Goal: Task Accomplishment & Management: Complete application form

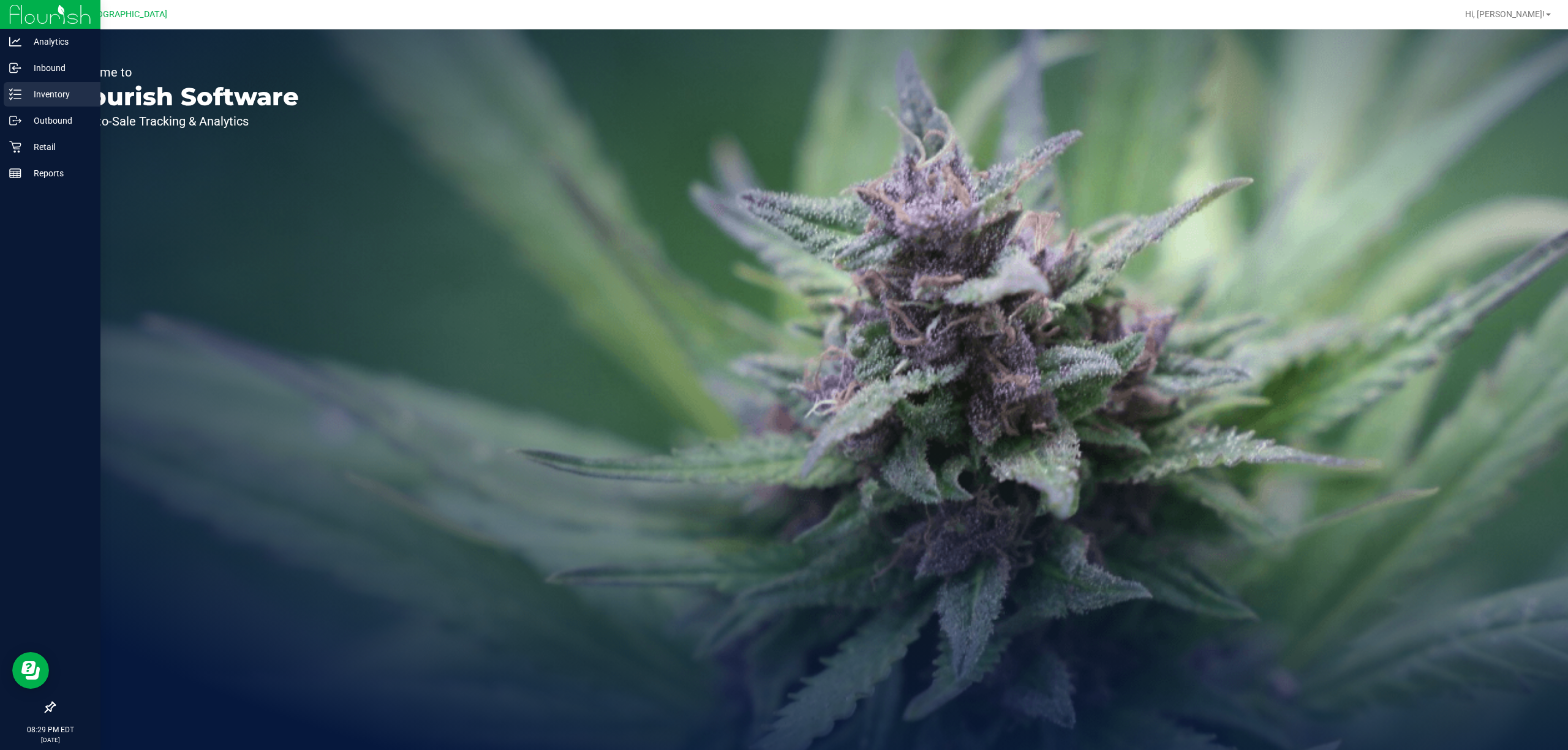
click at [55, 93] on p "Inventory" at bounding box center [58, 95] width 73 height 15
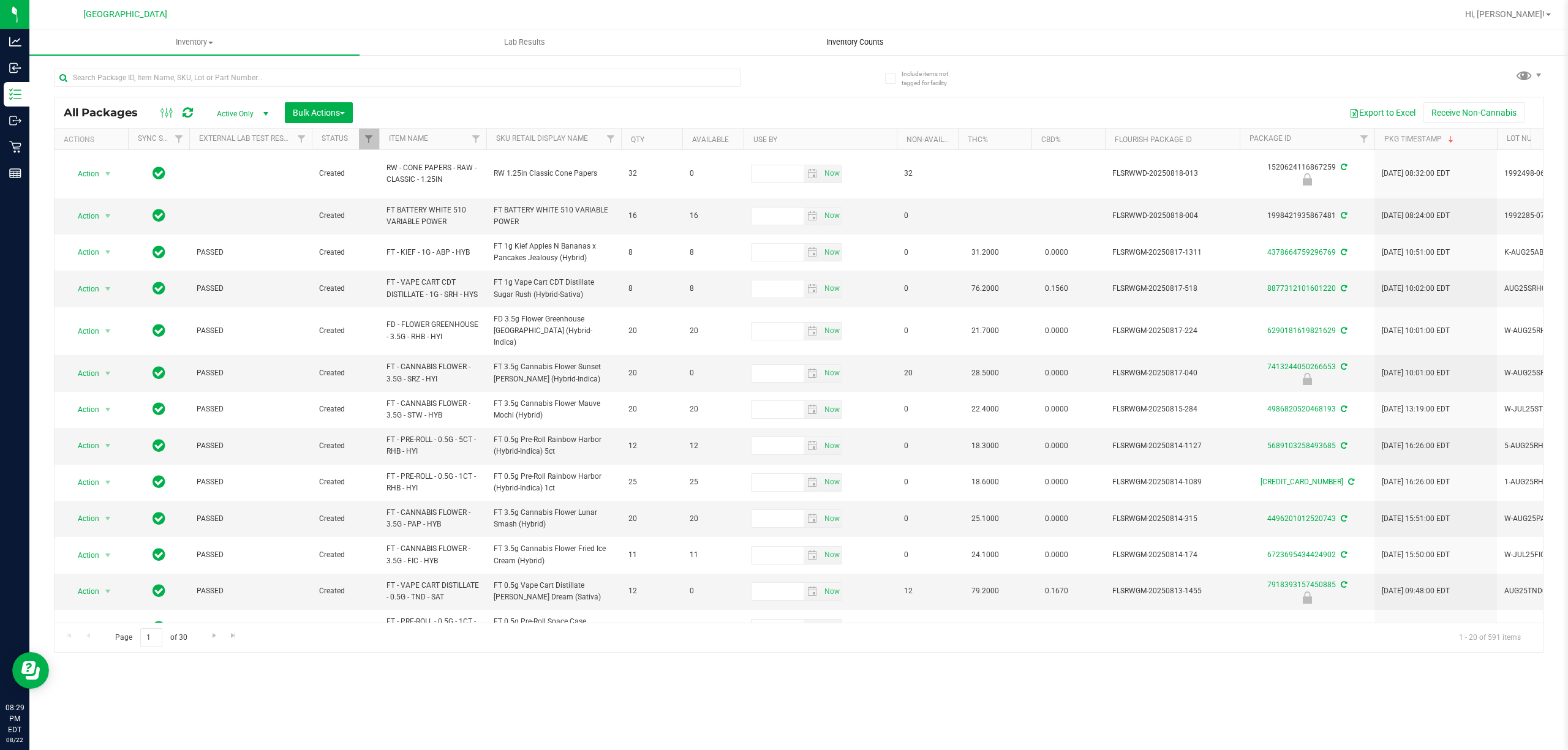
click at [860, 37] on span "Inventory Counts" at bounding box center [855, 42] width 91 height 11
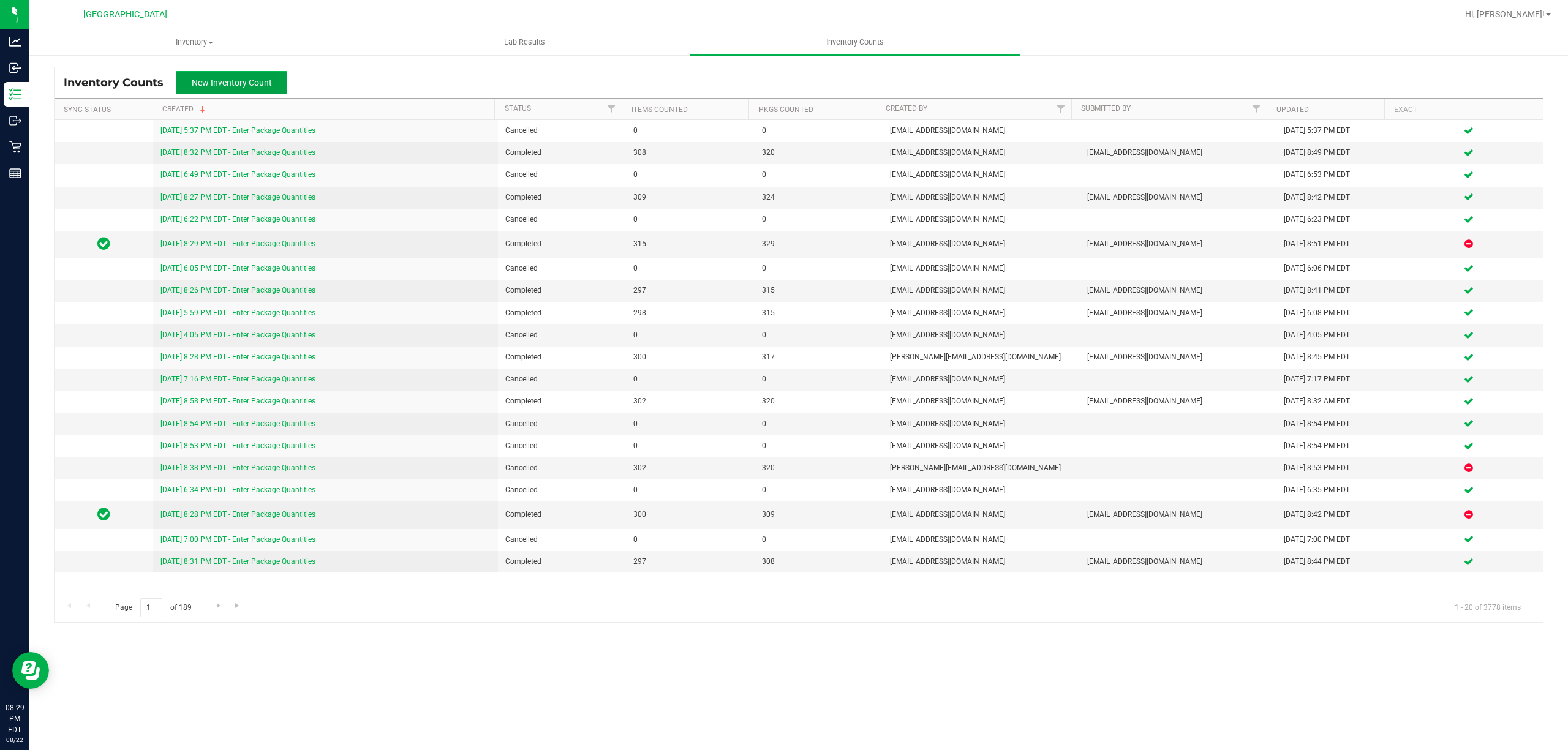
click at [275, 81] on button "New Inventory Count" at bounding box center [231, 82] width 111 height 23
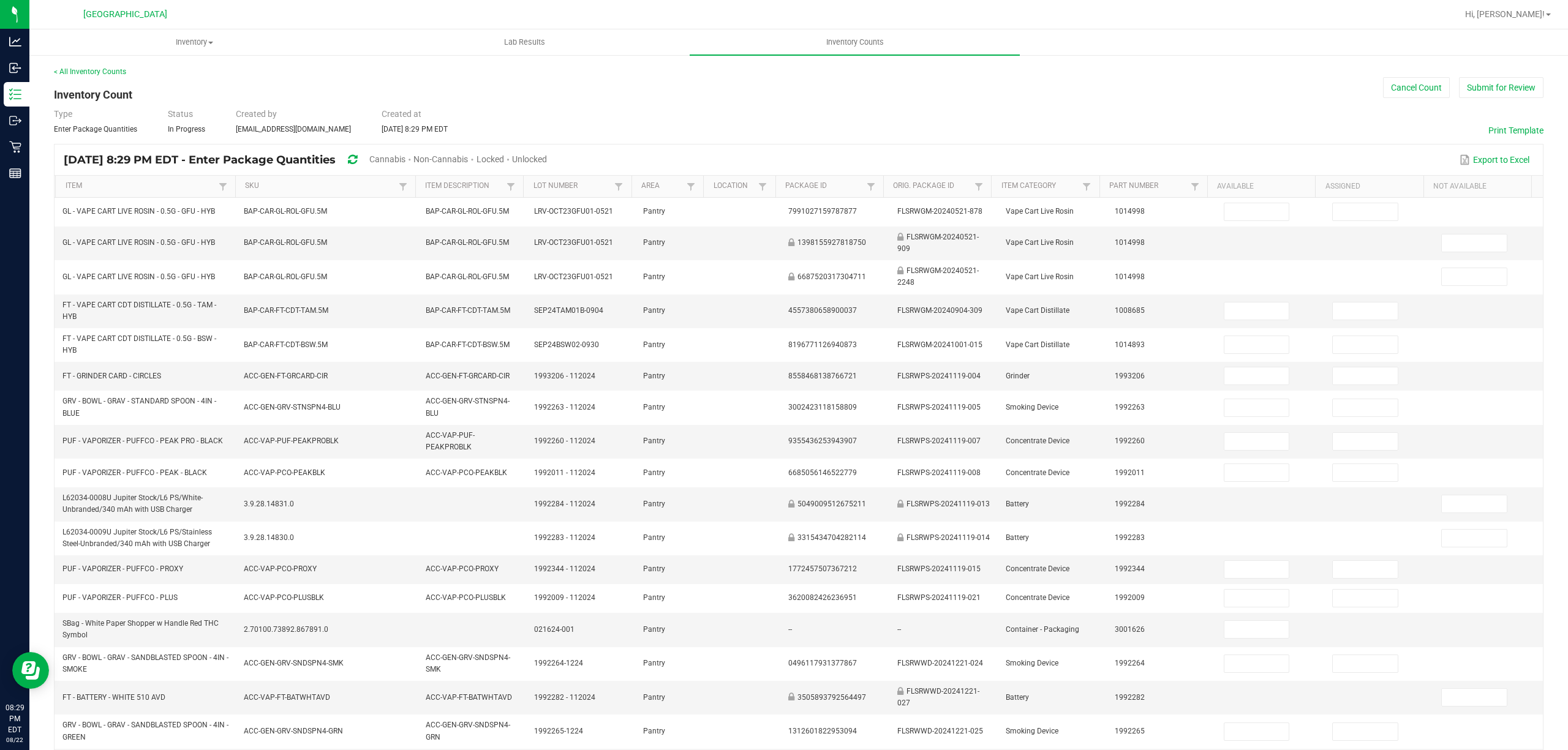
click at [406, 161] on span "Cannabis" at bounding box center [387, 159] width 36 height 10
click at [547, 161] on span "Unlocked" at bounding box center [530, 159] width 35 height 10
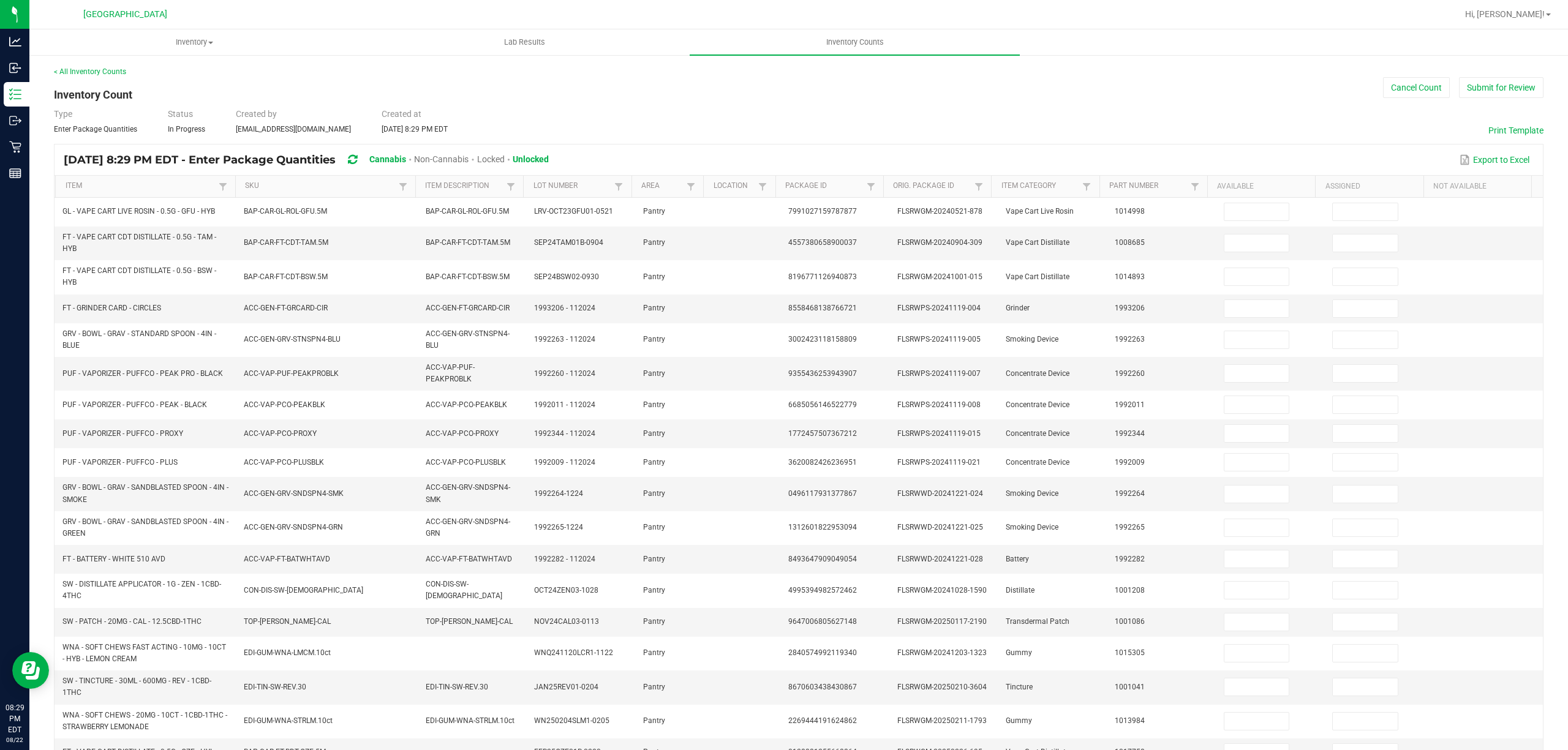
click at [175, 196] on th "Item" at bounding box center [145, 186] width 180 height 22
click at [170, 187] on link "Item" at bounding box center [140, 185] width 150 height 10
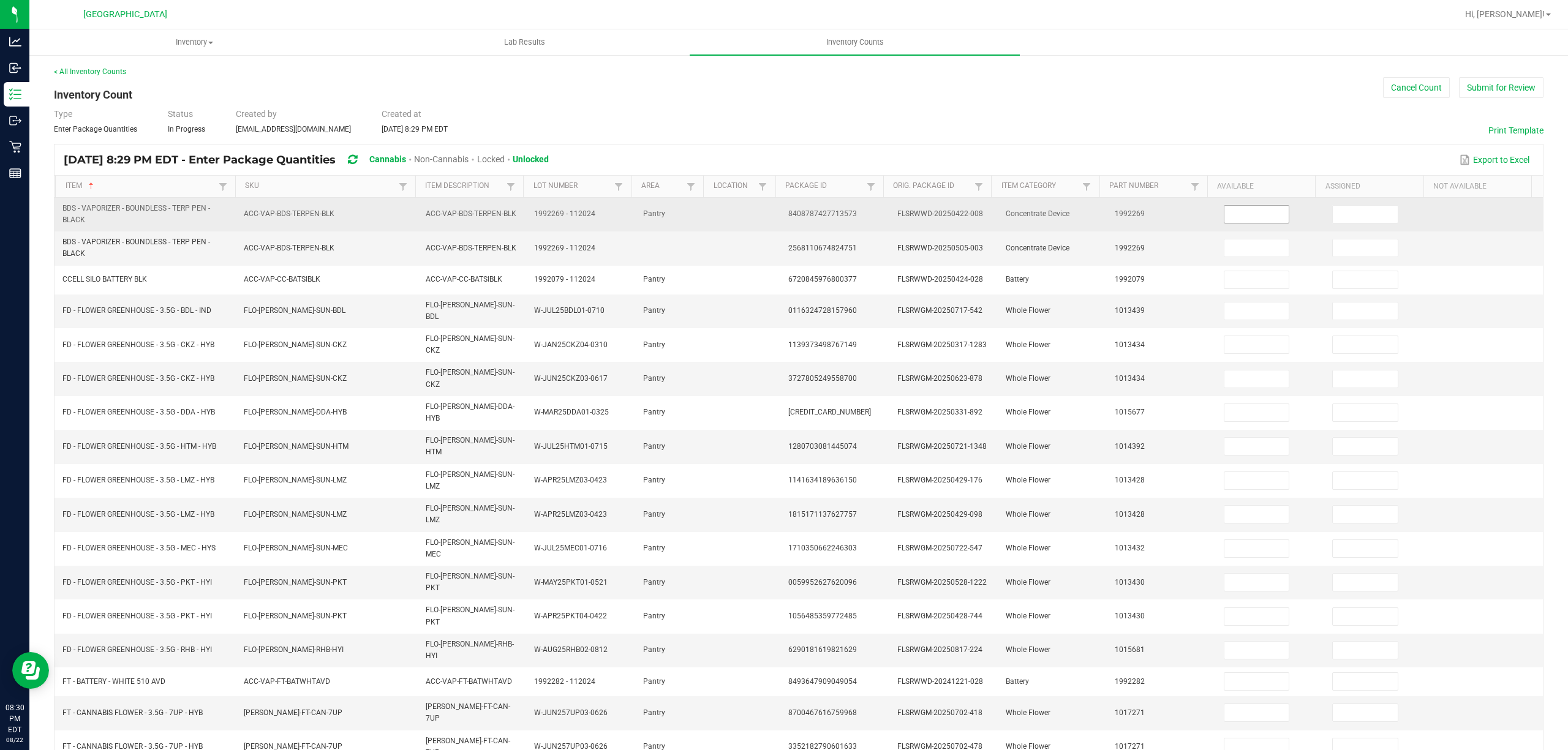
click at [1235, 216] on input at bounding box center [1257, 214] width 65 height 17
type input "5"
type input "1"
type input "2"
type input "16"
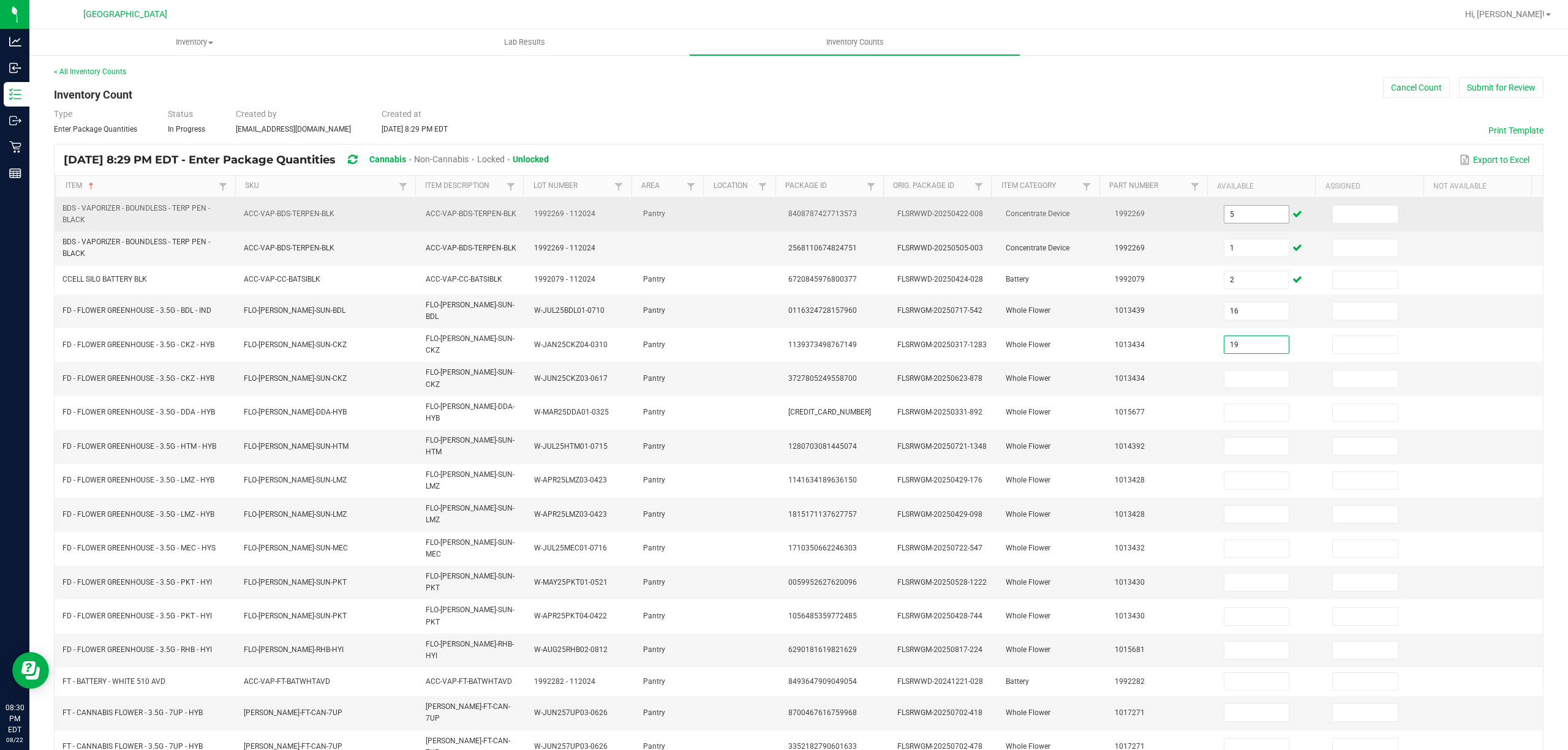
type input "19"
type input "1"
type input "2"
type input "3"
type input "13"
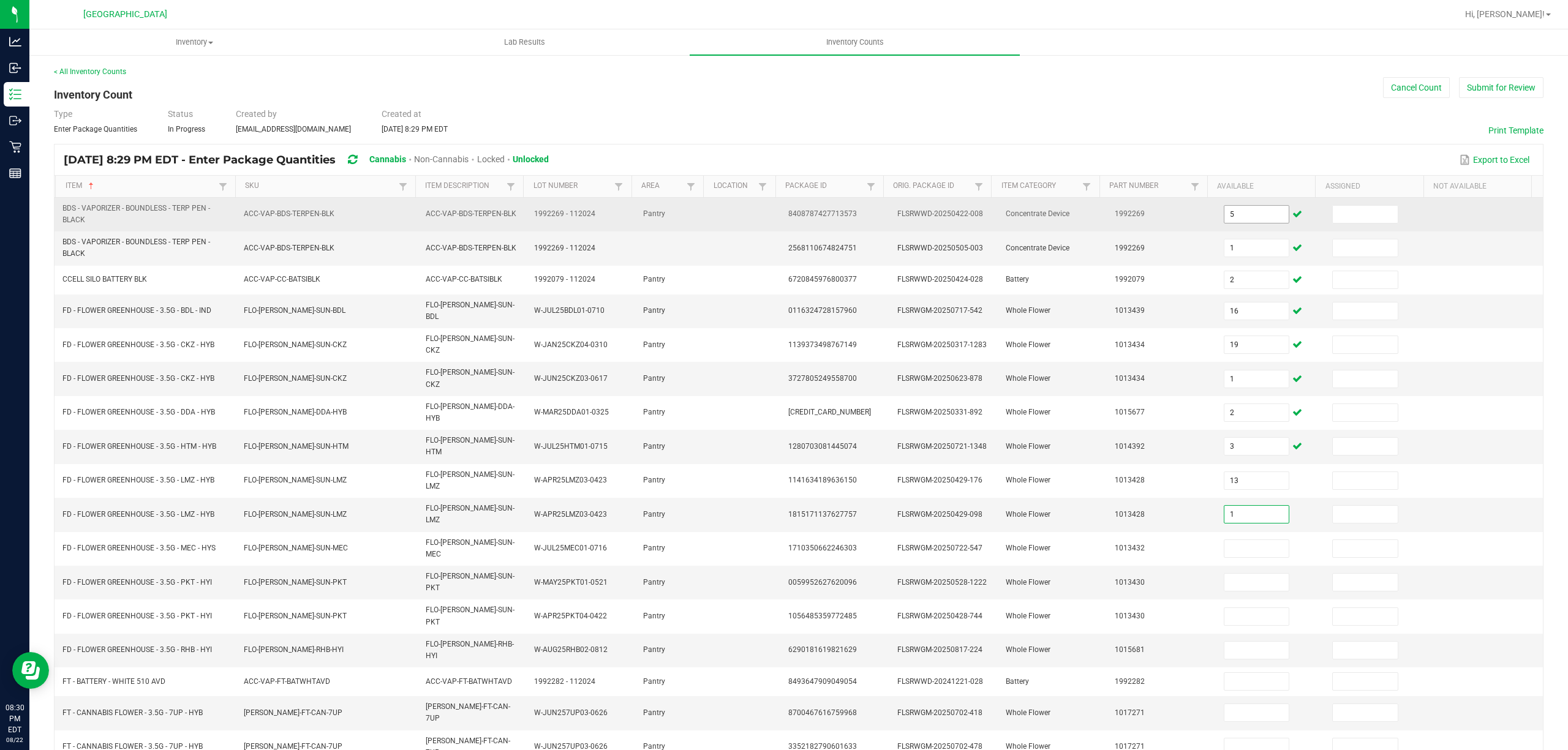
type input "1"
type input "5"
type input "18"
type input "1"
type input "20"
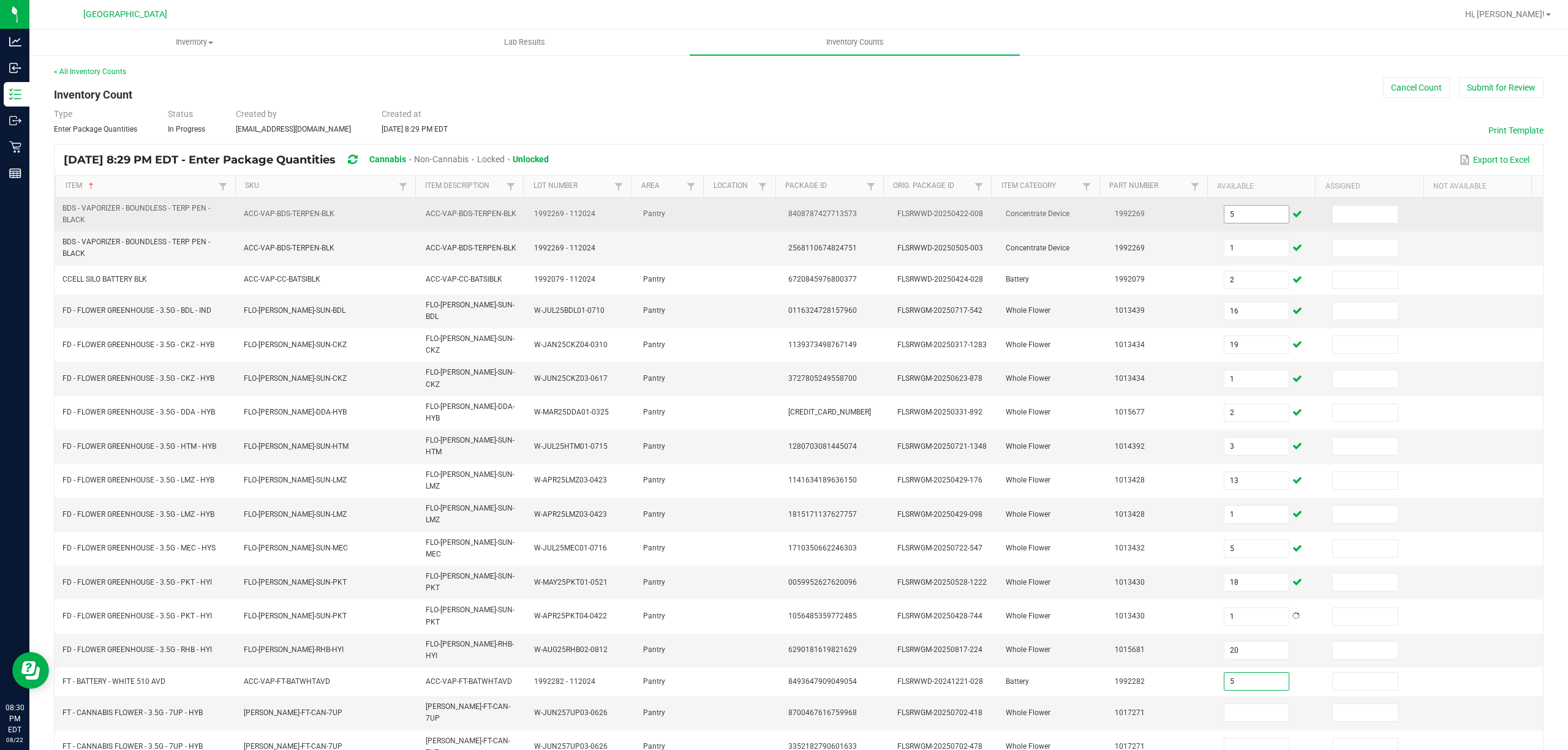
type input "5"
type input "1"
type input "19"
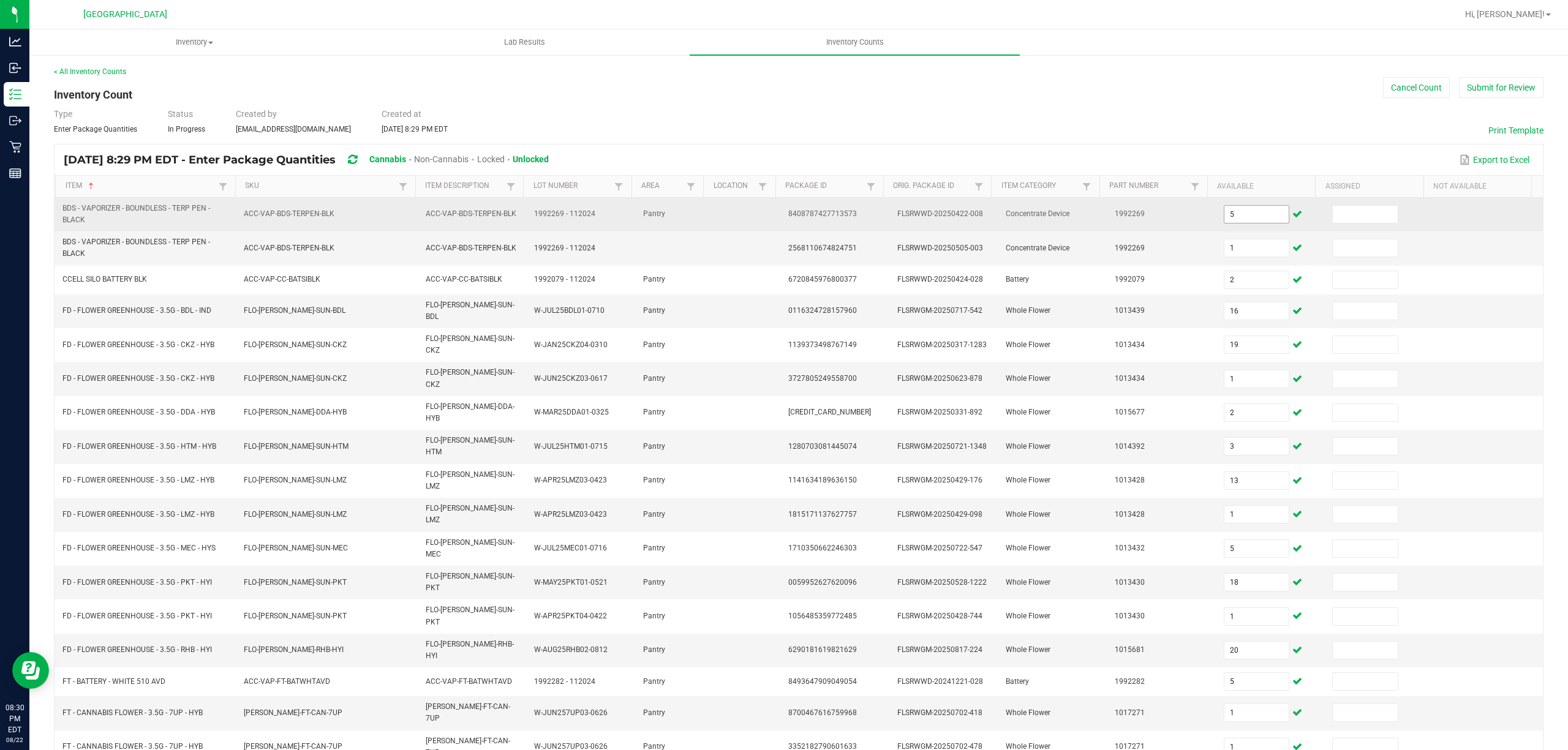
scroll to position [10, 0]
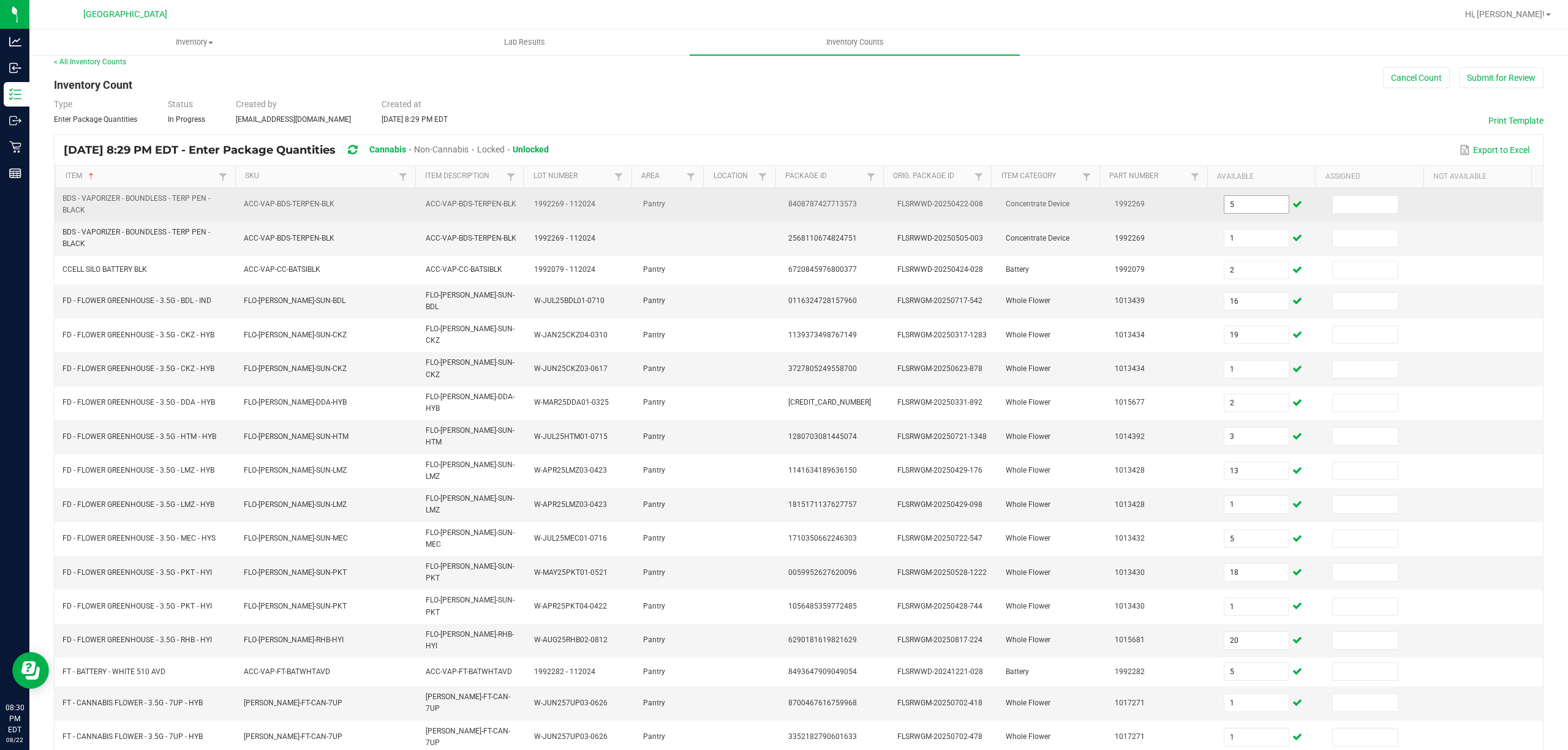
type input "13"
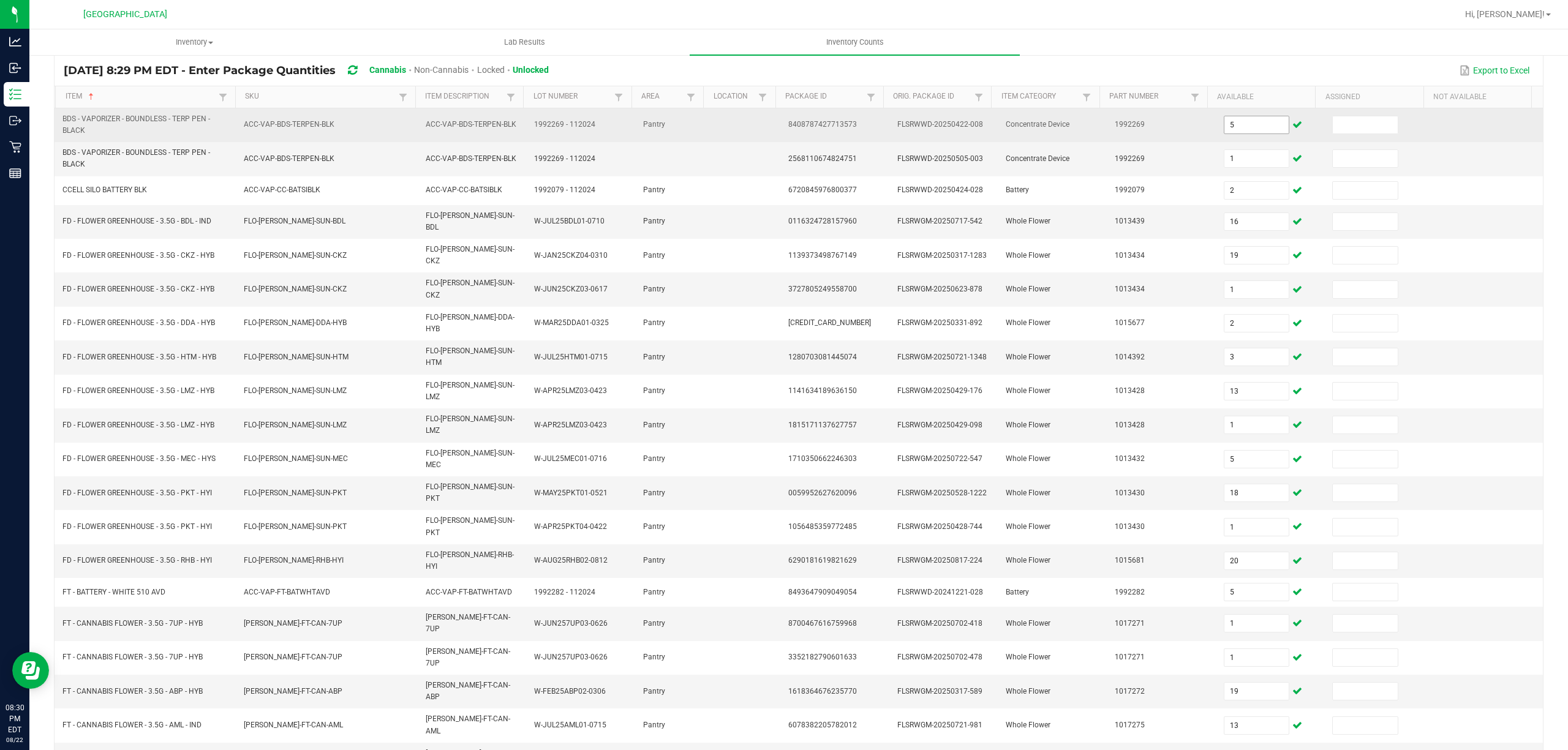
type input "1"
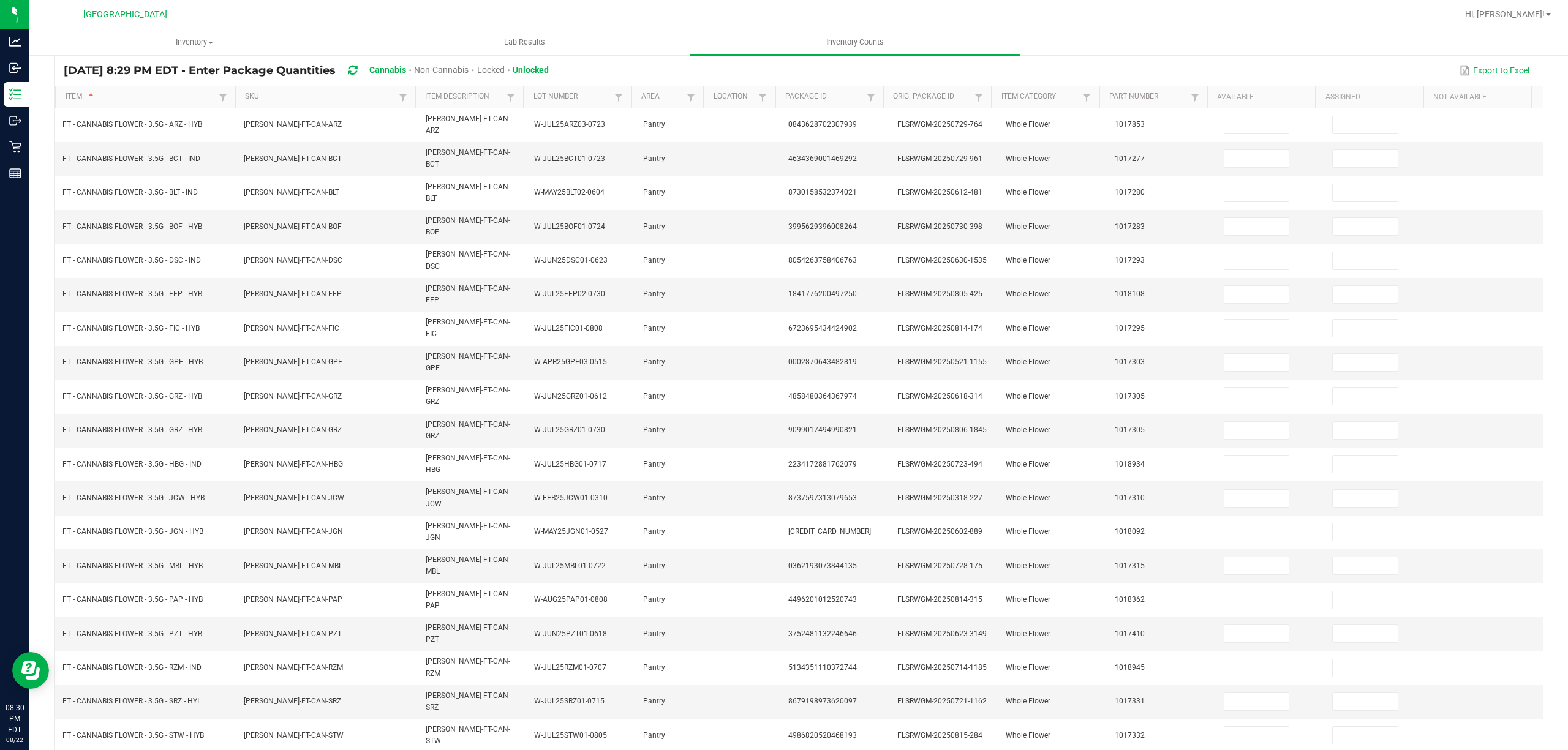
scroll to position [80, 0]
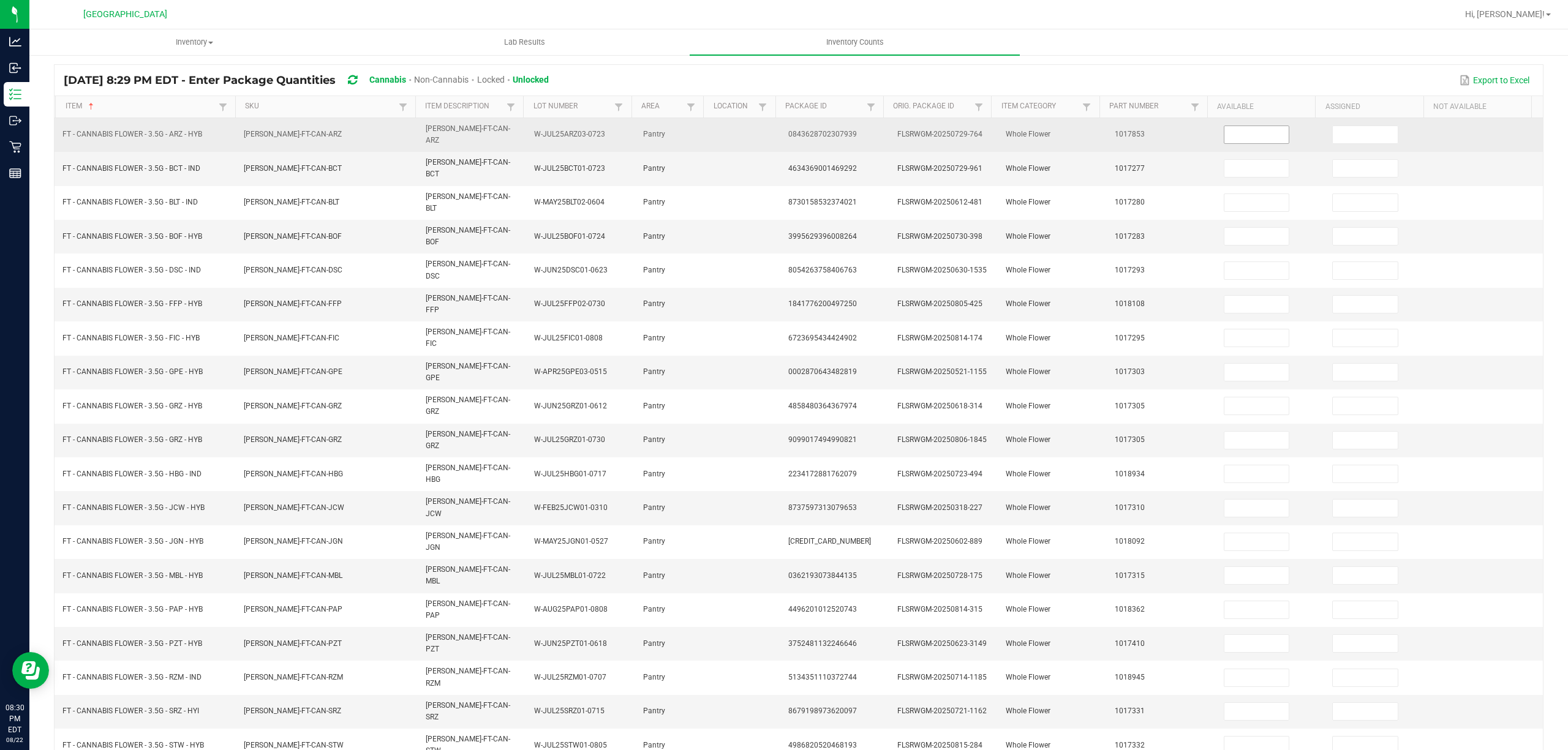
click at [1224, 140] on input at bounding box center [1257, 134] width 65 height 17
type input "7"
type input "12"
type input "17"
type input "16"
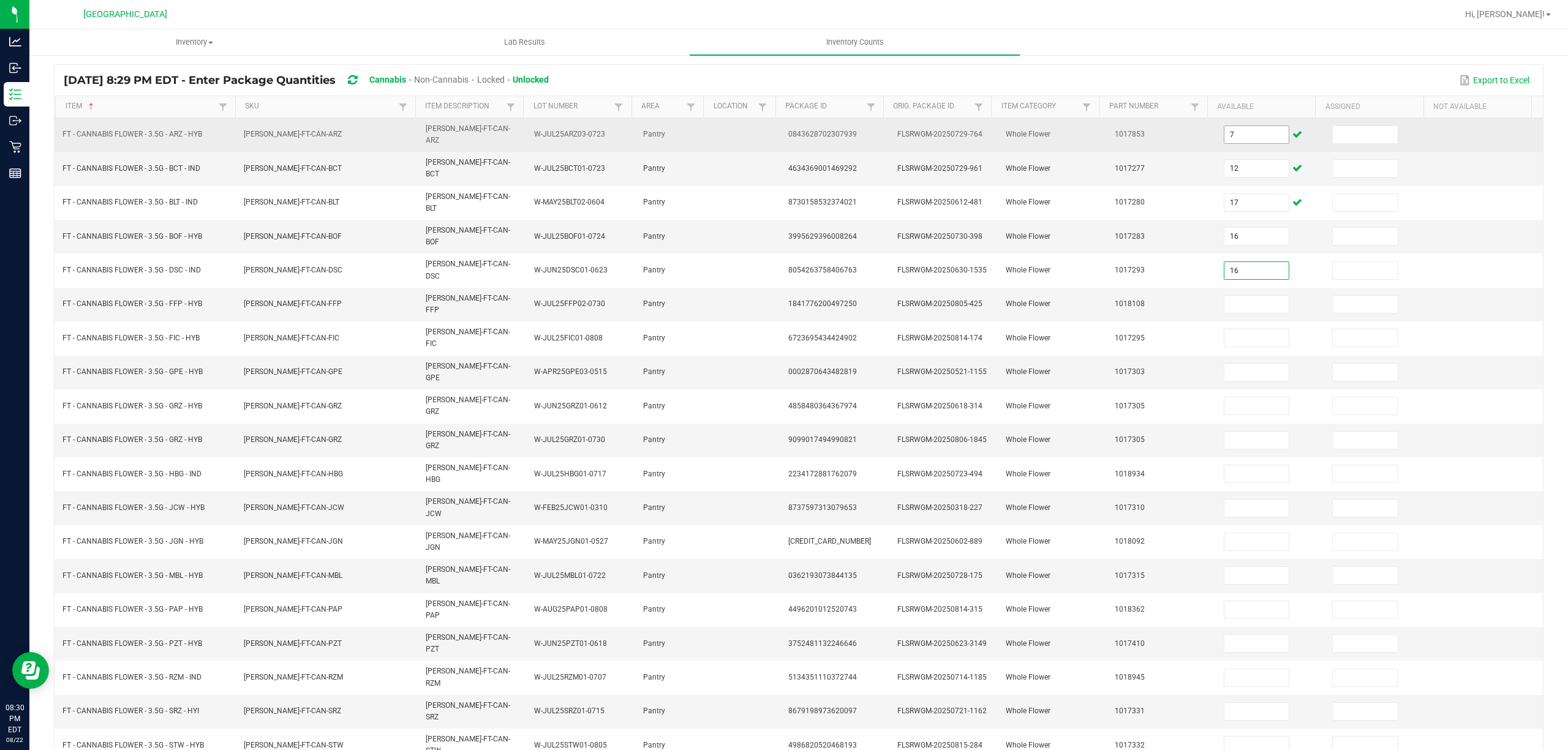
type input "16"
type input "19"
type input "12"
type input "20"
type input "1"
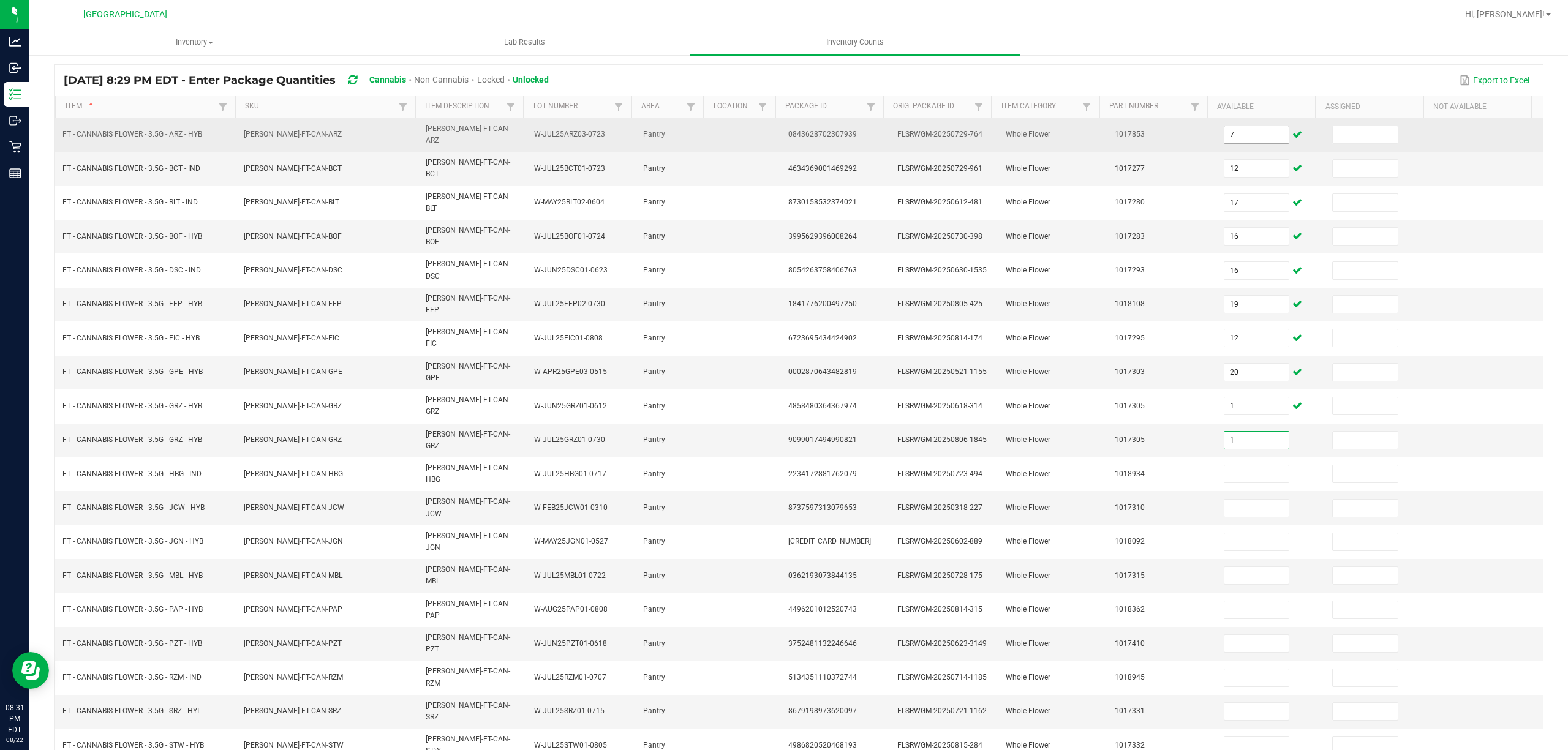
type input "1"
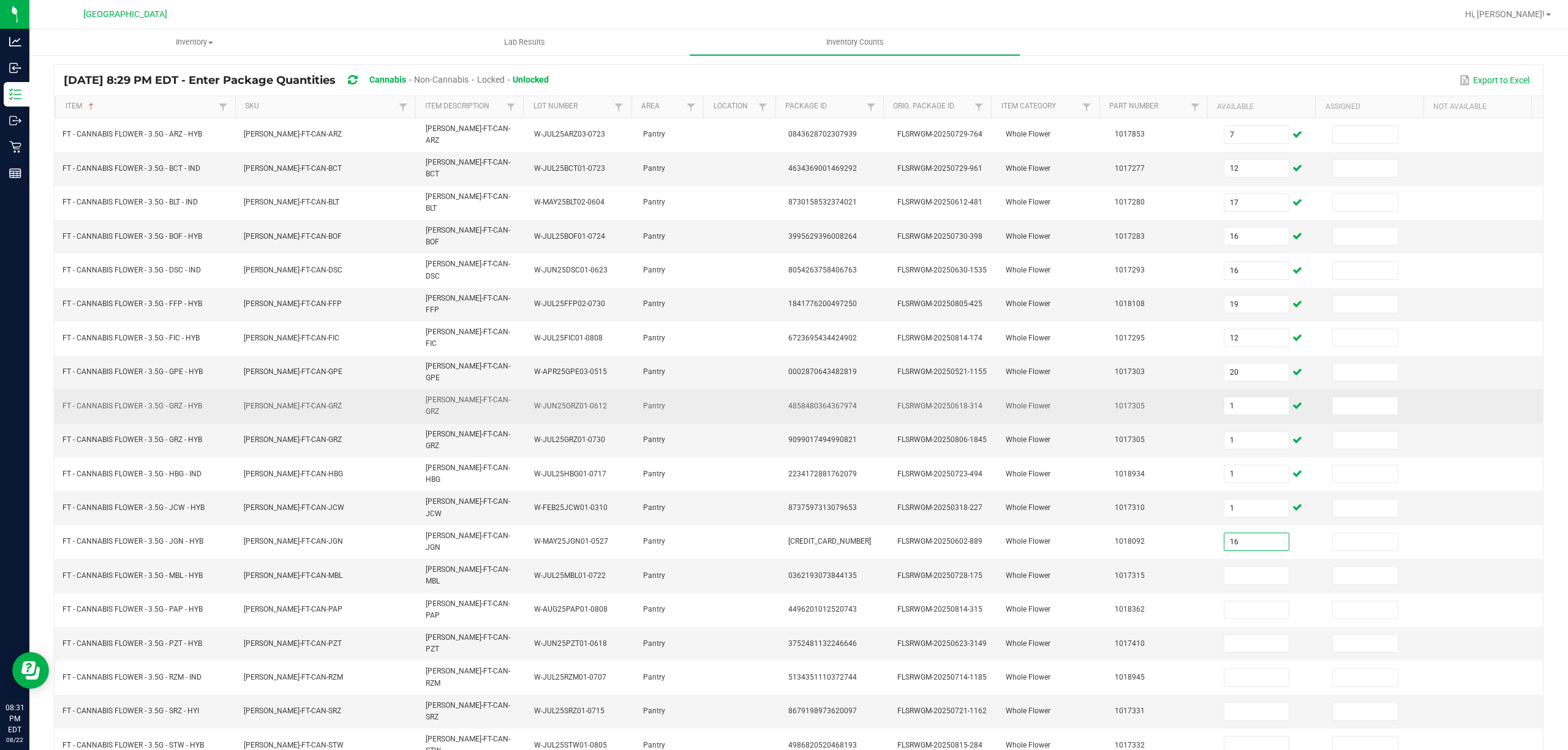
type input "16"
type input "2"
type input "20"
type input "4"
type input "17"
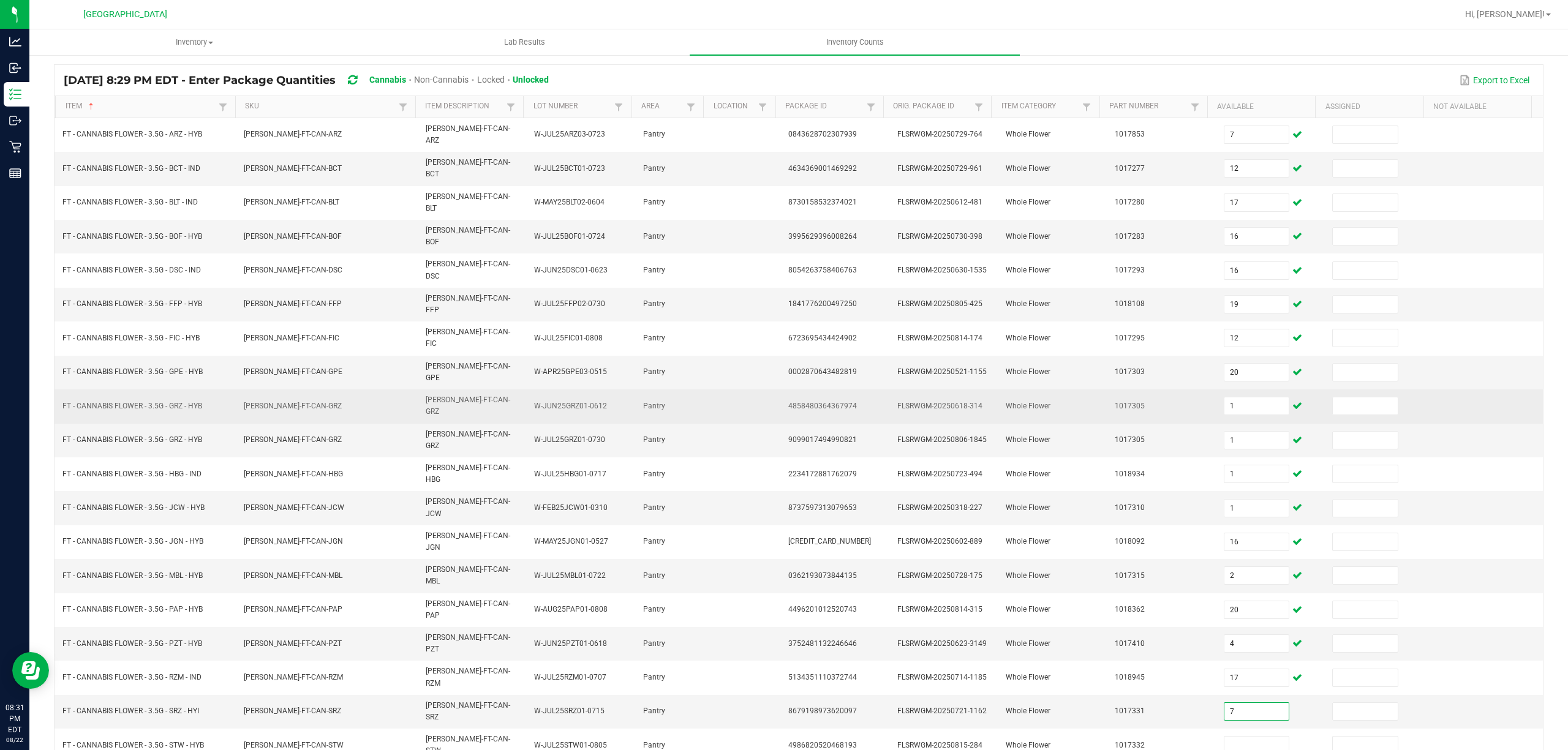
type input "7"
type input "20"
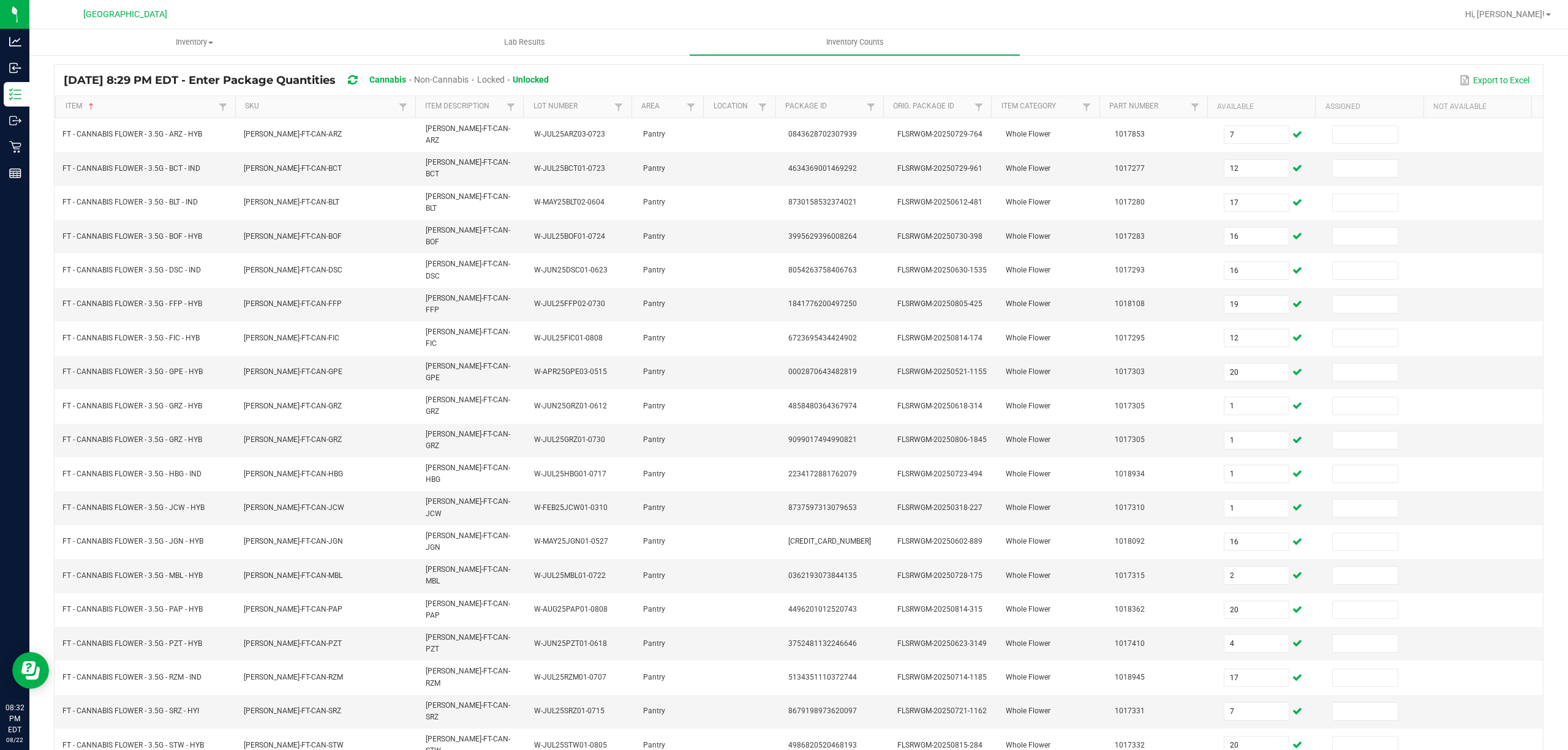
type input "19"
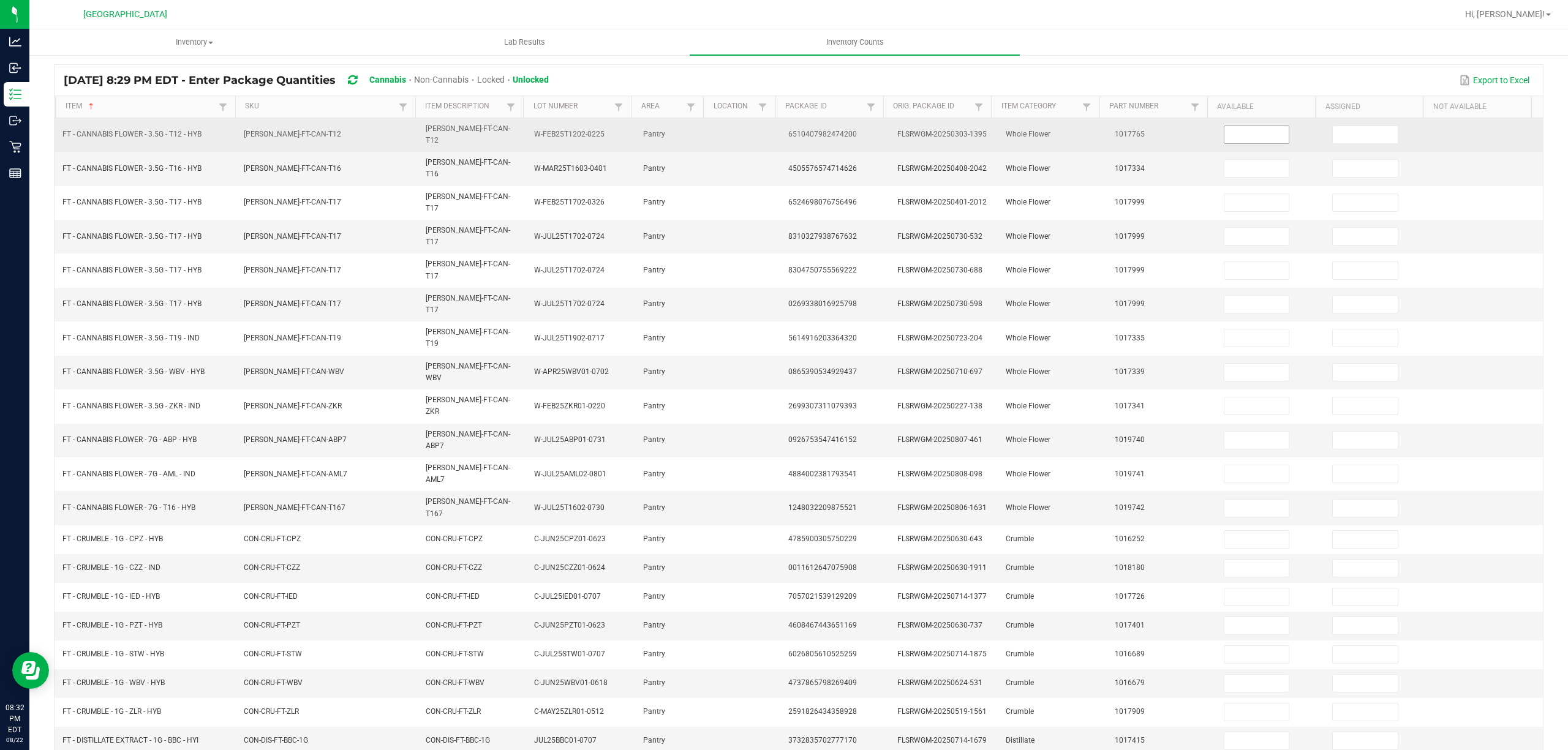
click at [1266, 138] on input at bounding box center [1257, 134] width 65 height 17
type input "26"
type input "4"
type input "5"
type input "1"
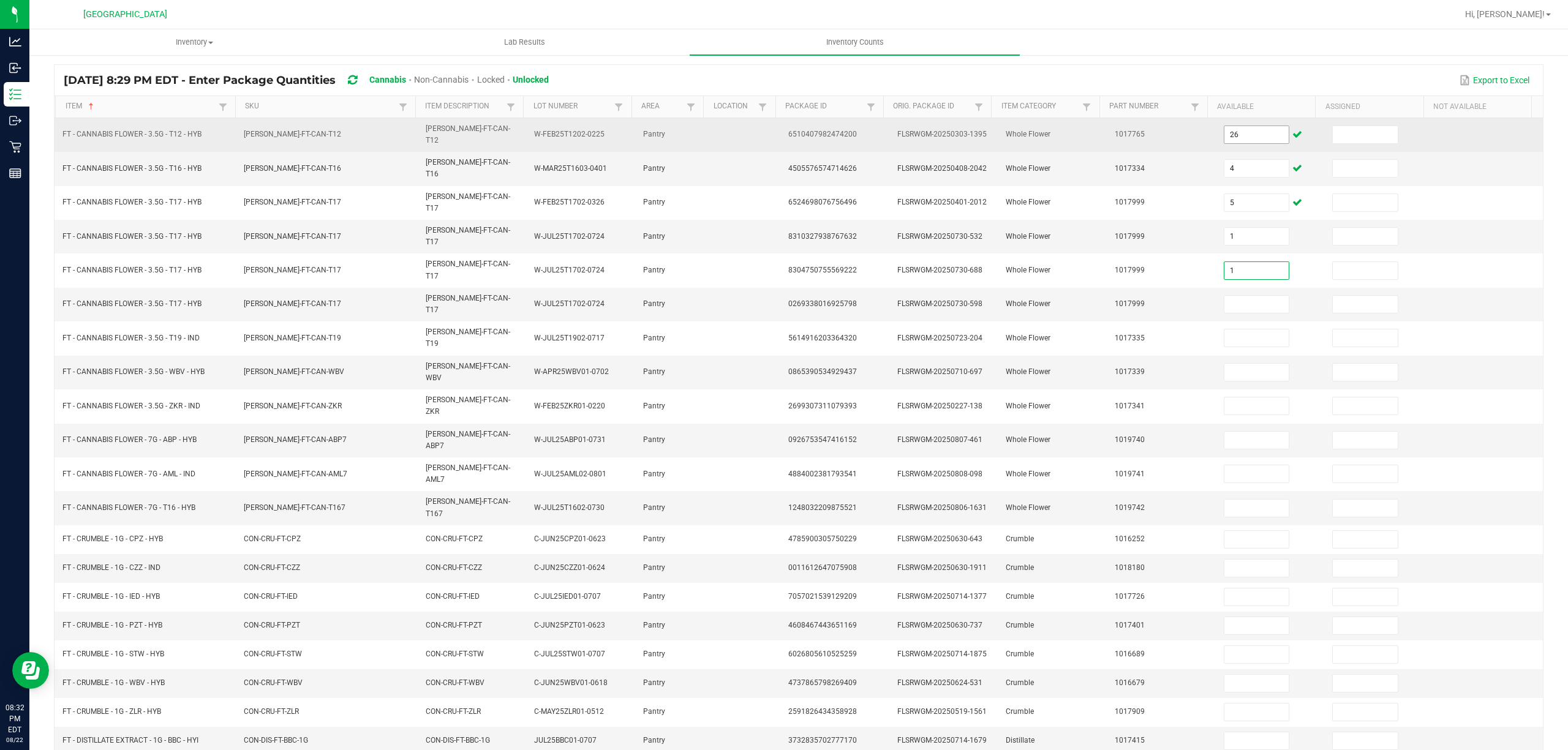
type input "1"
type input "18"
type input "20"
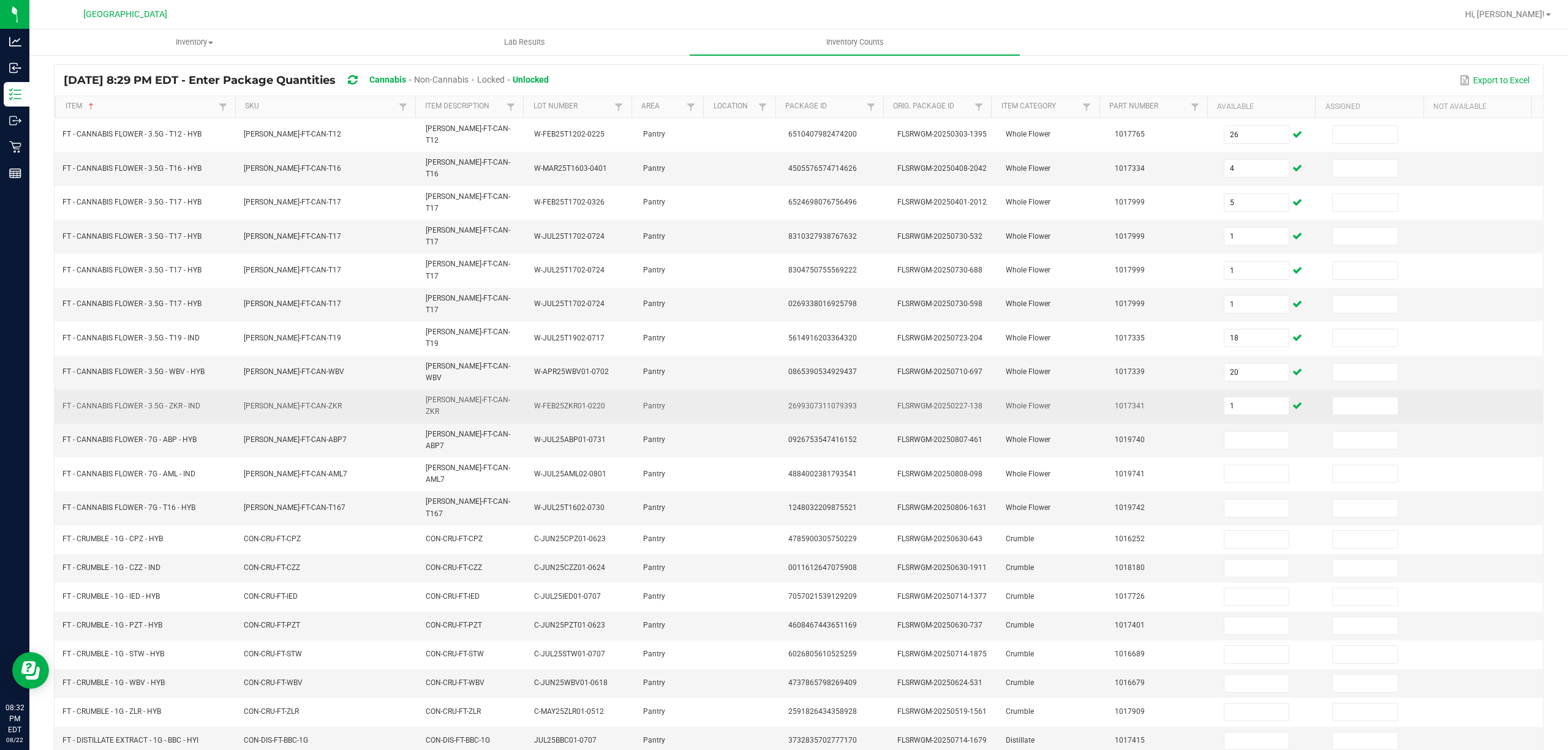
click at [1222, 389] on td "1" at bounding box center [1271, 406] width 109 height 34
click at [1231, 397] on input "1" at bounding box center [1257, 406] width 65 height 17
type input "11"
type input "19"
type input "20"
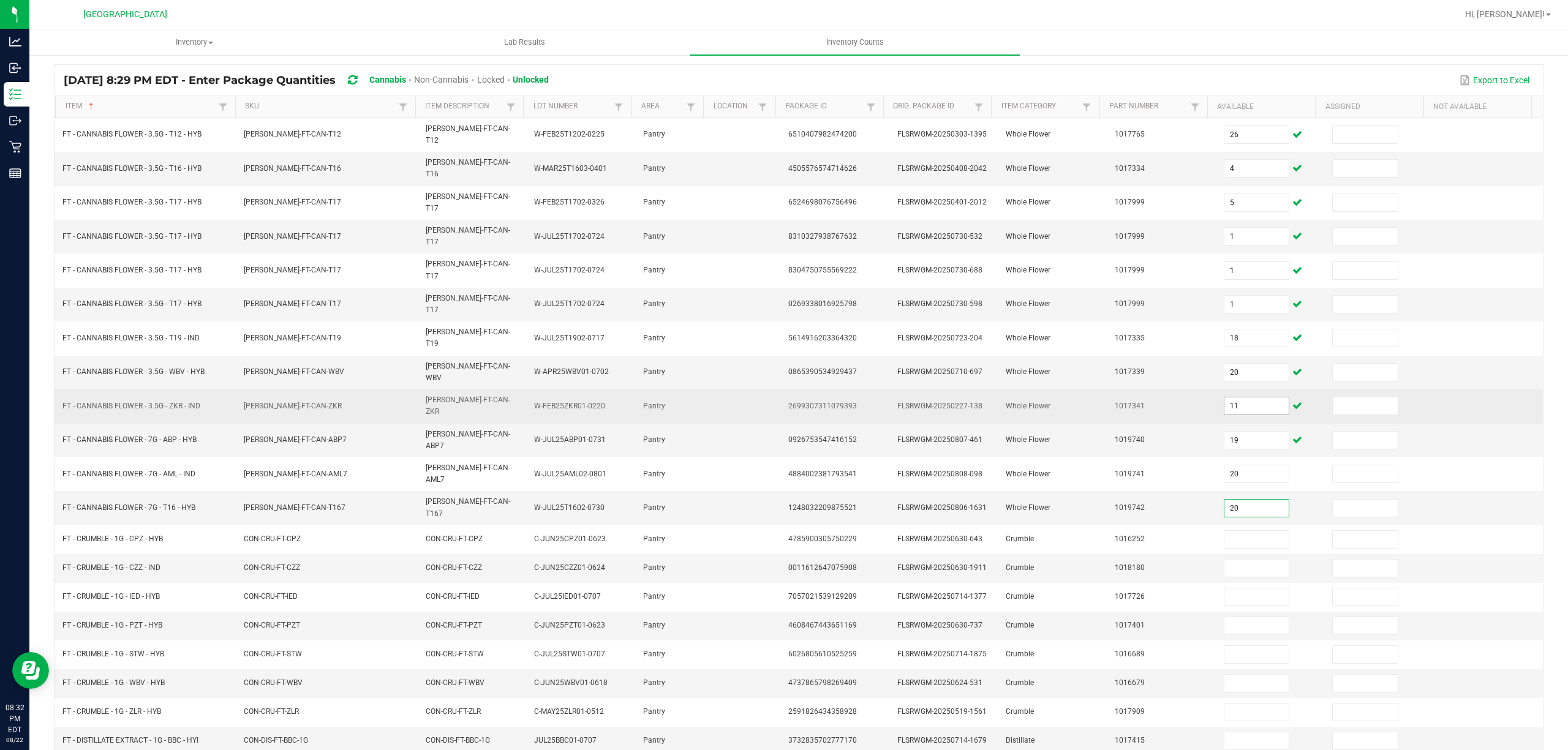
type input "20"
type input "1"
type input "6"
type input "3"
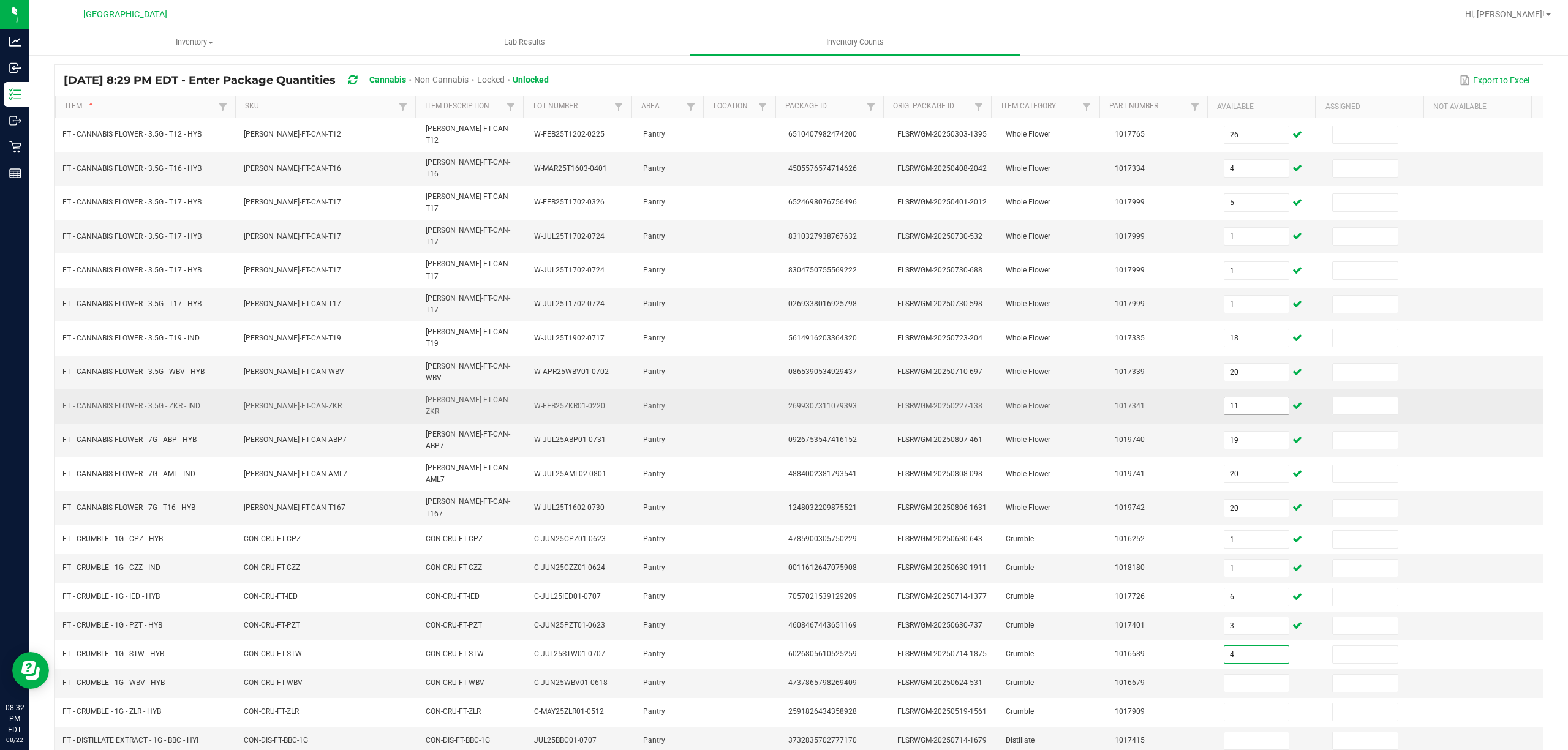
type input "4"
type input "7"
type input "6"
type input "10"
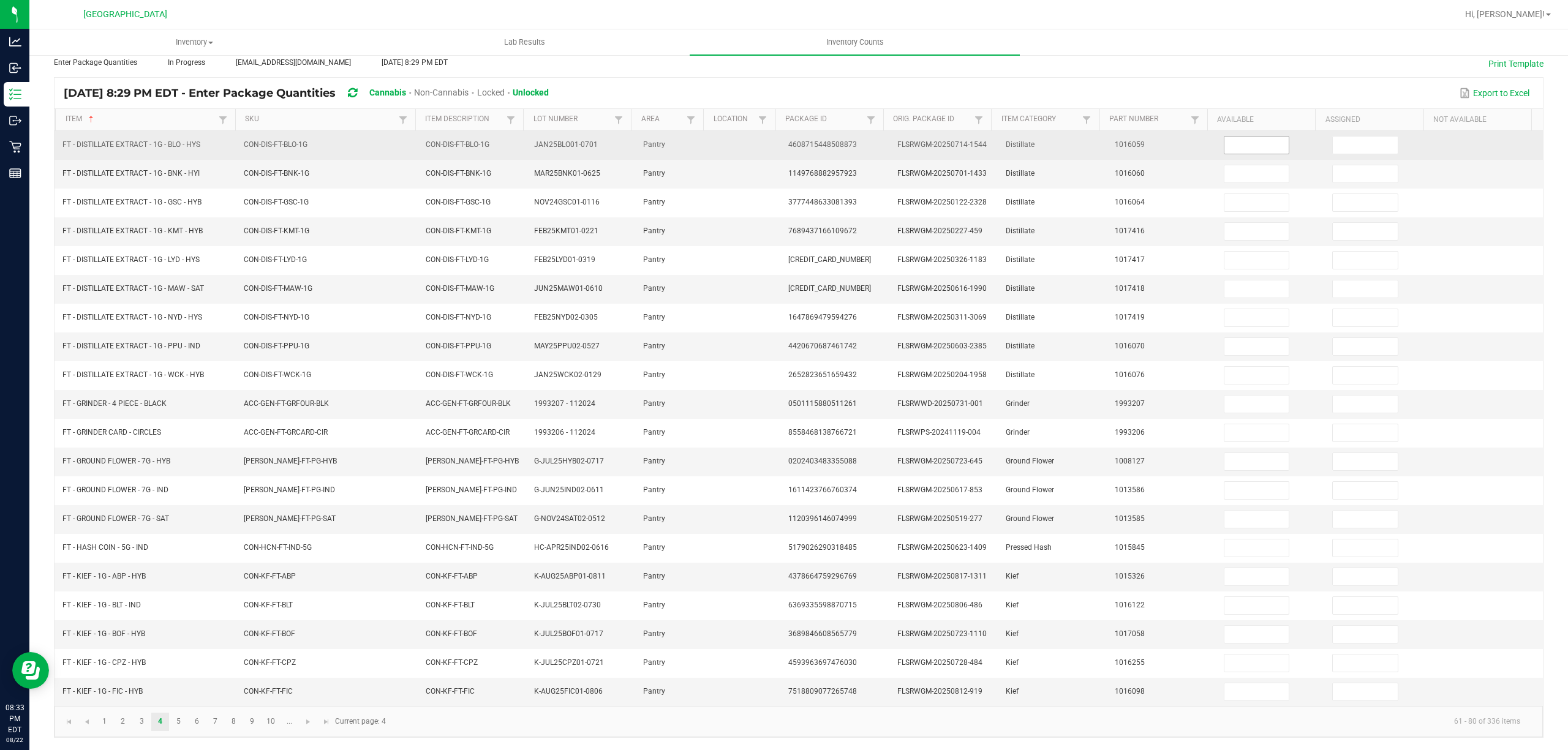
click at [1260, 137] on input at bounding box center [1257, 145] width 65 height 17
type input "11"
type input "9"
type input "1"
type input "6"
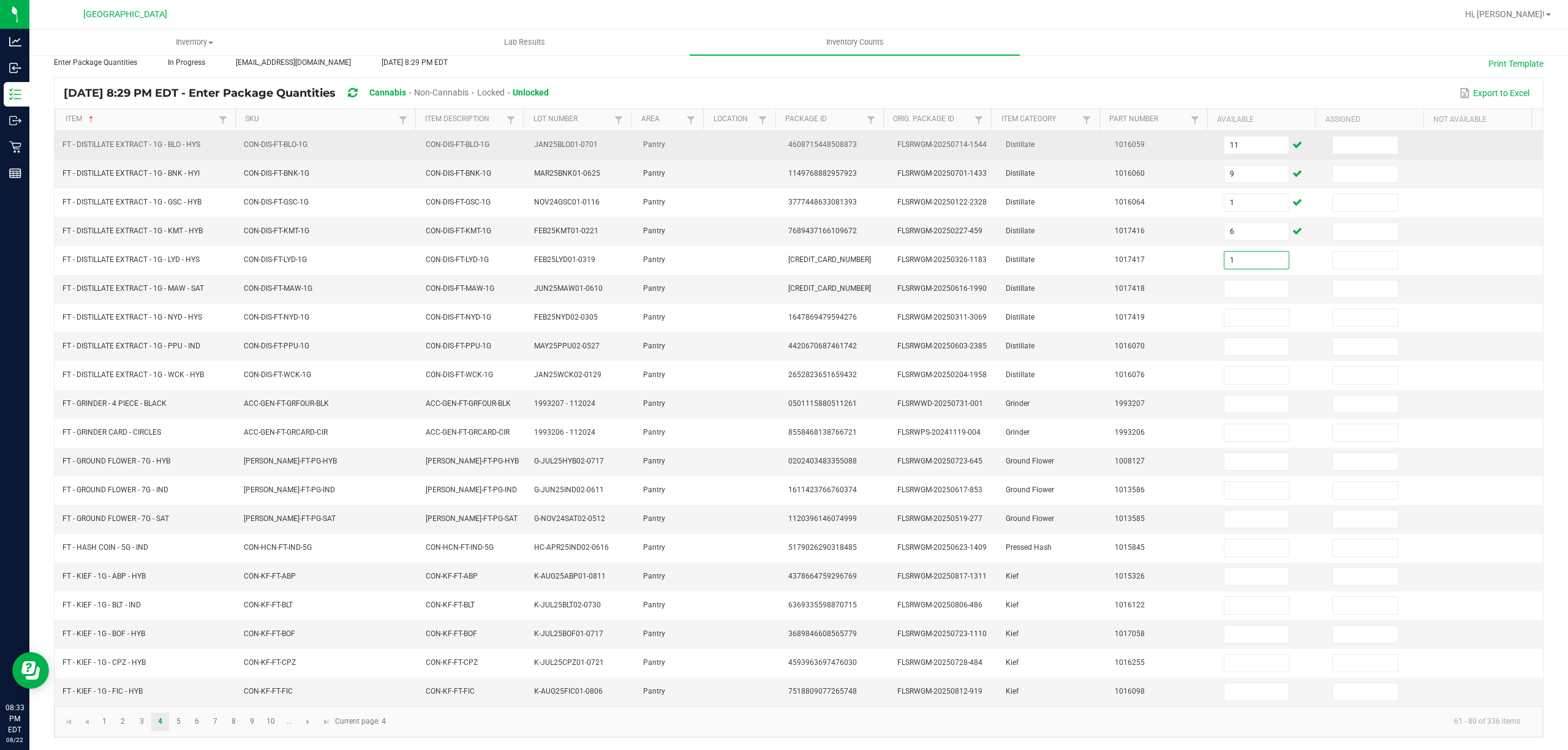
type input "1"
type input "12"
type input "5"
type input "3"
type input "12"
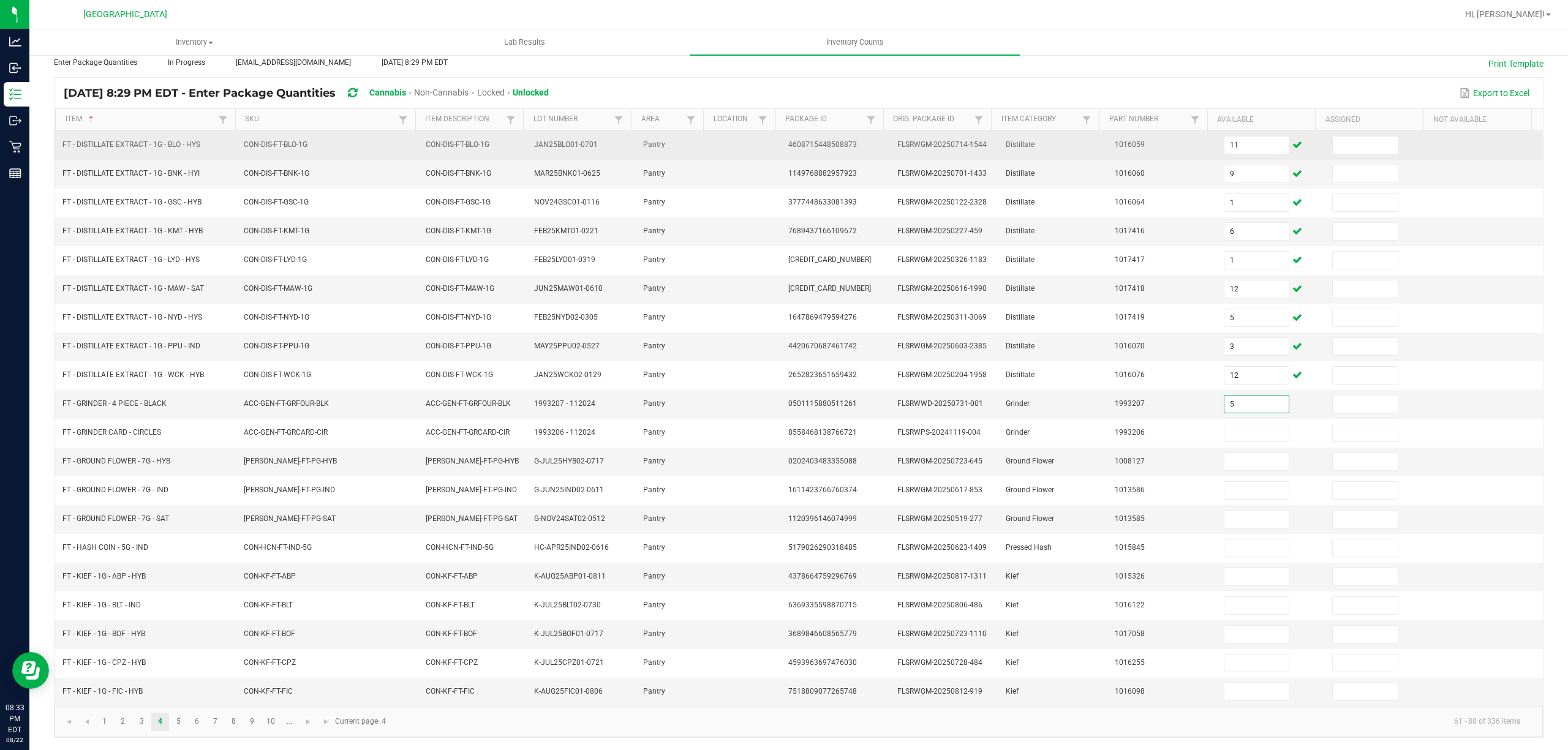
type input "5"
type input "1"
type input "6"
type input "7"
type input "8"
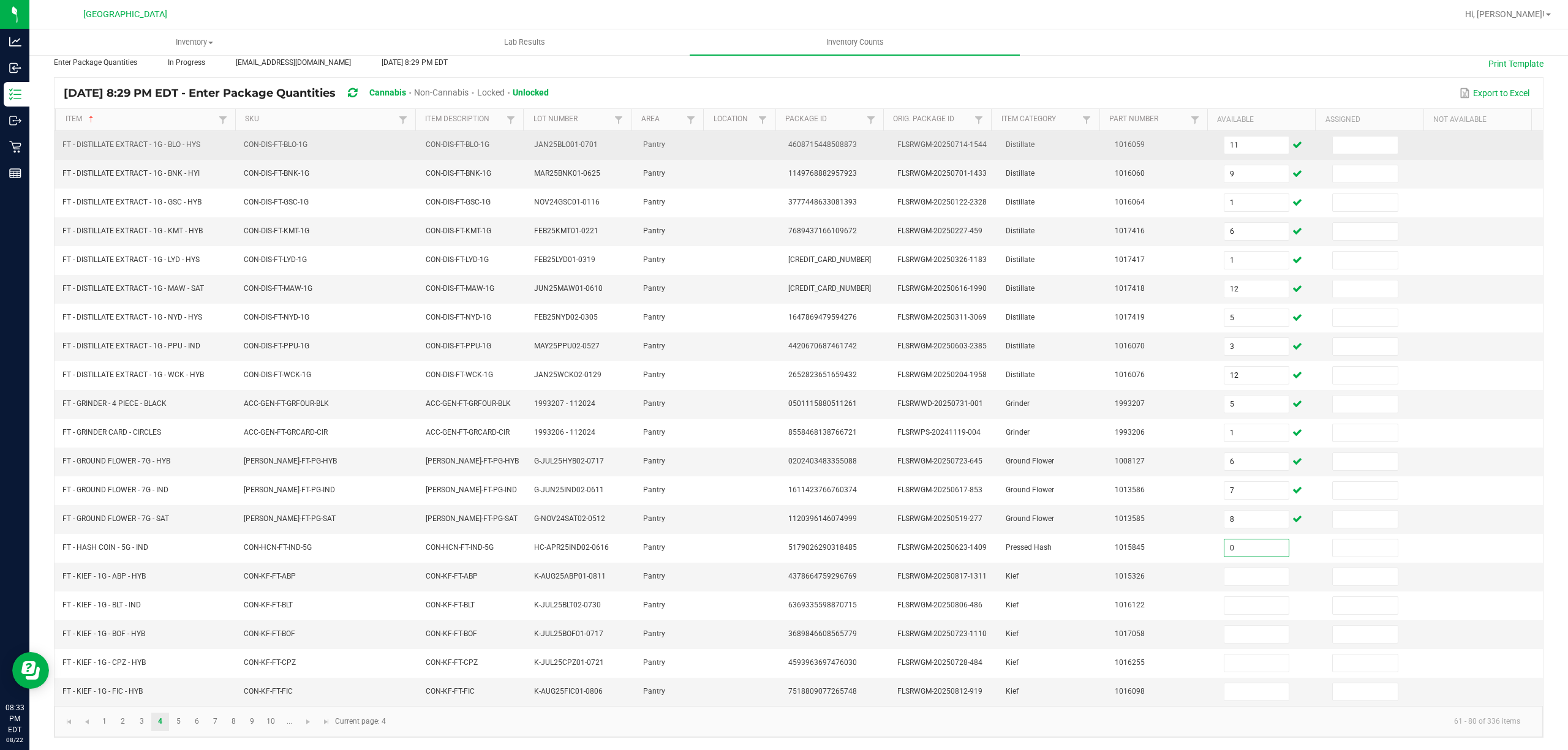
type input "0"
type input "1"
type input "8"
type input "5"
type input "3"
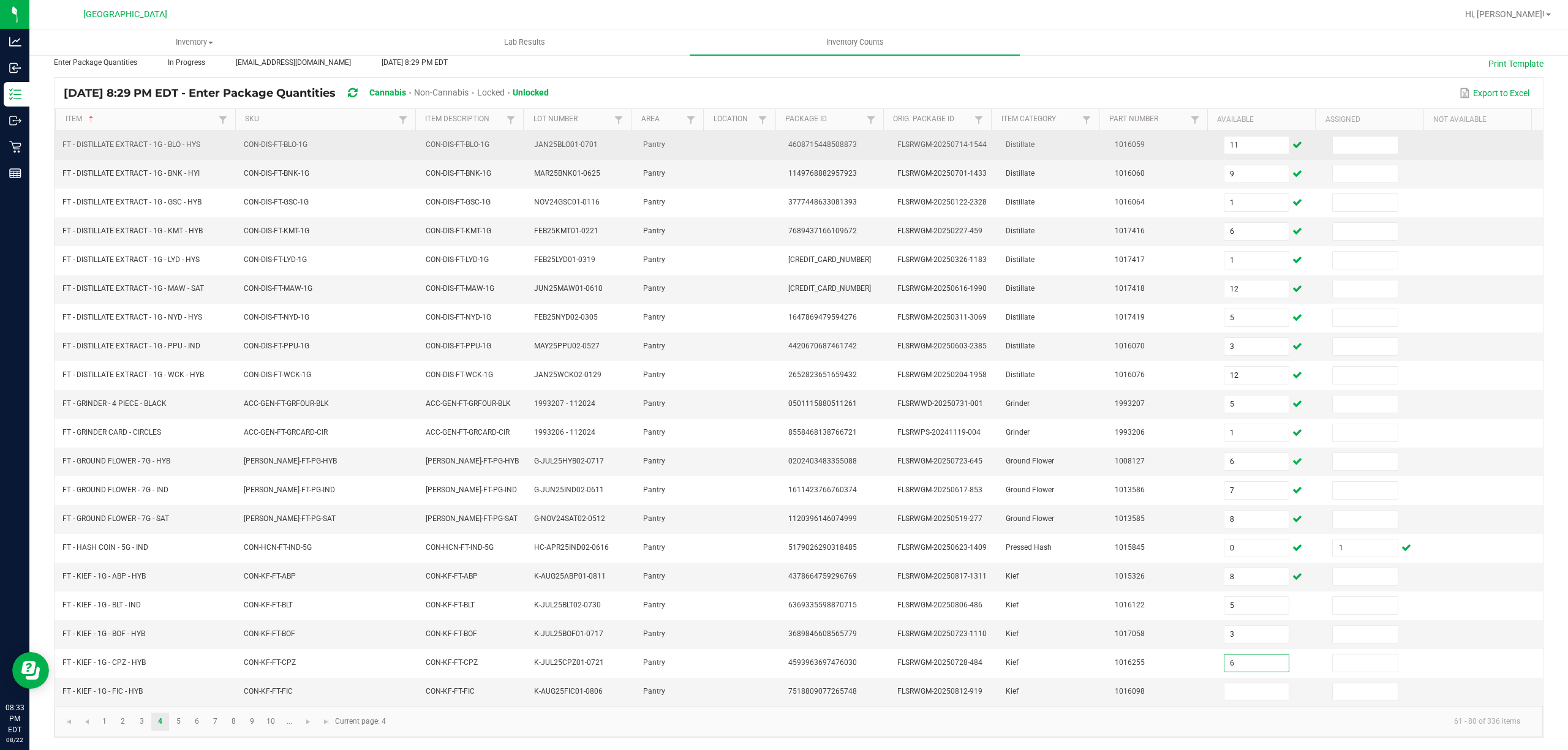
type input "6"
type input "7"
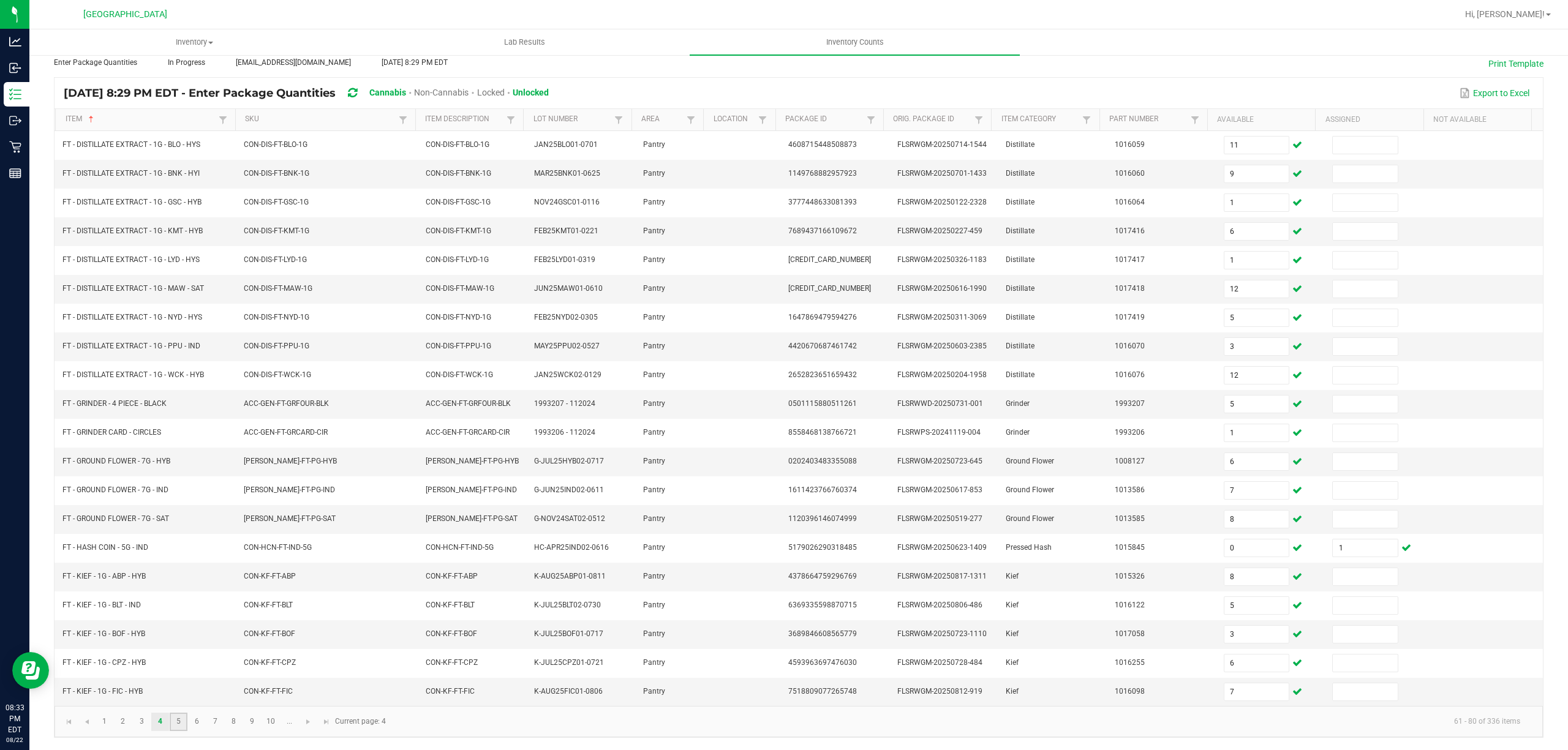
click at [179, 726] on link "5" at bounding box center [178, 722] width 17 height 18
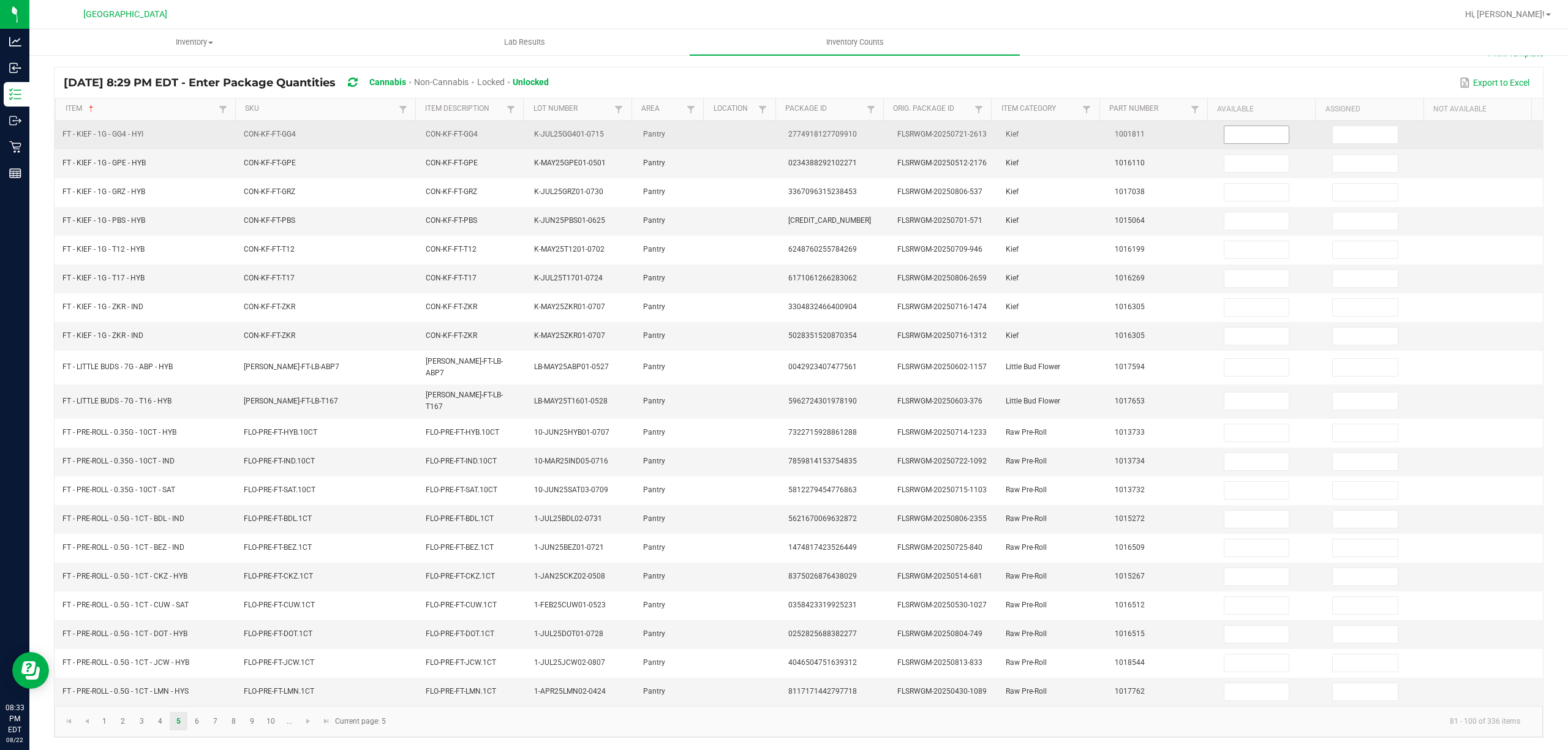
click at [1224, 129] on input at bounding box center [1257, 134] width 65 height 17
type input "2"
type input "8"
type input "3"
type input "5"
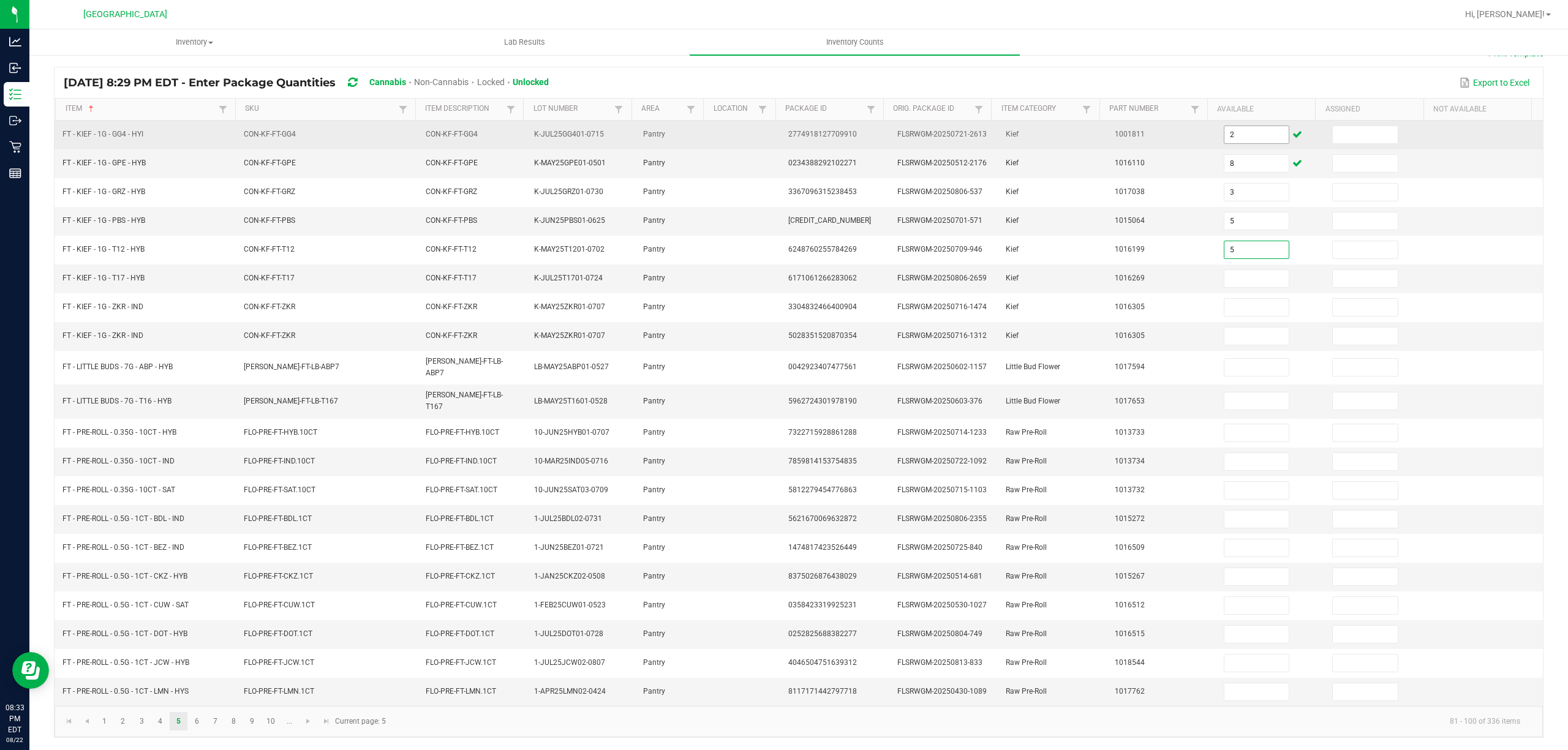
type input "5"
type input "6"
type input "8"
type input "1"
type input "17"
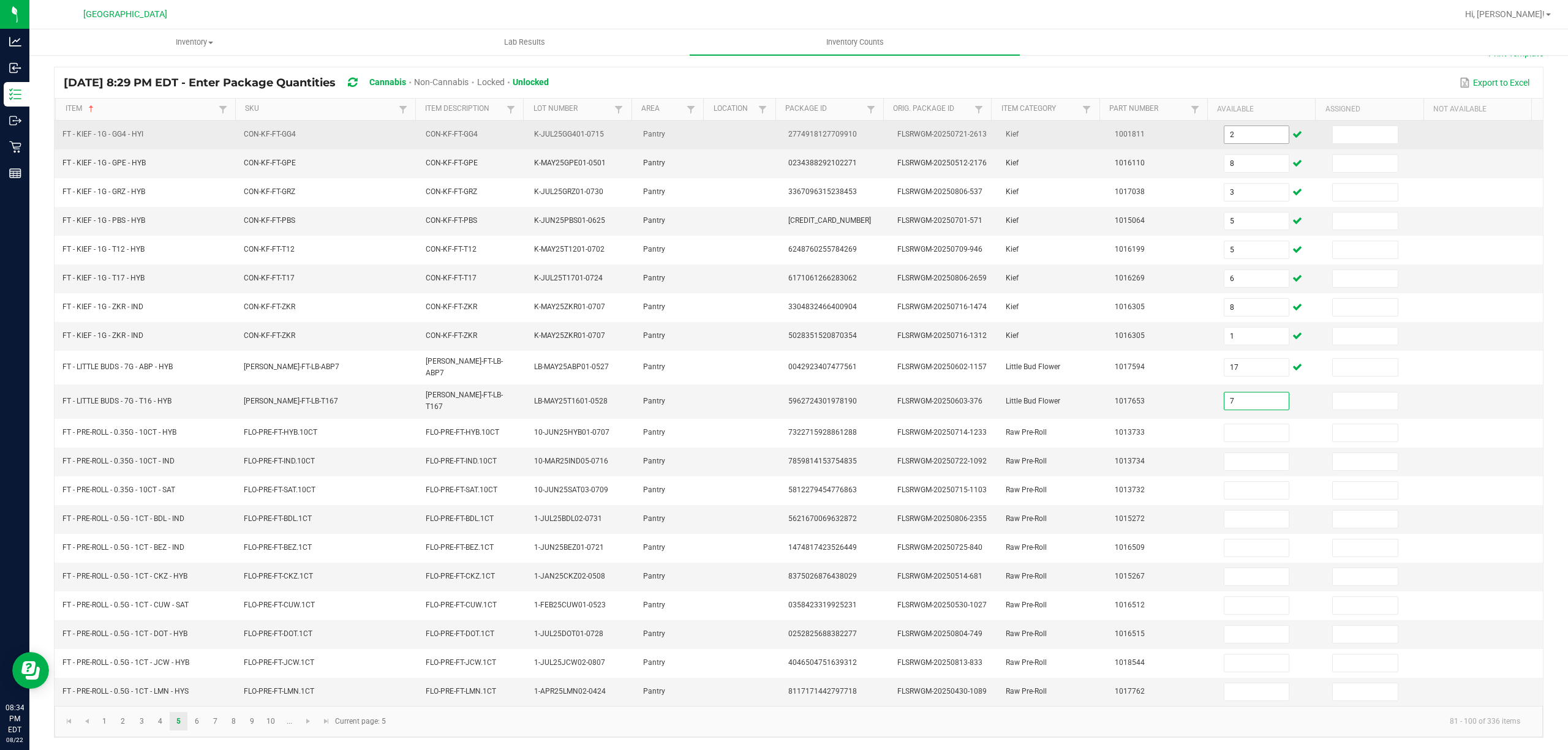
type input "7"
type input "4"
type input "6"
type input "15"
type input "22"
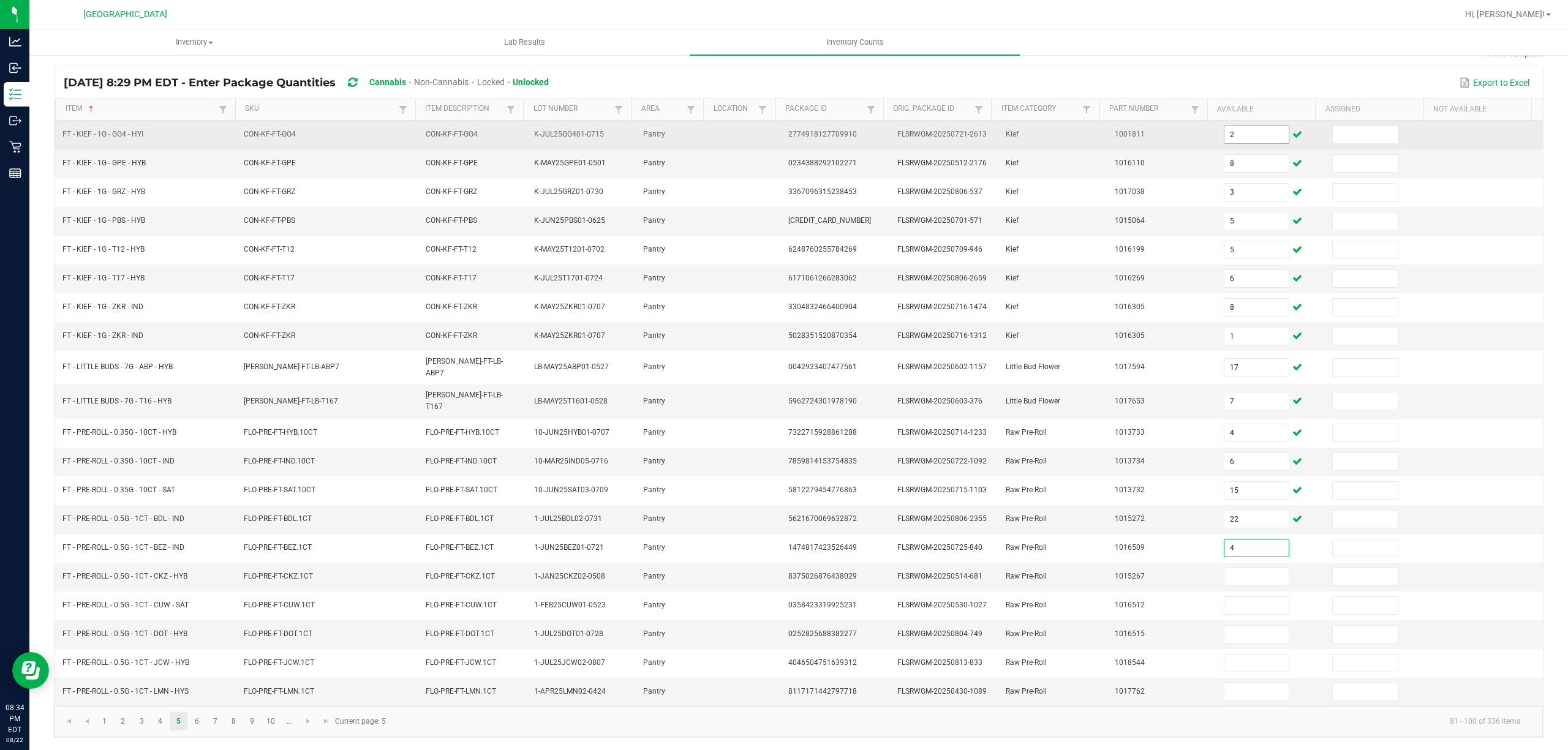
type input "4"
type input "12"
type input "6"
type input "5"
type input "20"
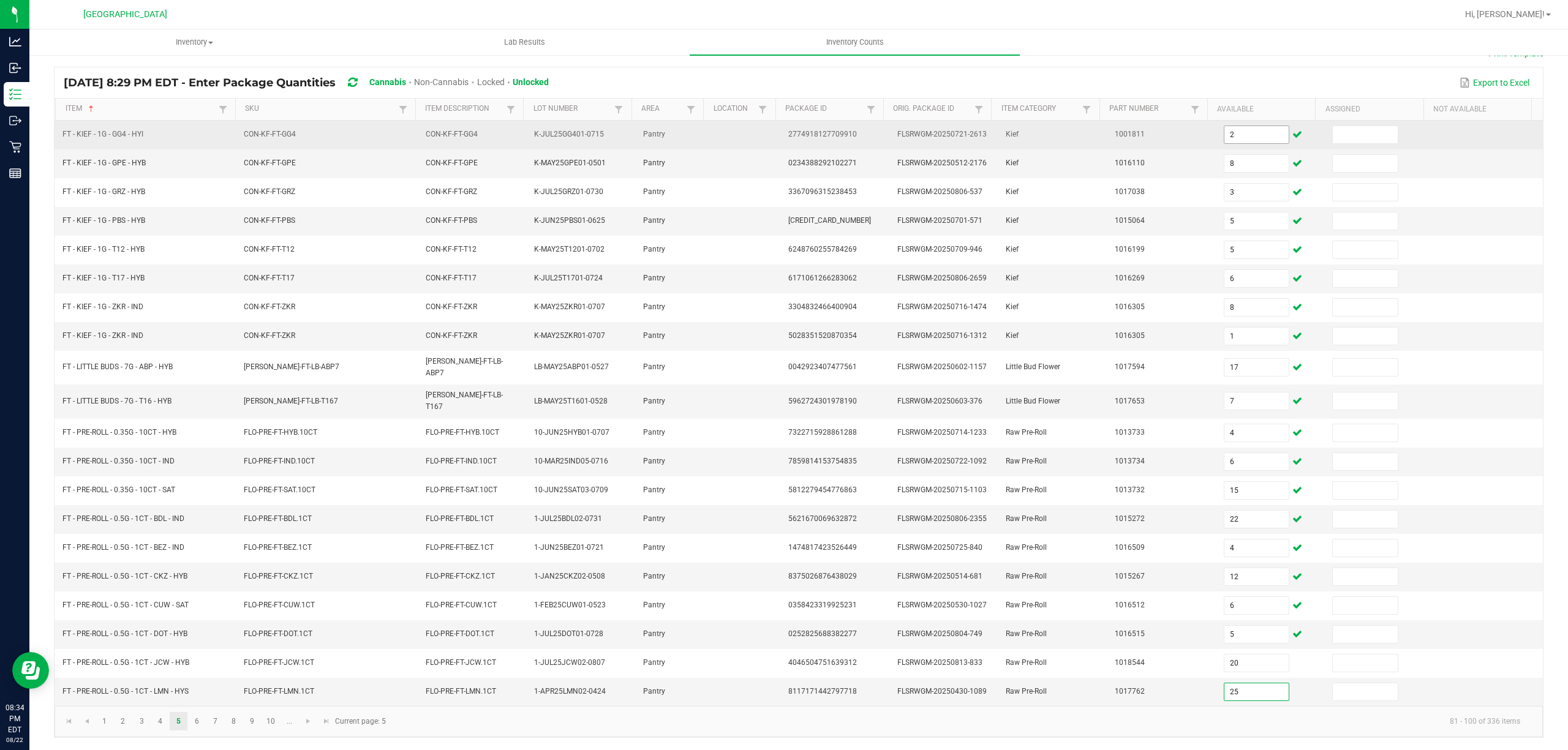
type input "25"
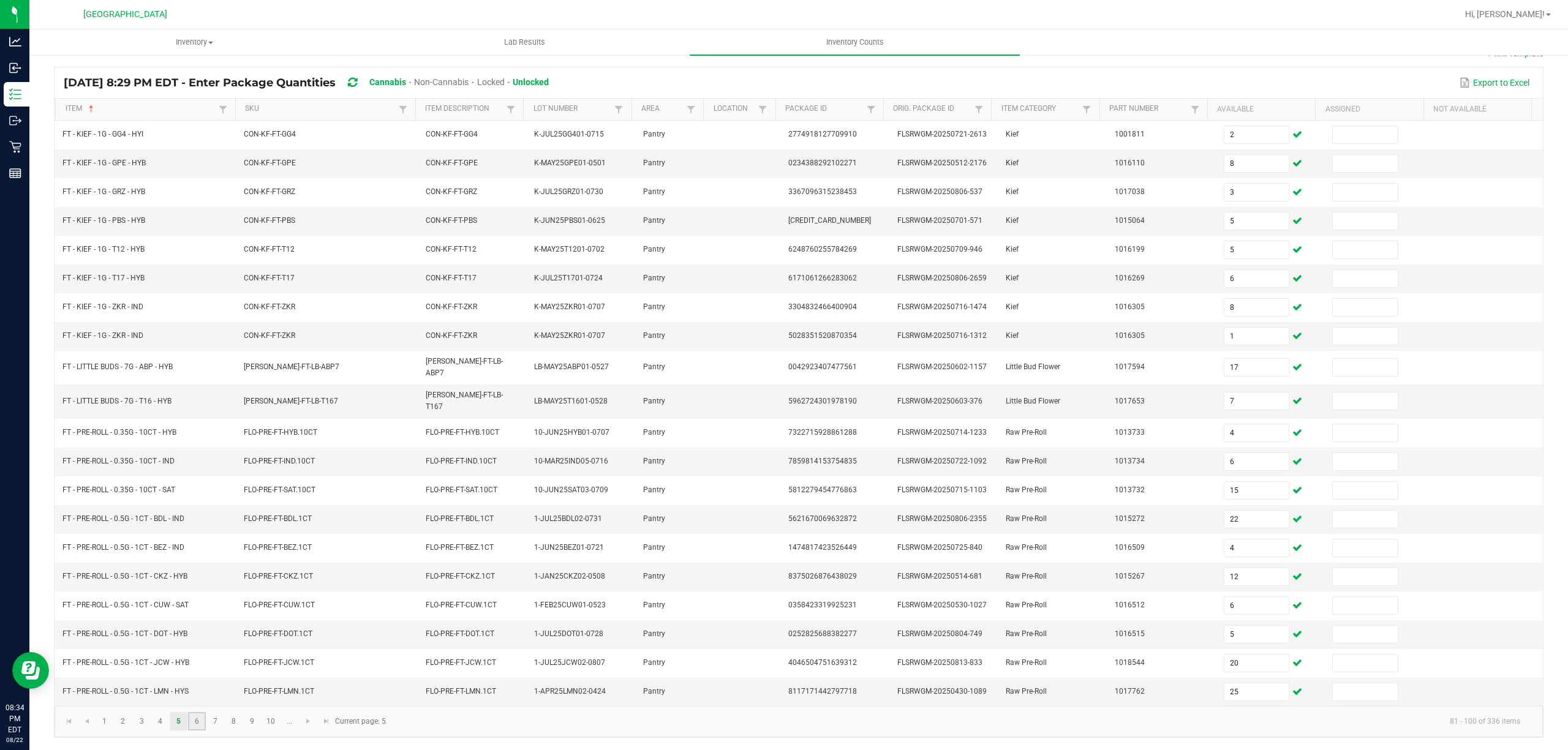
click at [199, 721] on link "6" at bounding box center [197, 722] width 17 height 18
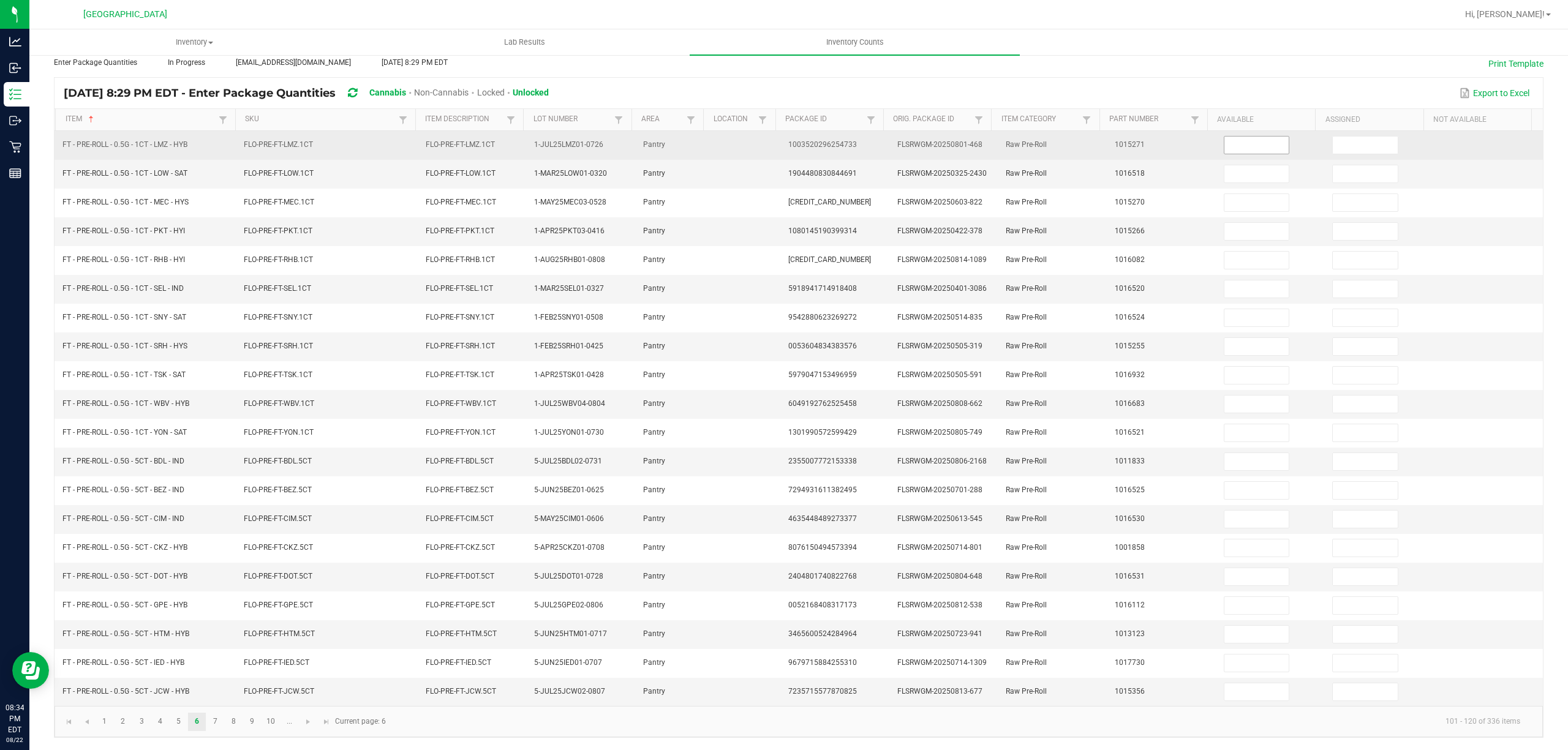
click at [1224, 137] on input at bounding box center [1257, 145] width 65 height 17
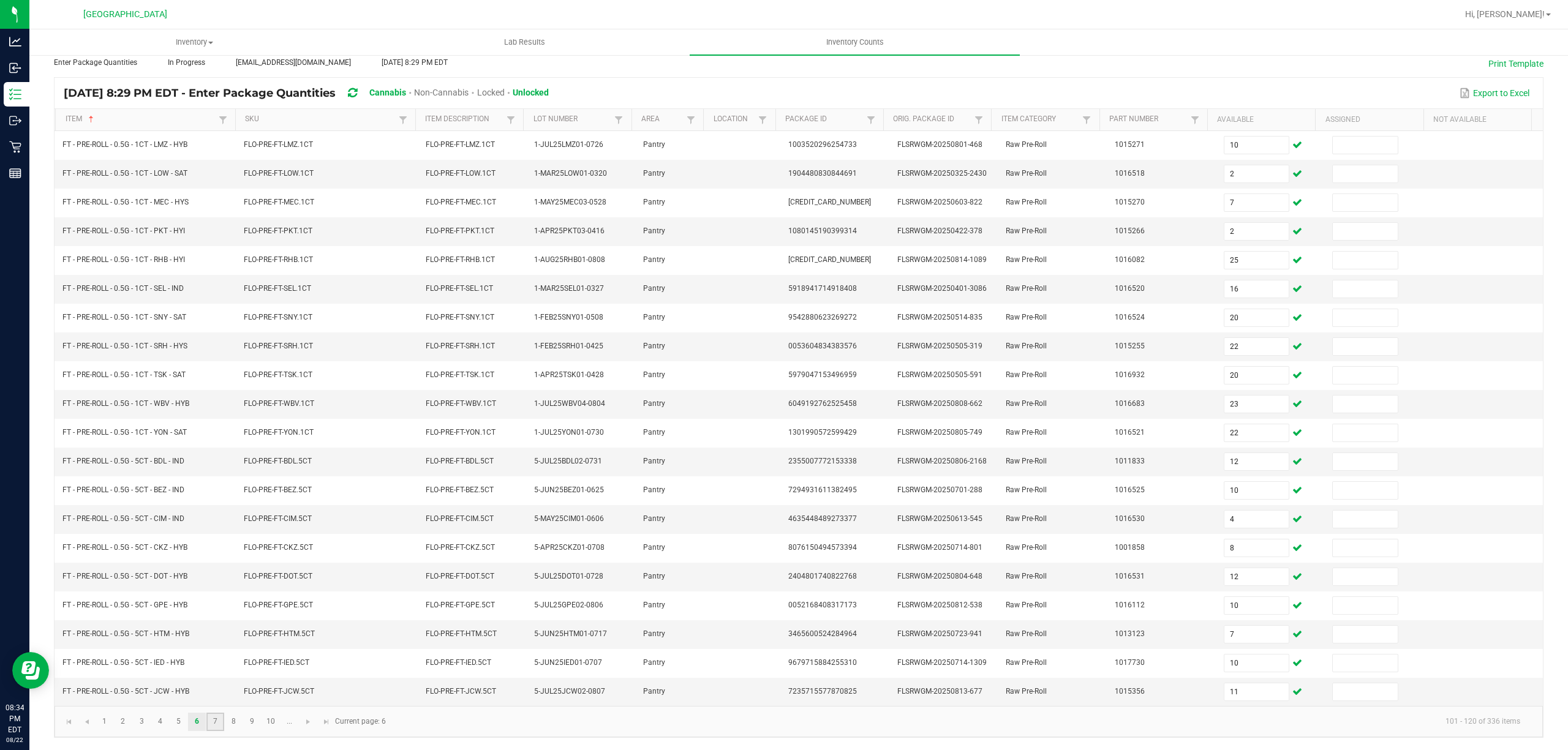
click at [217, 723] on link "7" at bounding box center [215, 722] width 17 height 18
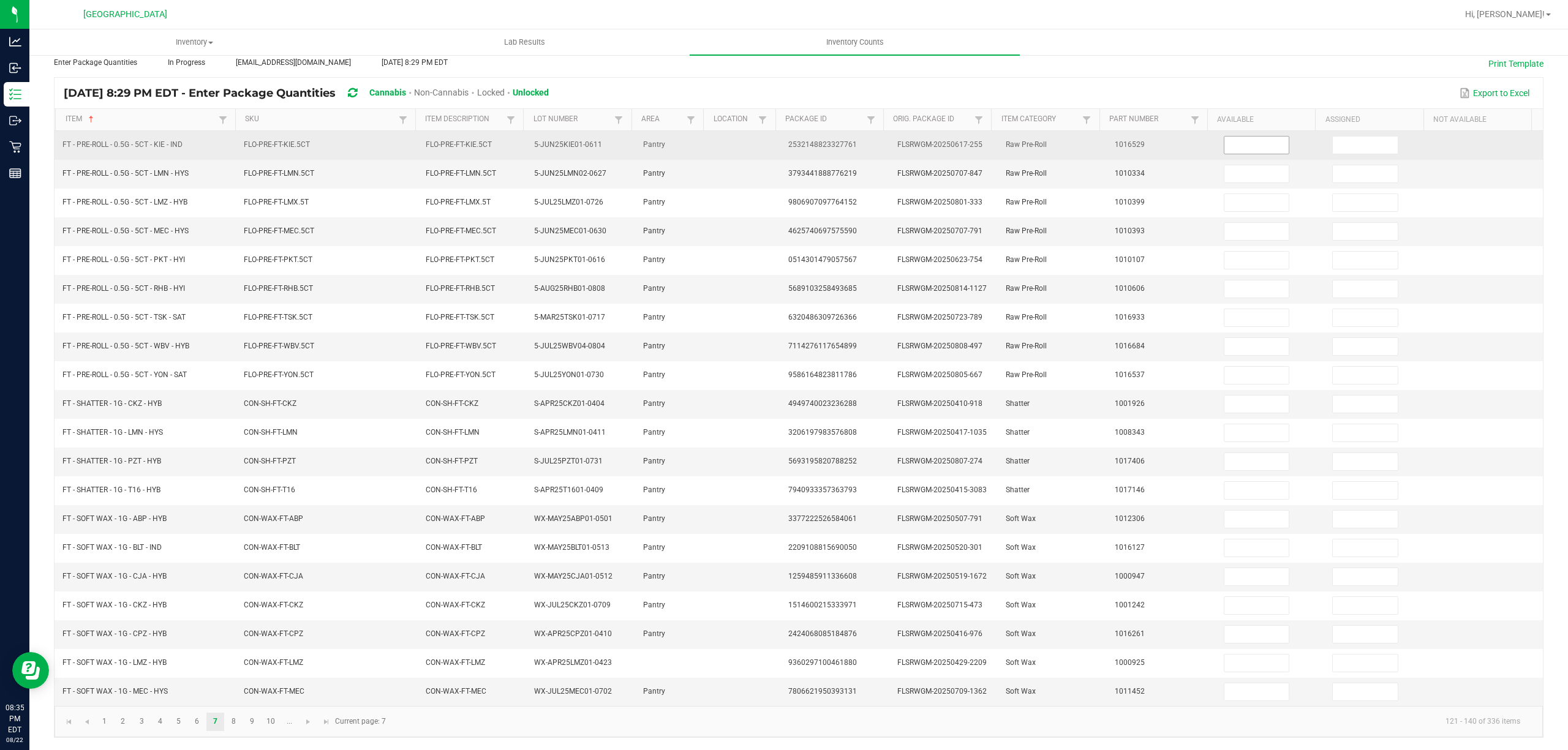
click at [1239, 137] on input at bounding box center [1257, 145] width 65 height 17
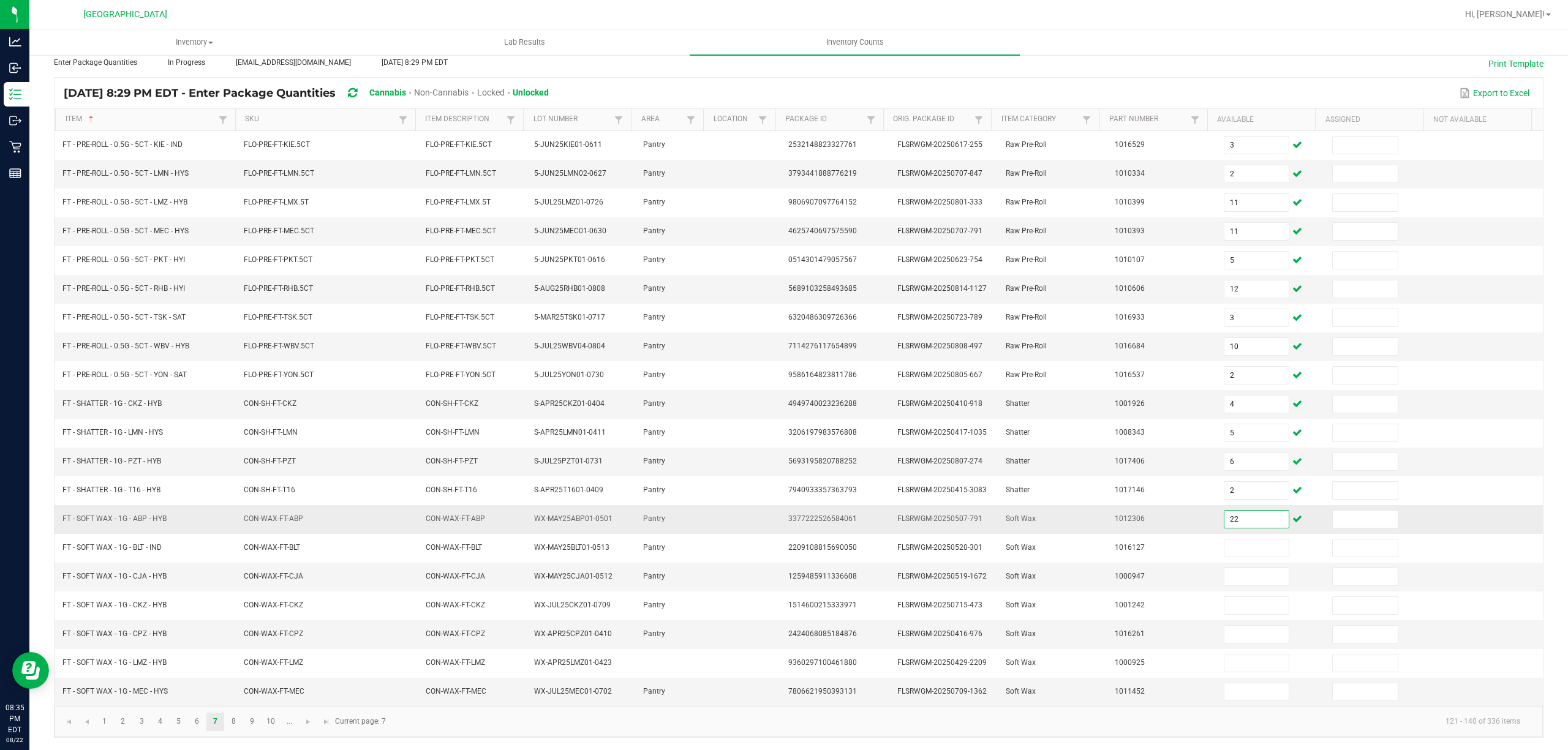
click at [1224, 520] on input "22" at bounding box center [1257, 519] width 65 height 17
click at [238, 718] on link "8" at bounding box center [233, 722] width 17 height 18
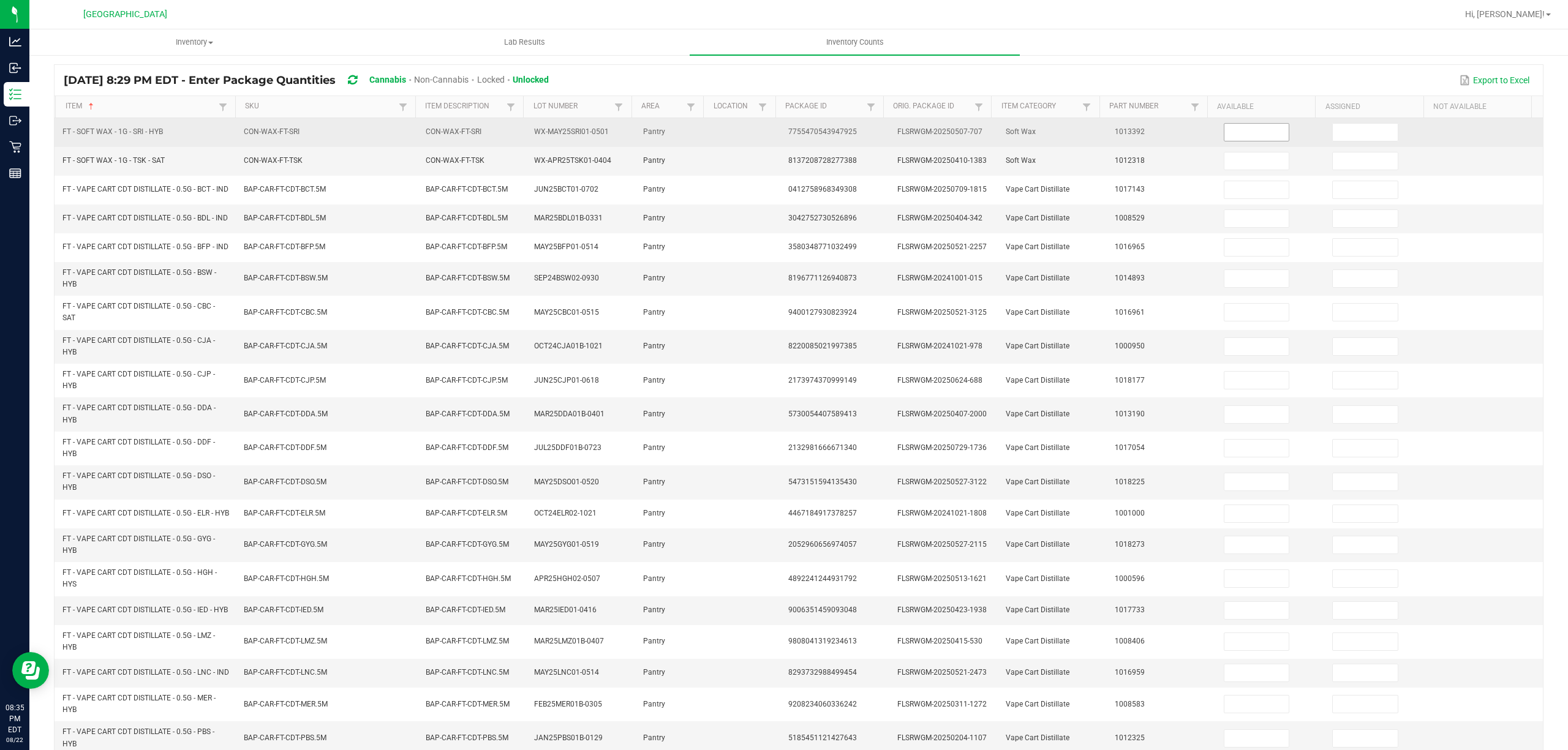
click at [1224, 123] on span at bounding box center [1258, 132] width 66 height 18
click at [1224, 139] on span at bounding box center [1258, 132] width 66 height 18
click at [1236, 136] on input at bounding box center [1257, 132] width 65 height 17
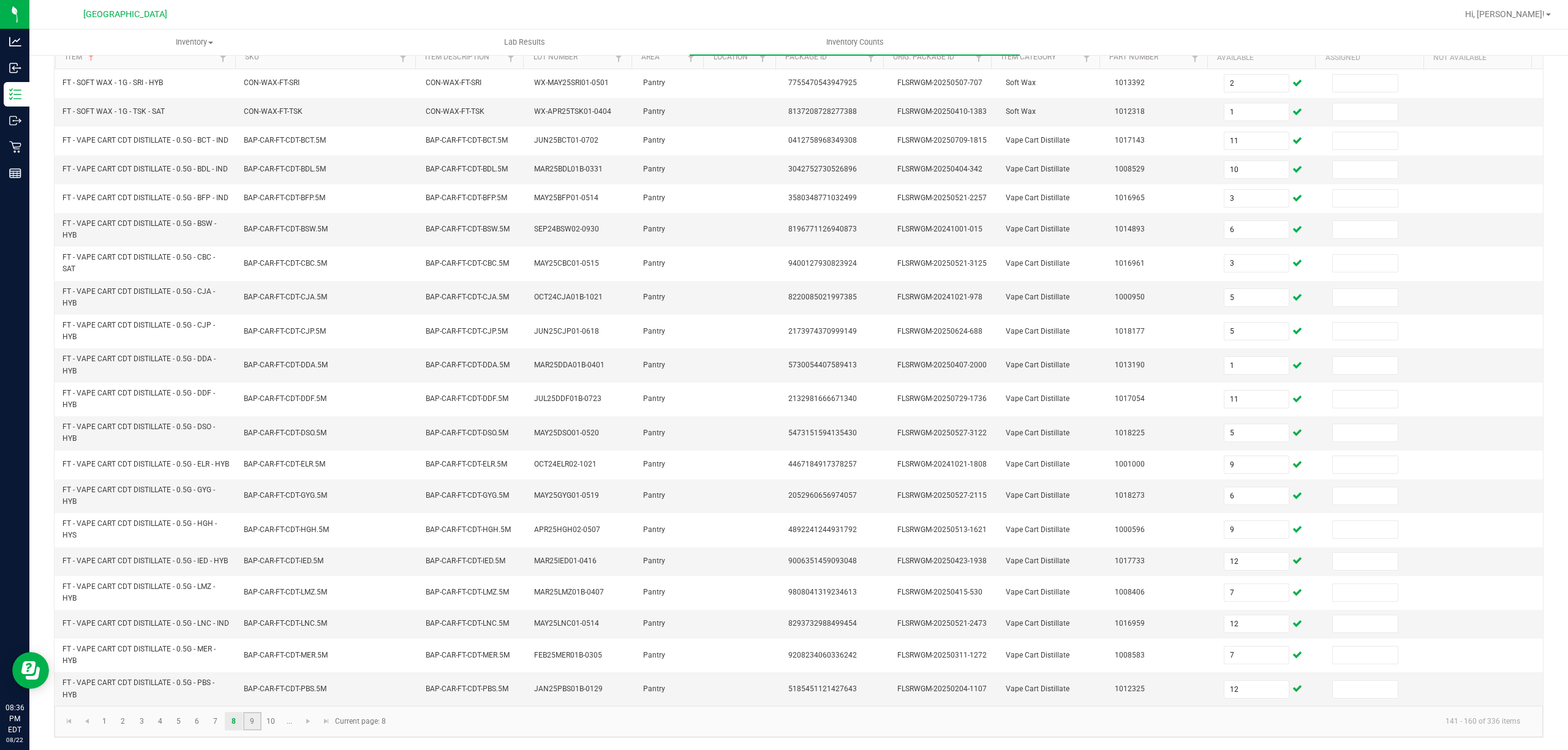
click at [255, 721] on link "9" at bounding box center [252, 722] width 17 height 18
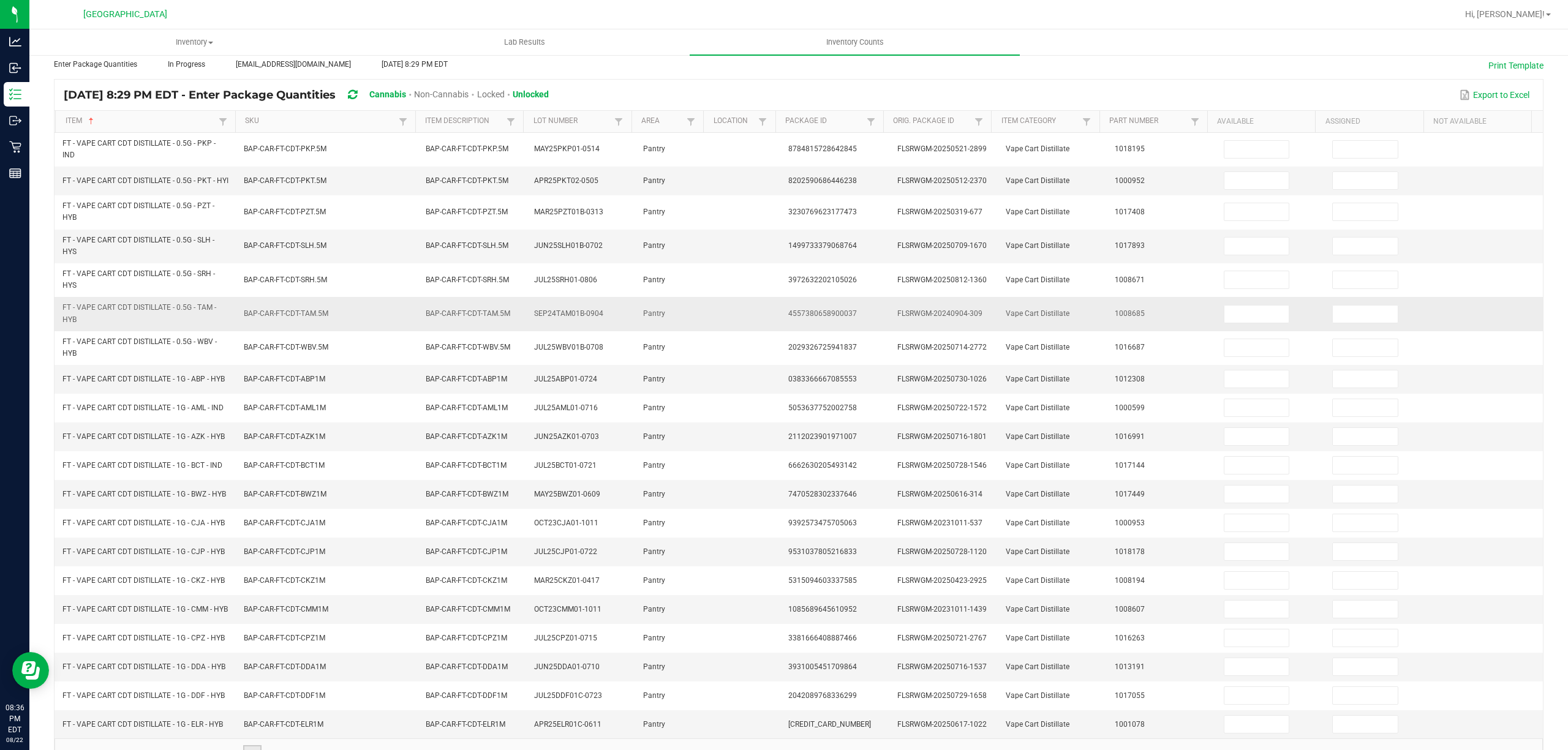
scroll to position [37, 0]
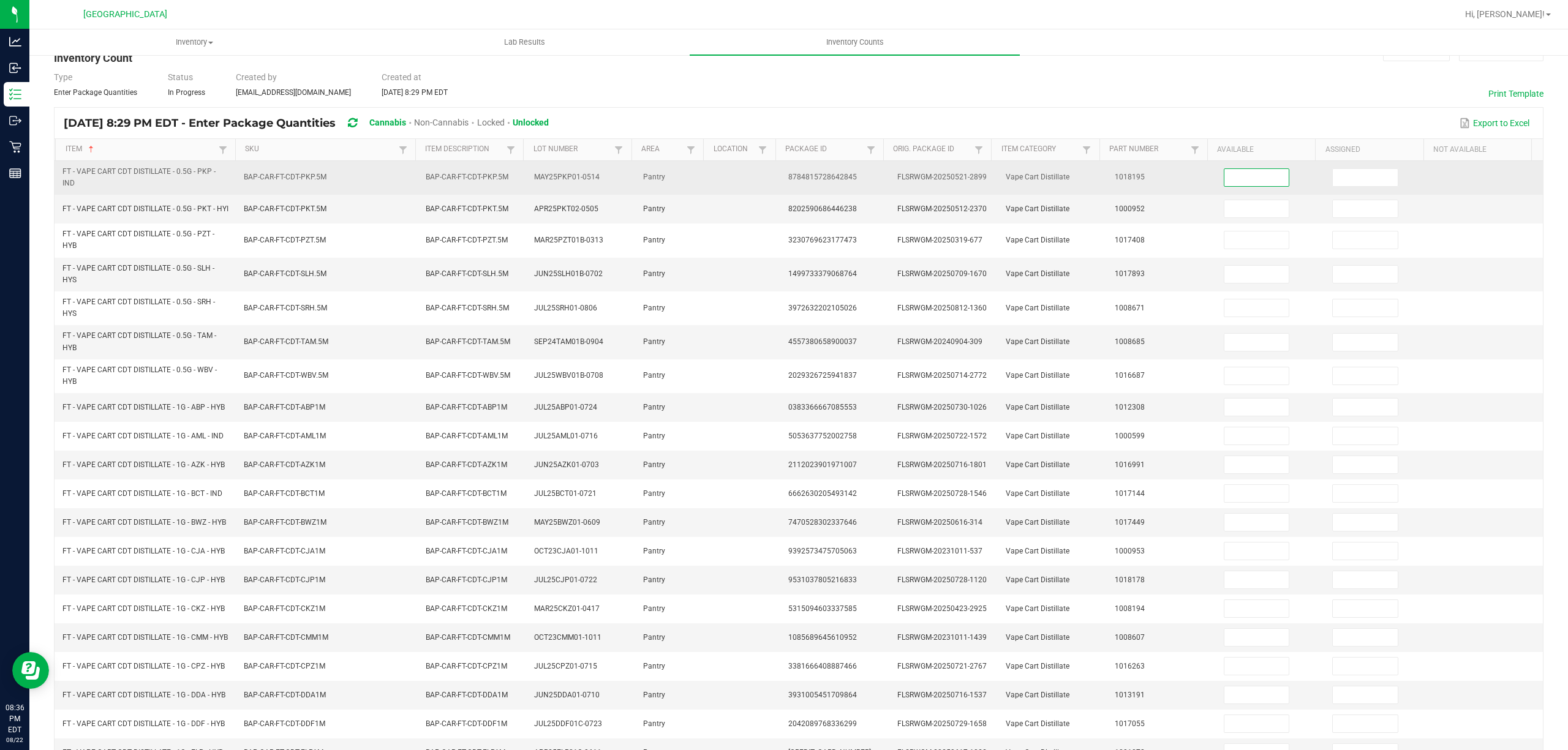
click at [1224, 180] on input at bounding box center [1257, 177] width 65 height 17
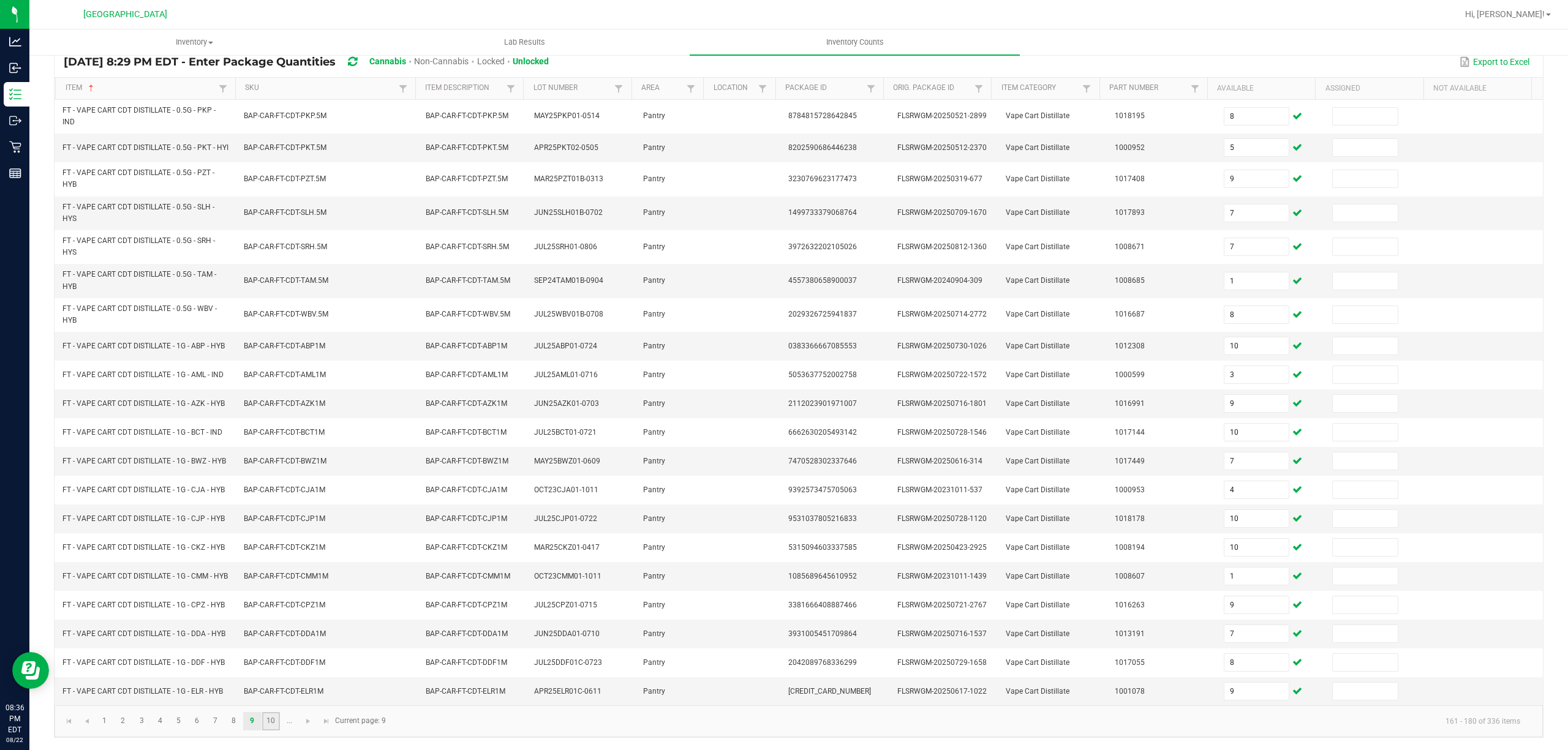
click at [267, 720] on link "10" at bounding box center [270, 722] width 17 height 18
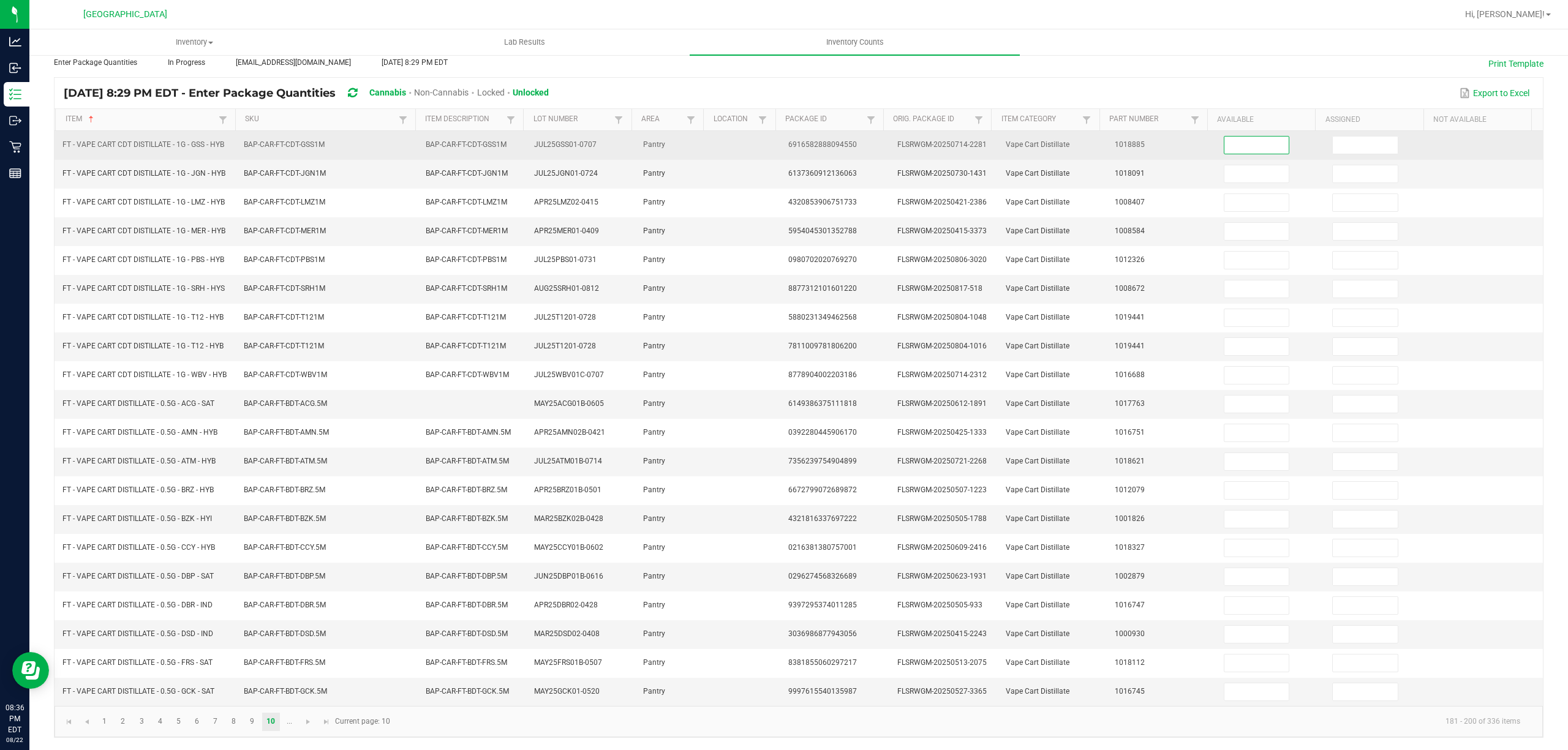
click at [1241, 137] on input at bounding box center [1257, 145] width 65 height 17
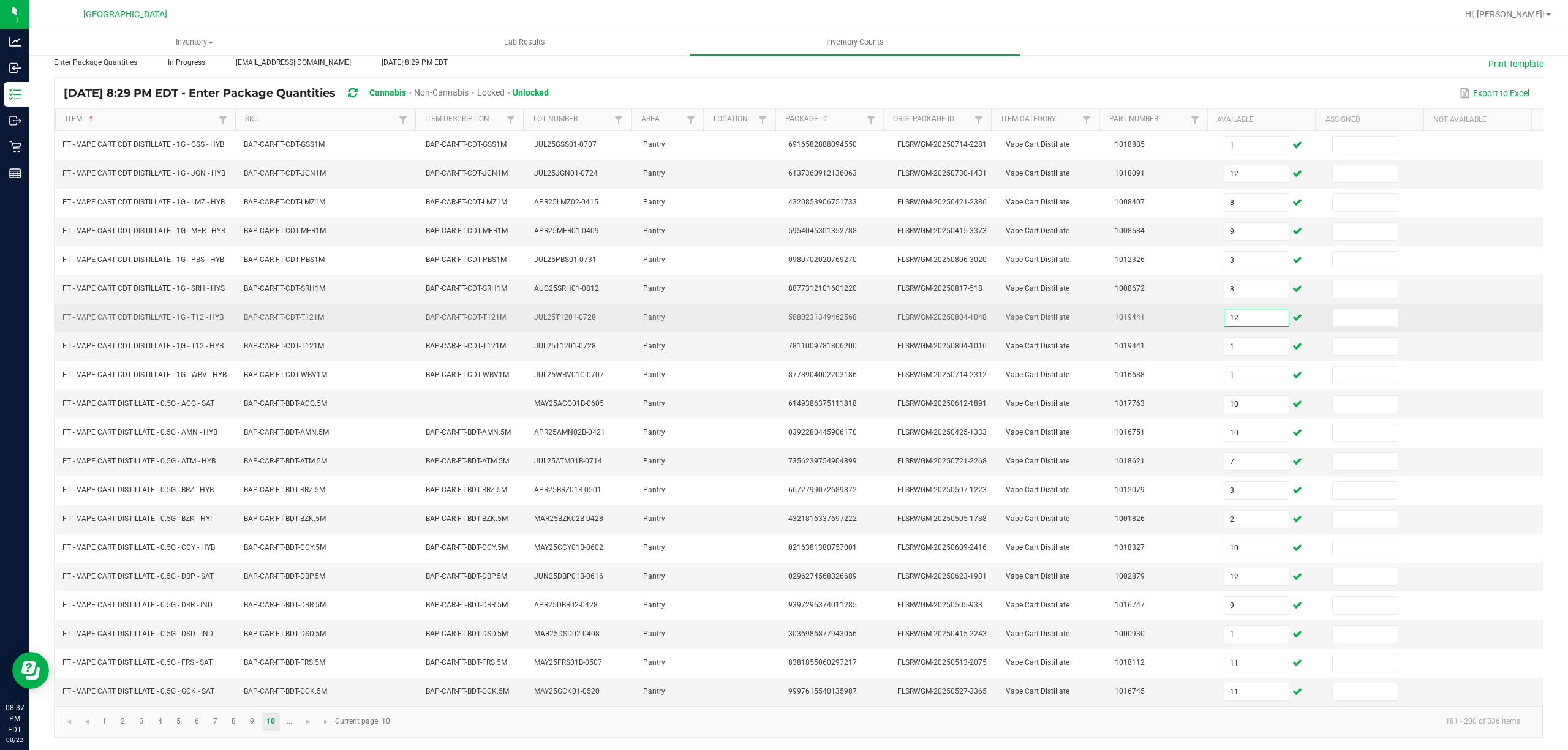
click at [1237, 309] on input "12" at bounding box center [1257, 318] width 65 height 17
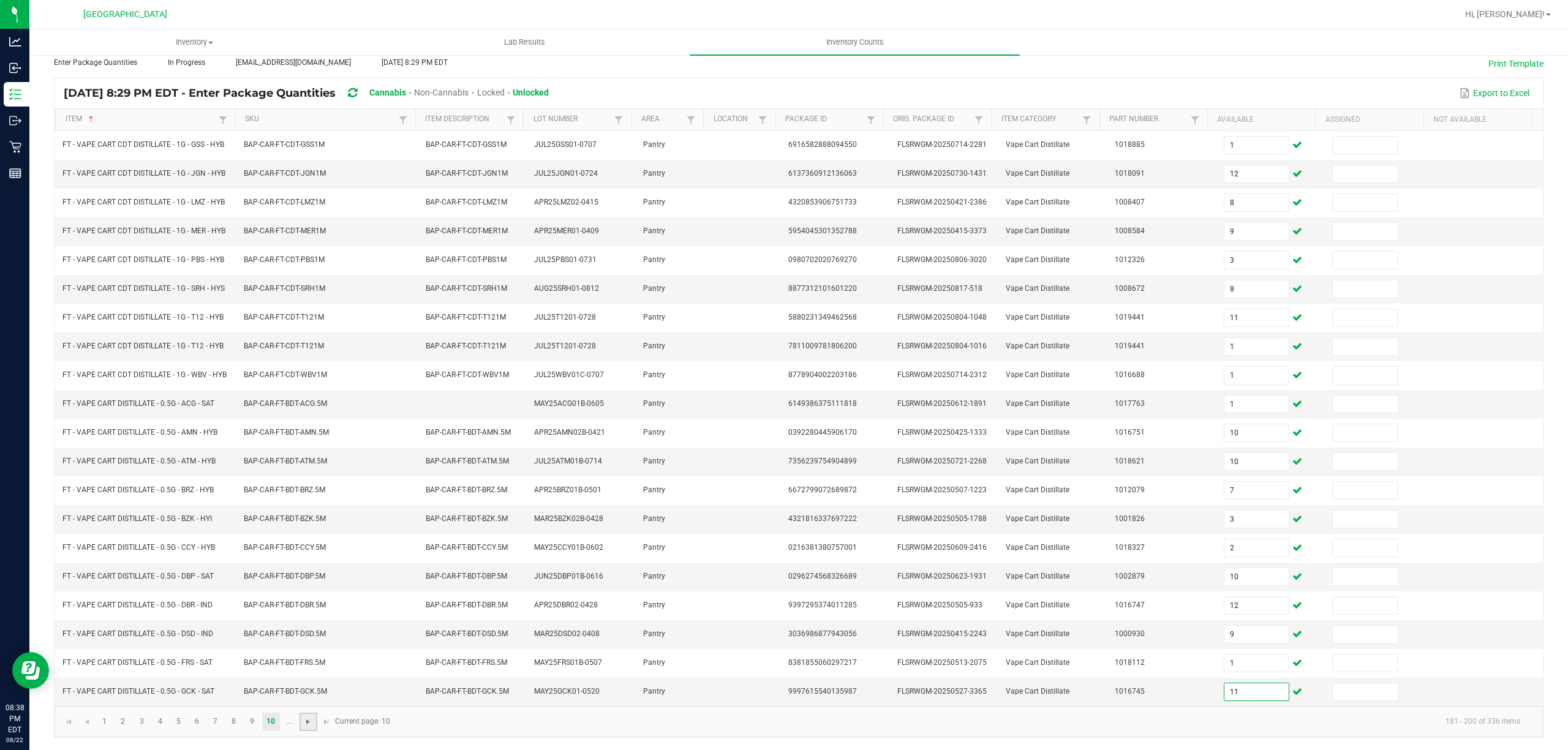
click at [308, 722] on span "Go to the next page" at bounding box center [308, 722] width 10 height 10
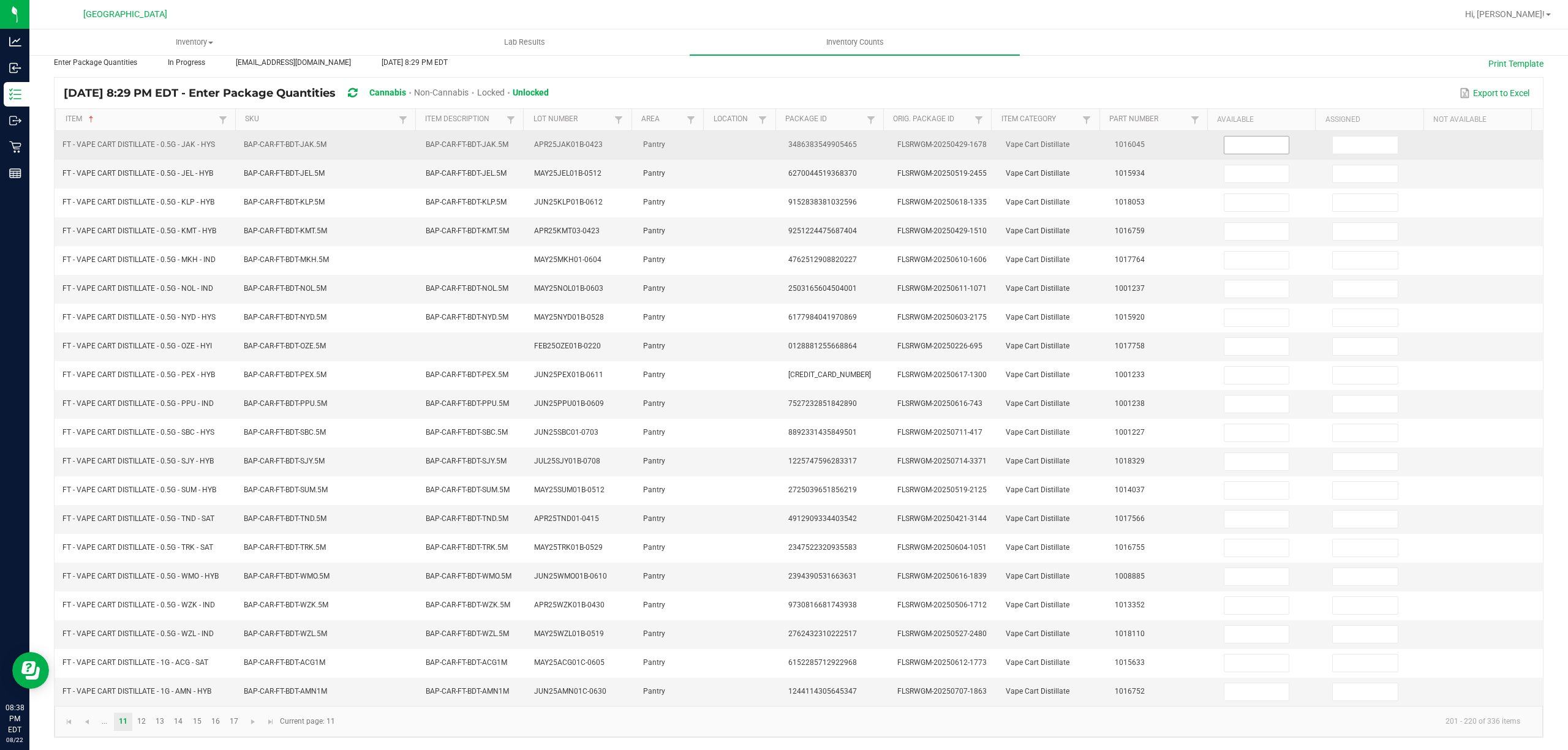
click at [1236, 137] on input at bounding box center [1257, 145] width 65 height 17
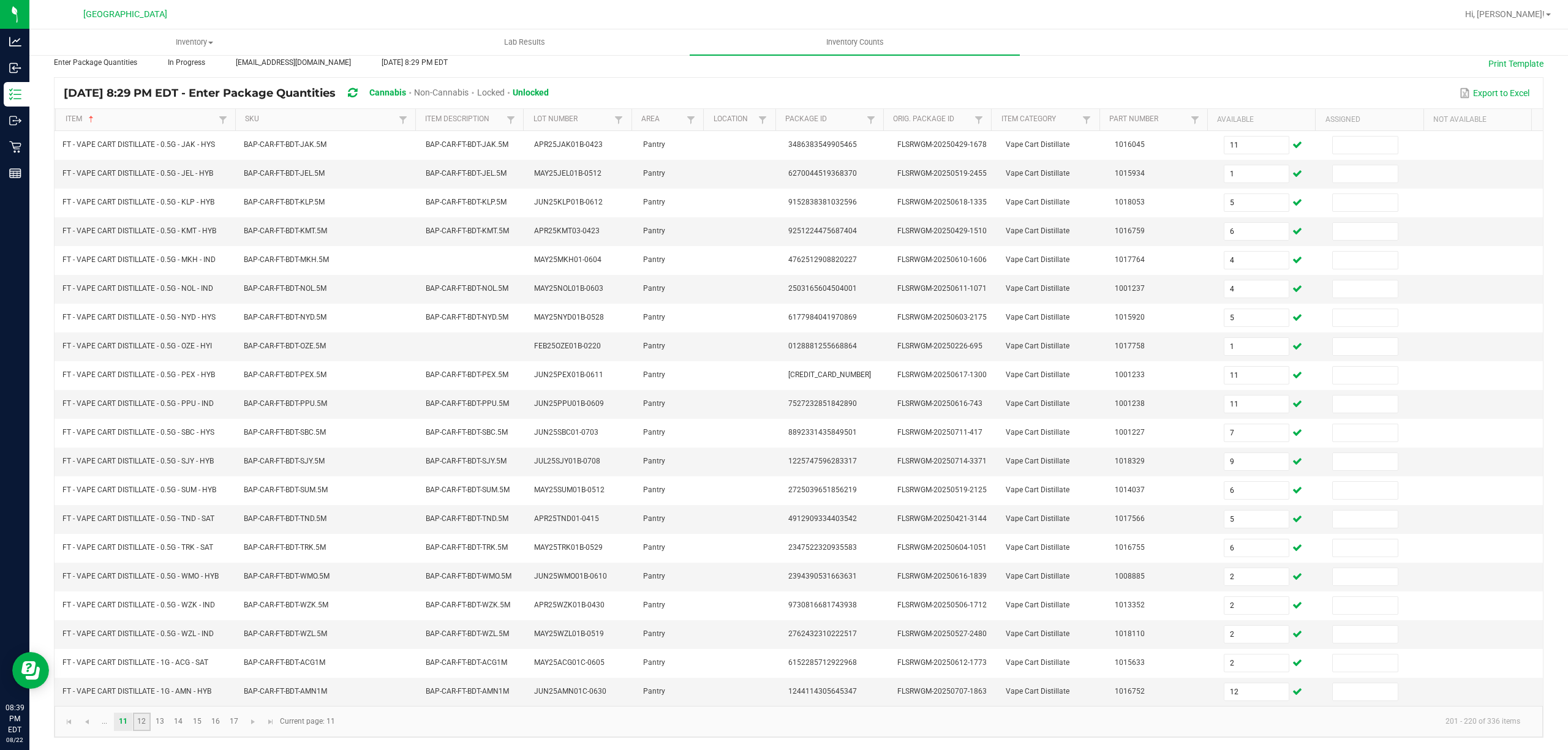
click at [145, 725] on link "12" at bounding box center [141, 722] width 17 height 18
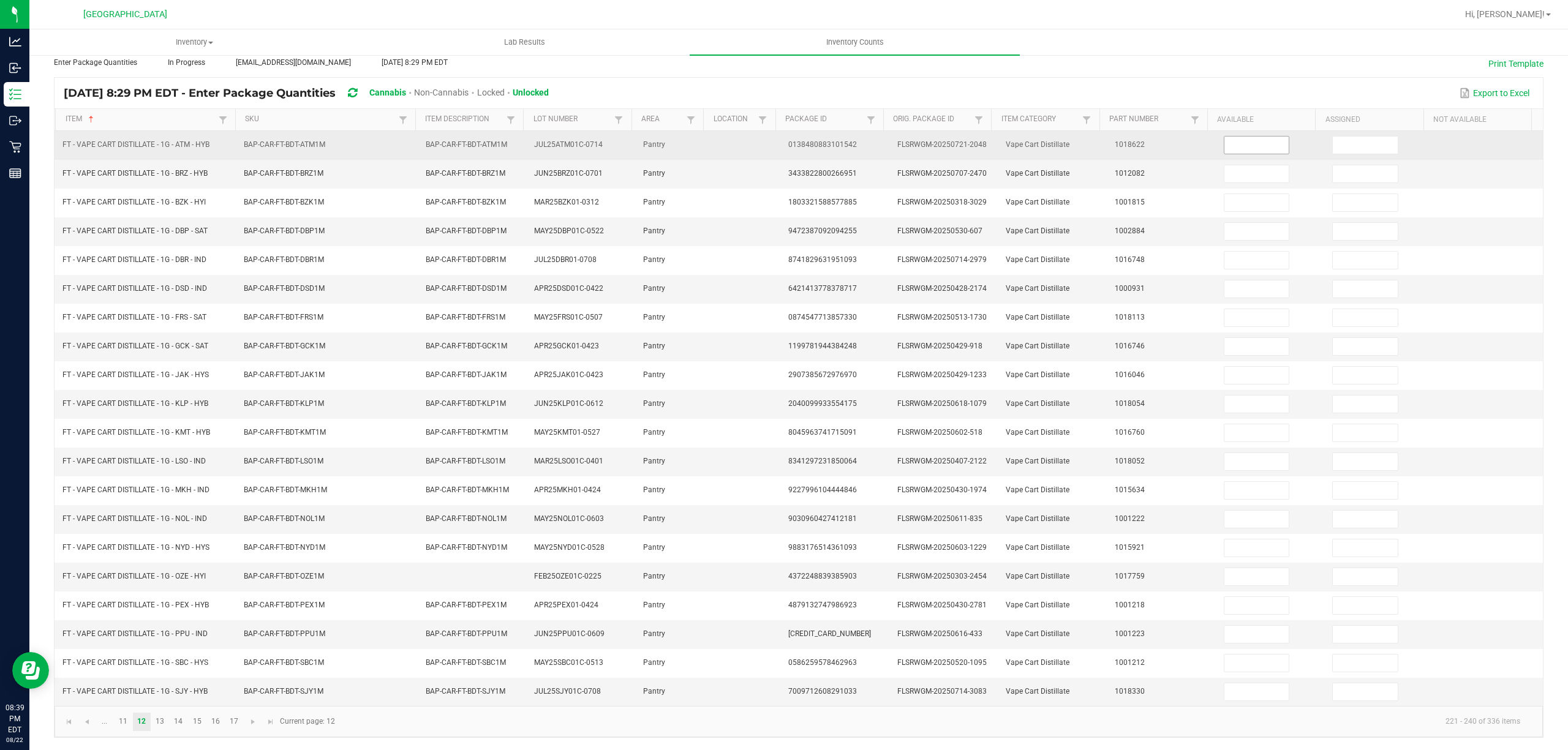
click at [1235, 137] on input at bounding box center [1257, 145] width 65 height 17
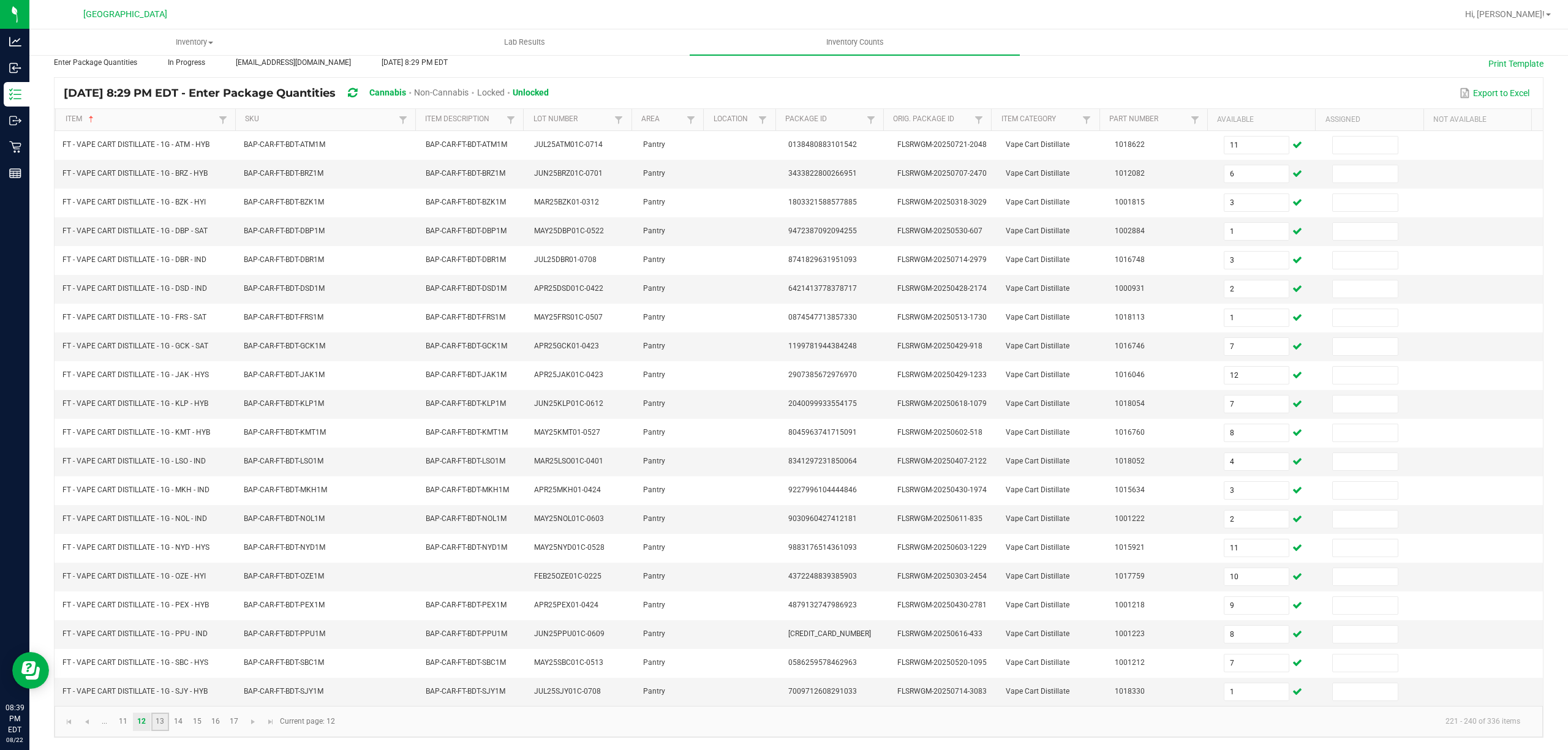
click at [166, 723] on link "13" at bounding box center [160, 722] width 17 height 18
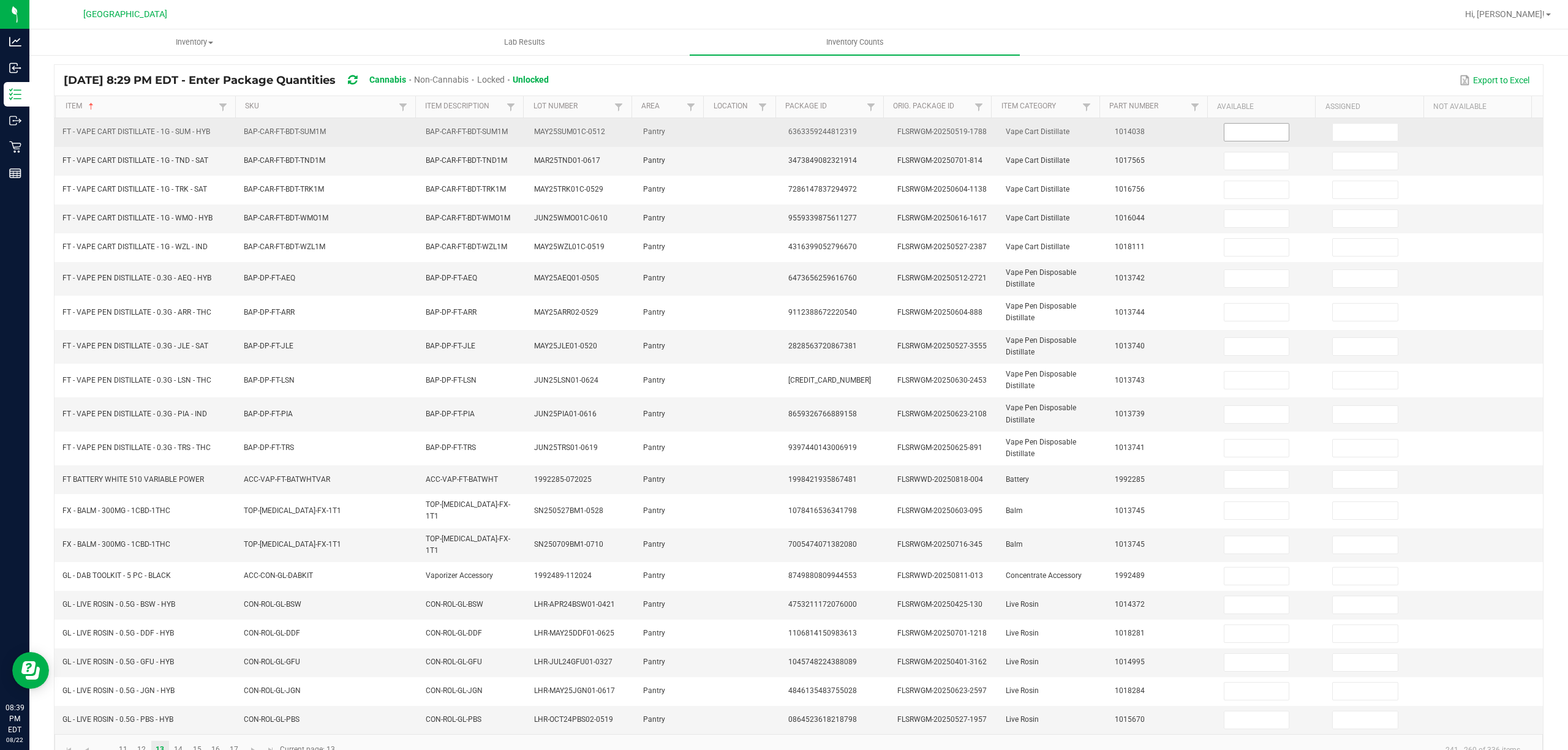
click at [1224, 137] on input at bounding box center [1257, 132] width 65 height 17
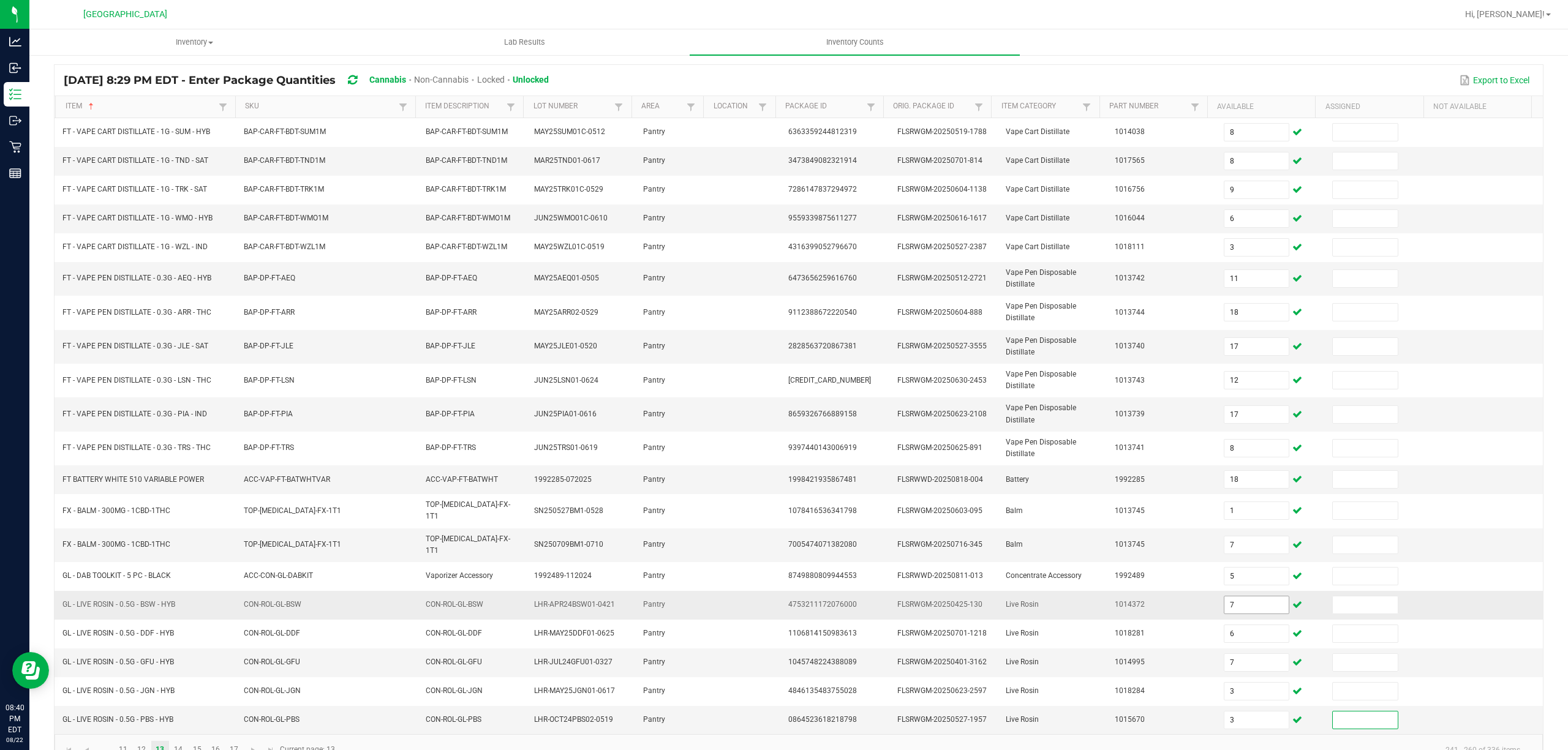
click at [1234, 601] on input "7" at bounding box center [1257, 605] width 65 height 17
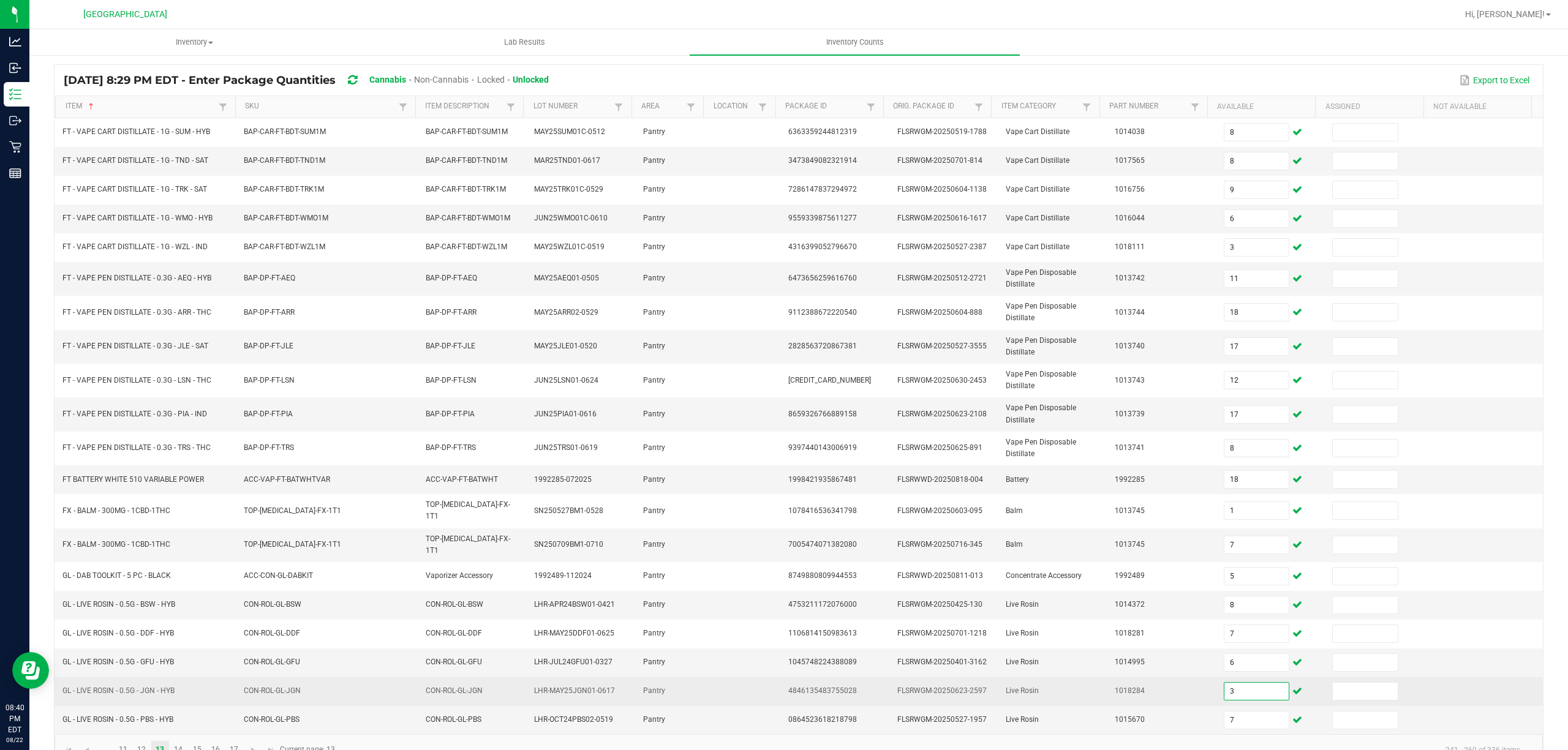
click at [1226, 694] on input "3" at bounding box center [1257, 691] width 65 height 17
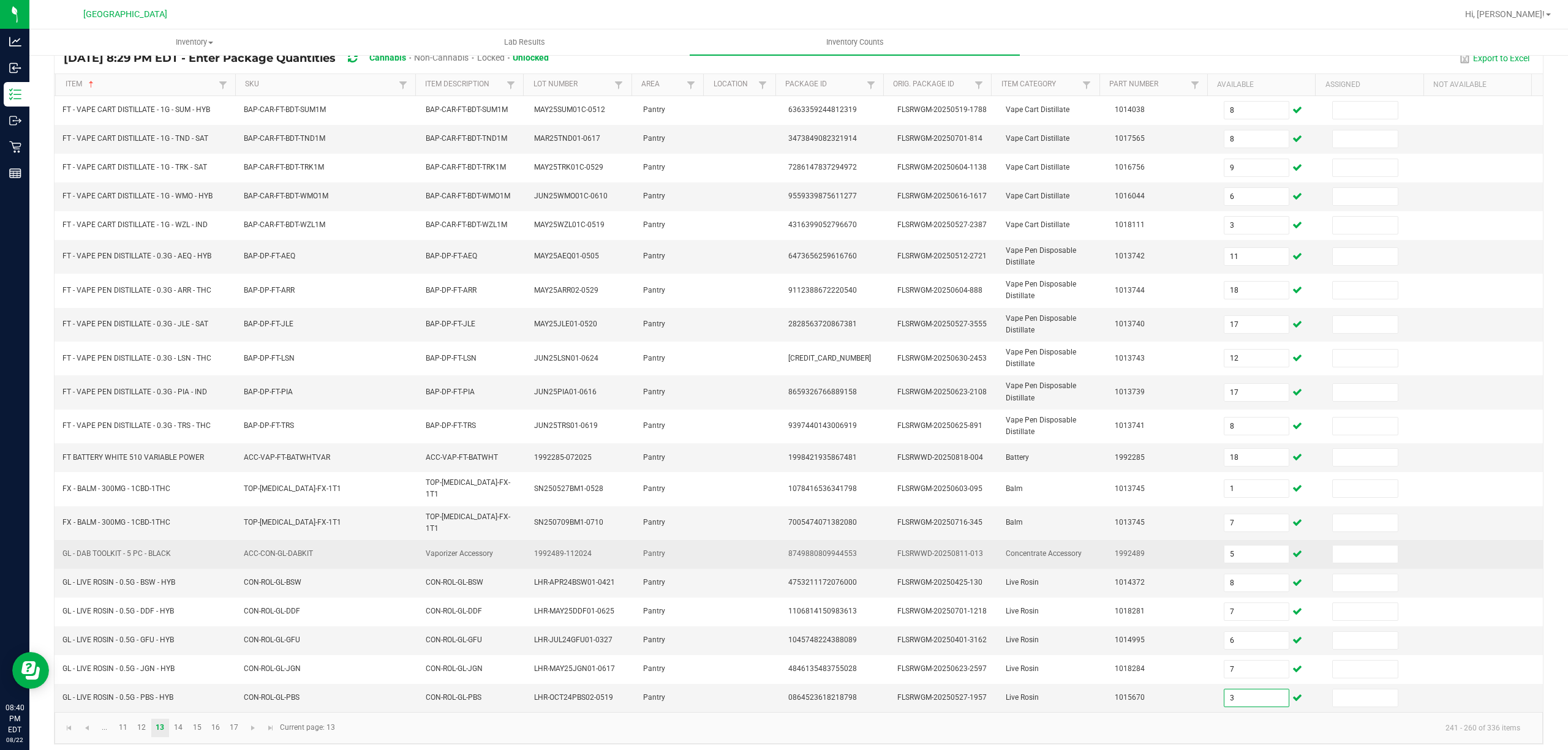
scroll to position [108, 0]
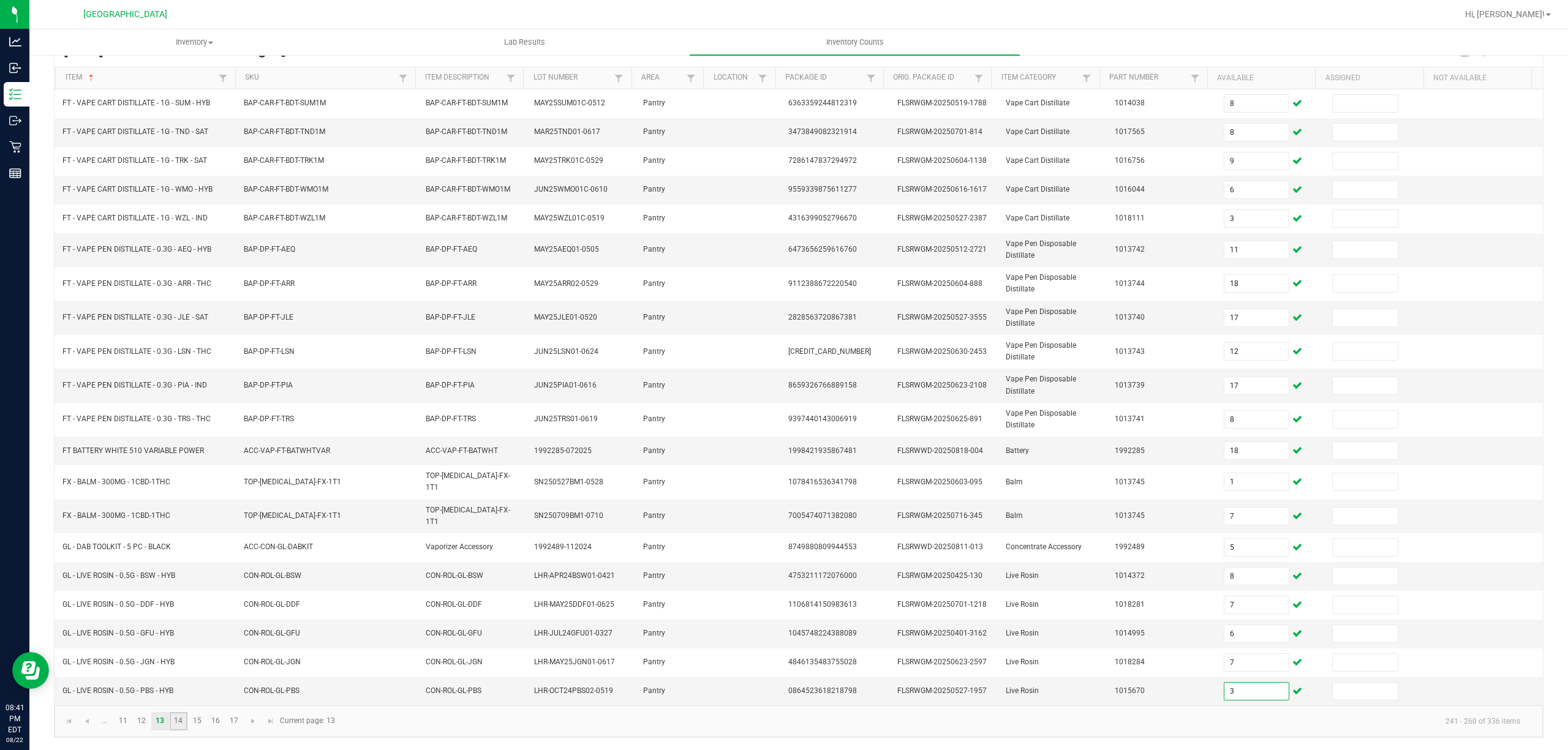
click at [183, 722] on link "14" at bounding box center [178, 722] width 17 height 18
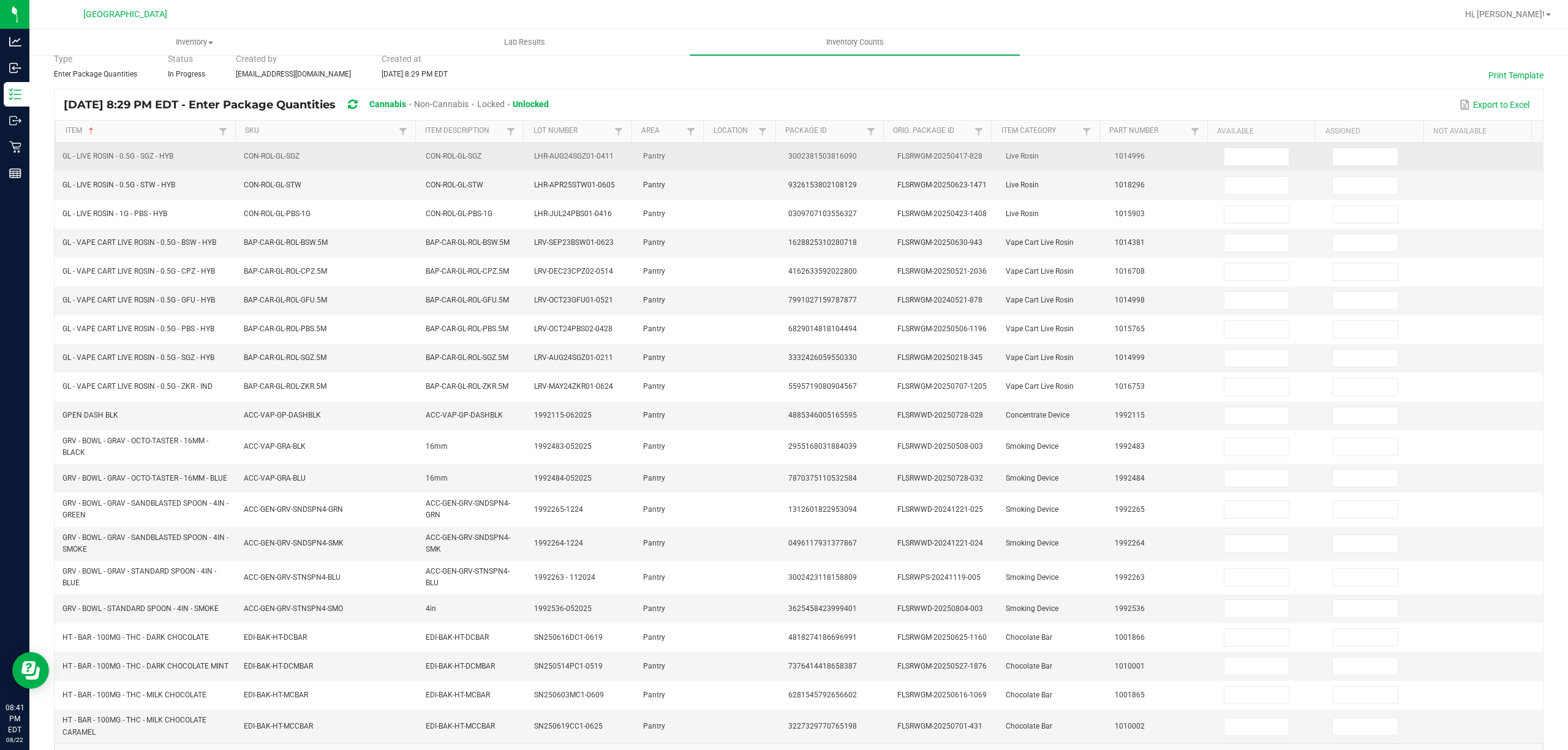
scroll to position [27, 0]
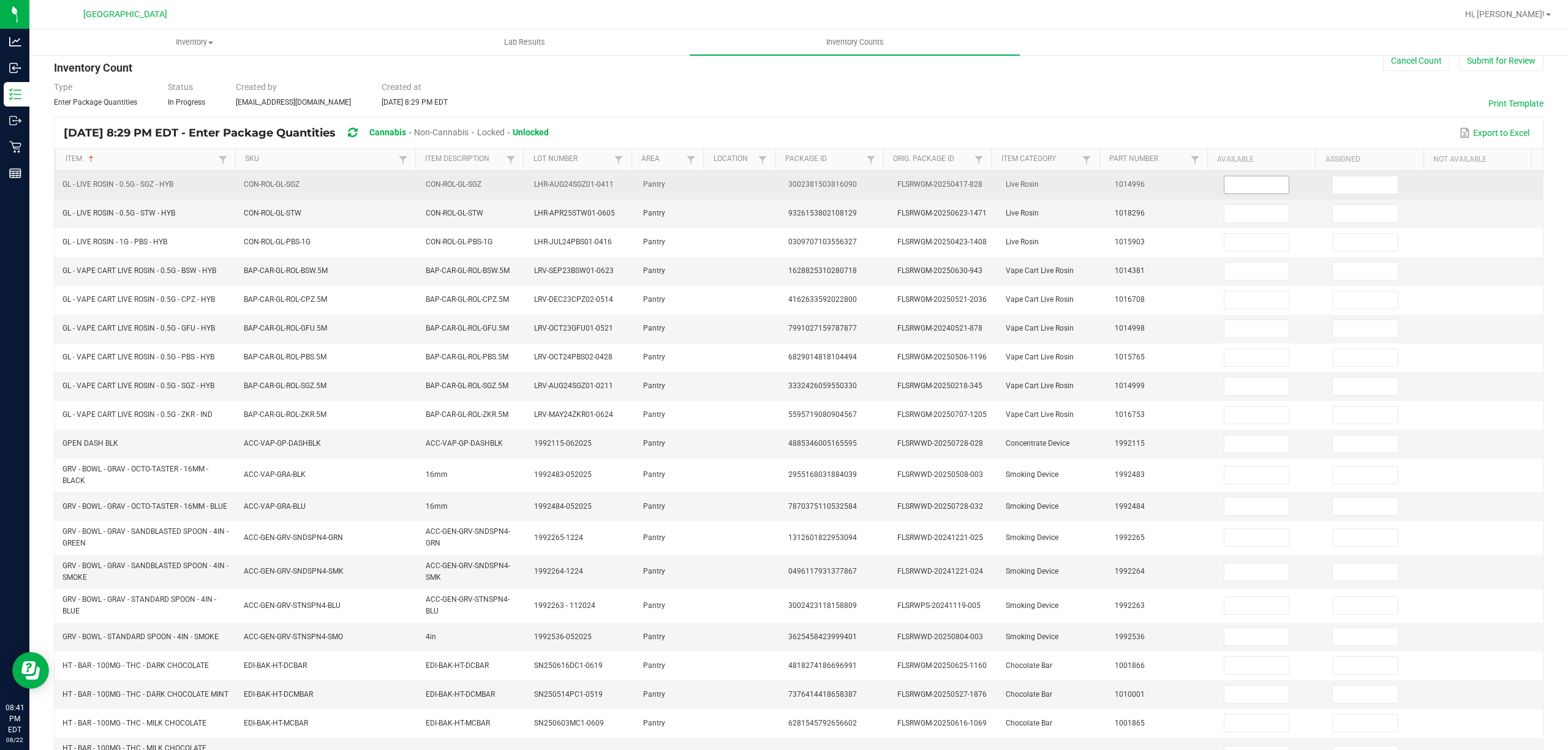
click at [1241, 185] on input at bounding box center [1257, 185] width 65 height 17
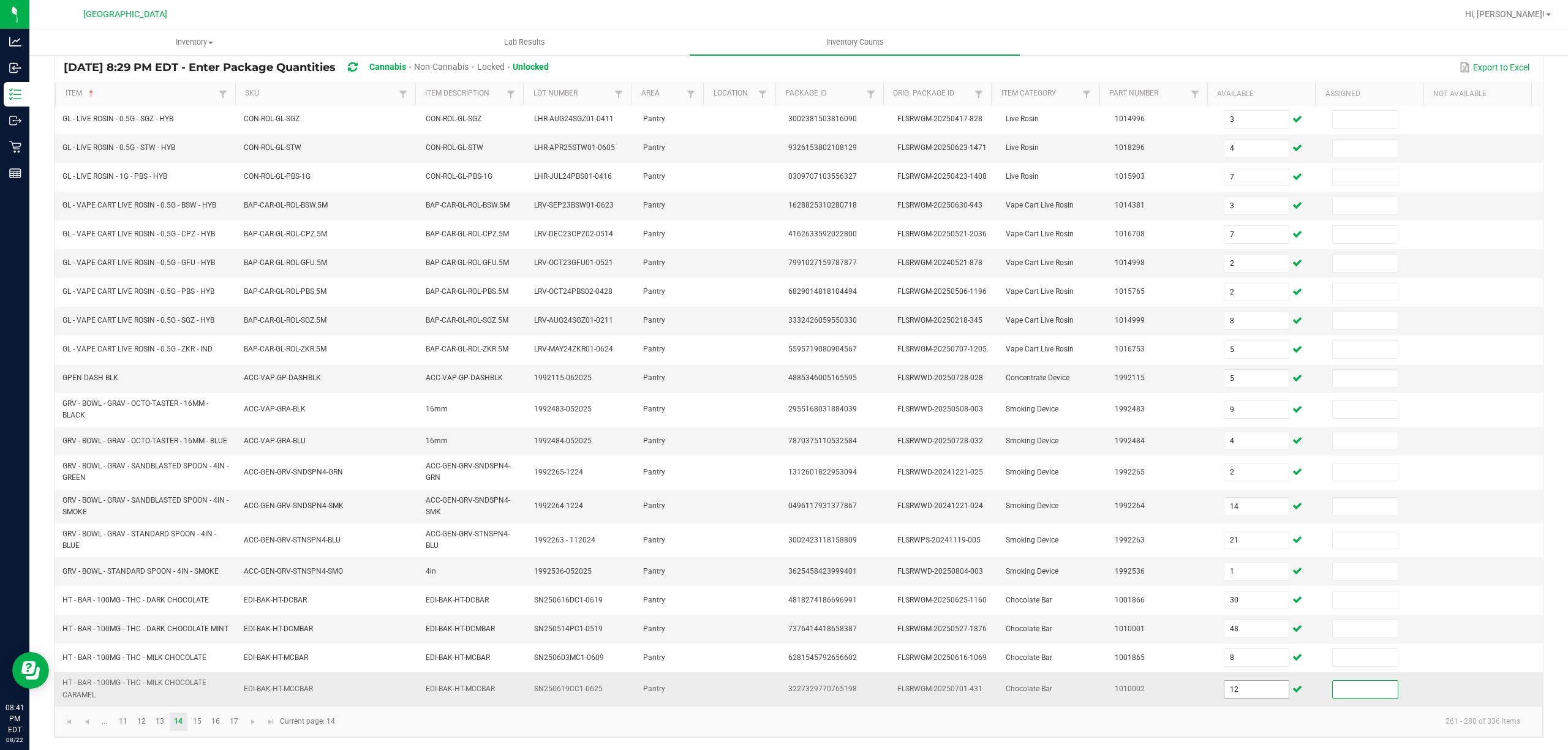
click at [1237, 687] on input "12" at bounding box center [1257, 689] width 65 height 17
click at [198, 713] on link "15" at bounding box center [197, 722] width 17 height 18
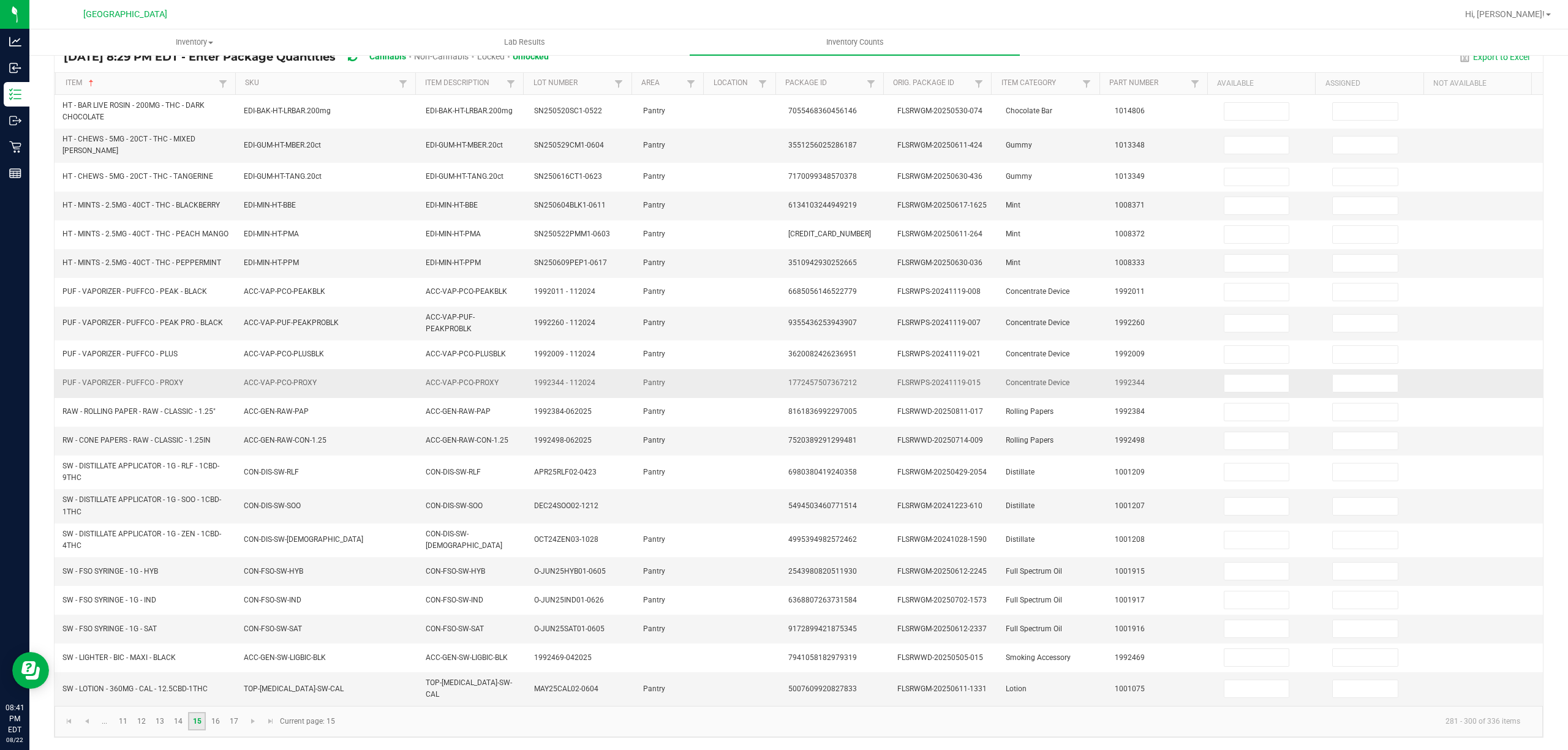
scroll to position [108, 0]
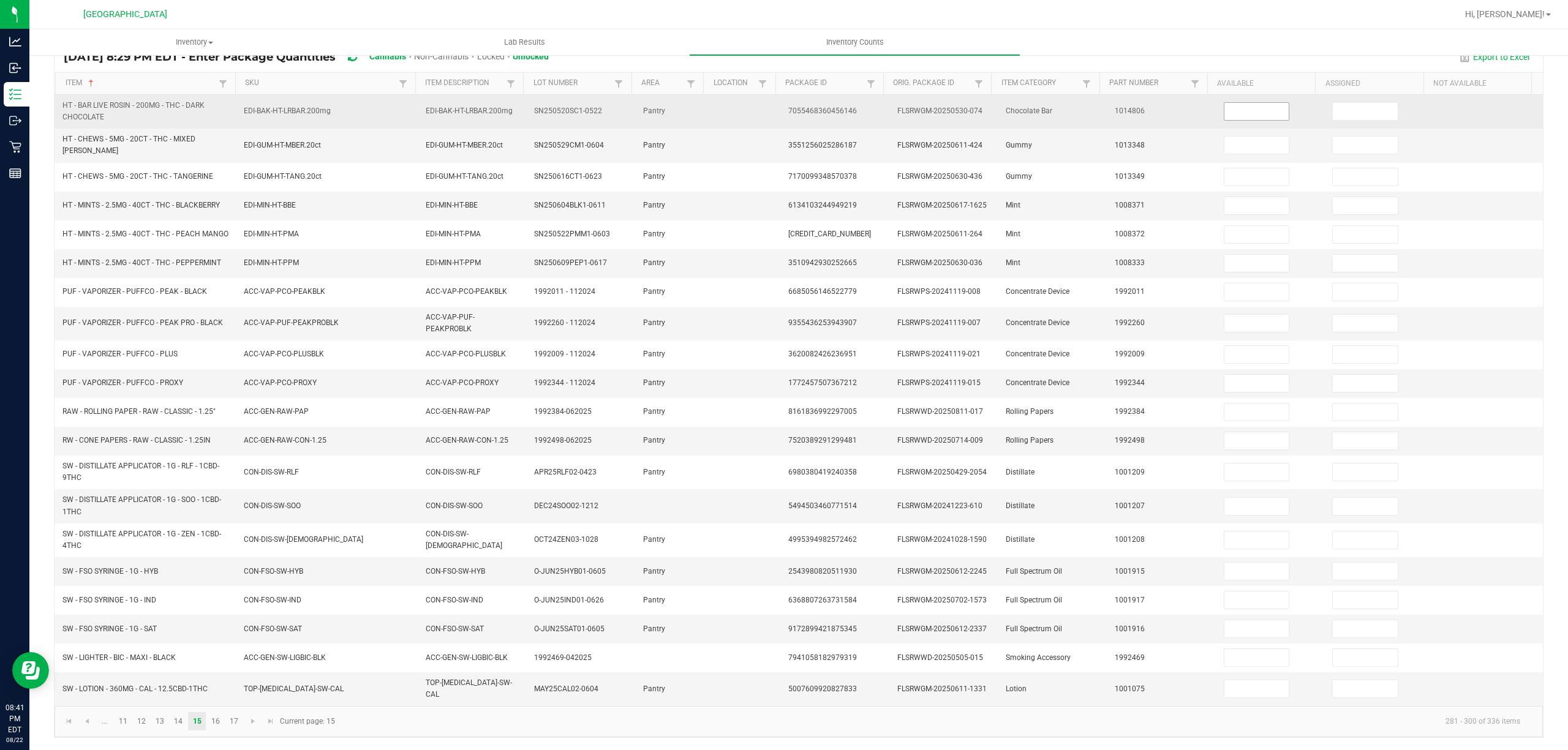
click at [1224, 103] on input at bounding box center [1257, 111] width 65 height 17
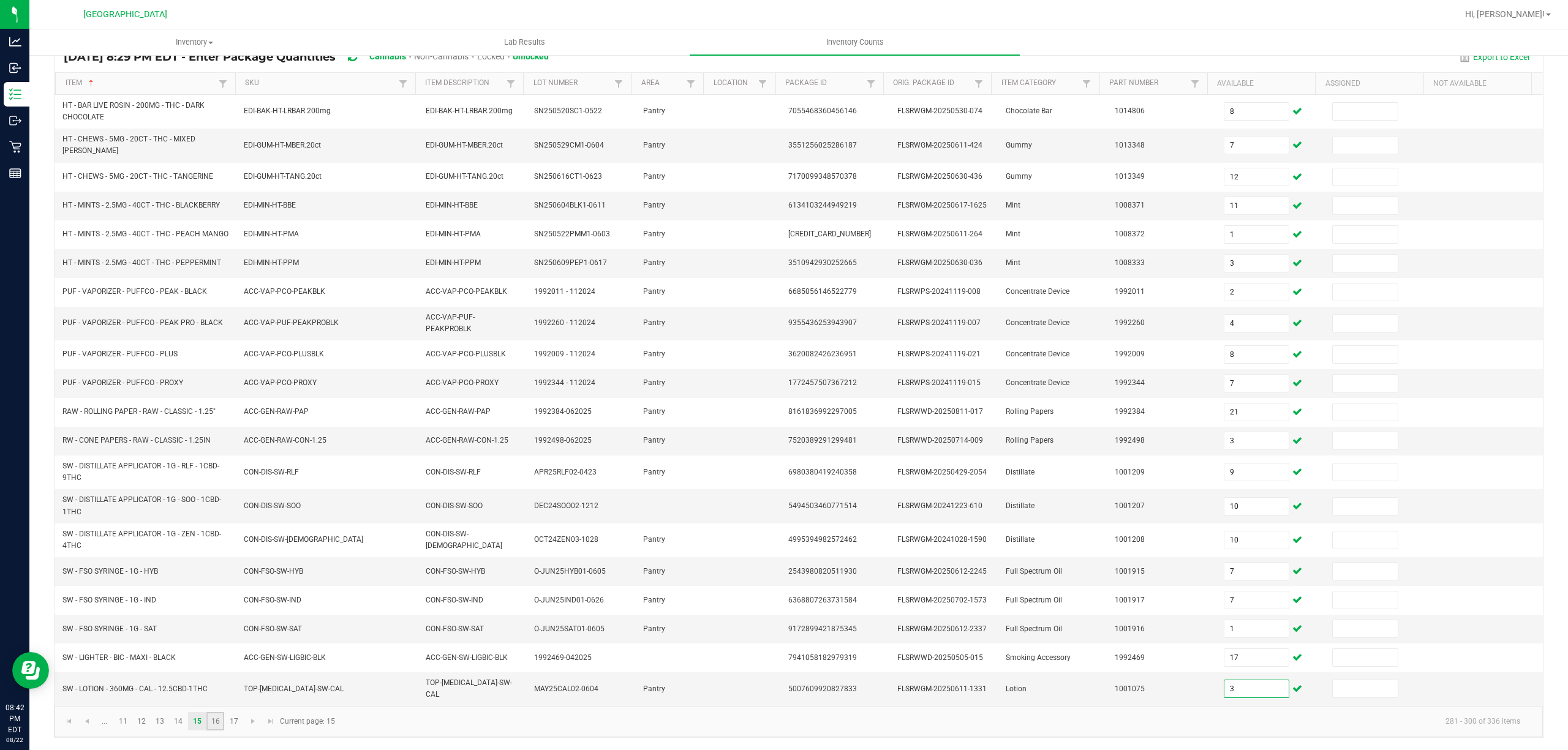
click at [211, 719] on link "16" at bounding box center [215, 722] width 17 height 18
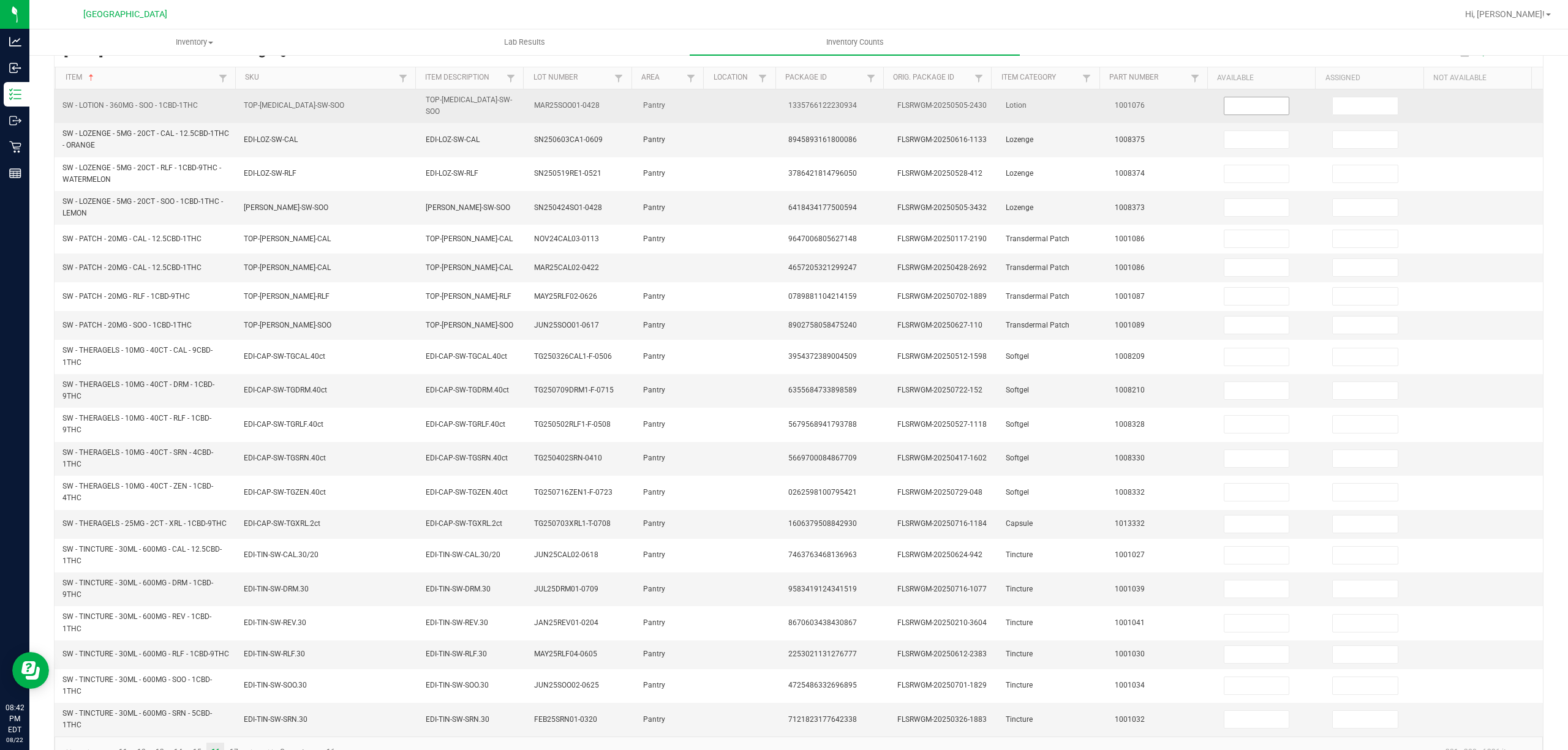
click at [1241, 104] on input at bounding box center [1257, 106] width 65 height 17
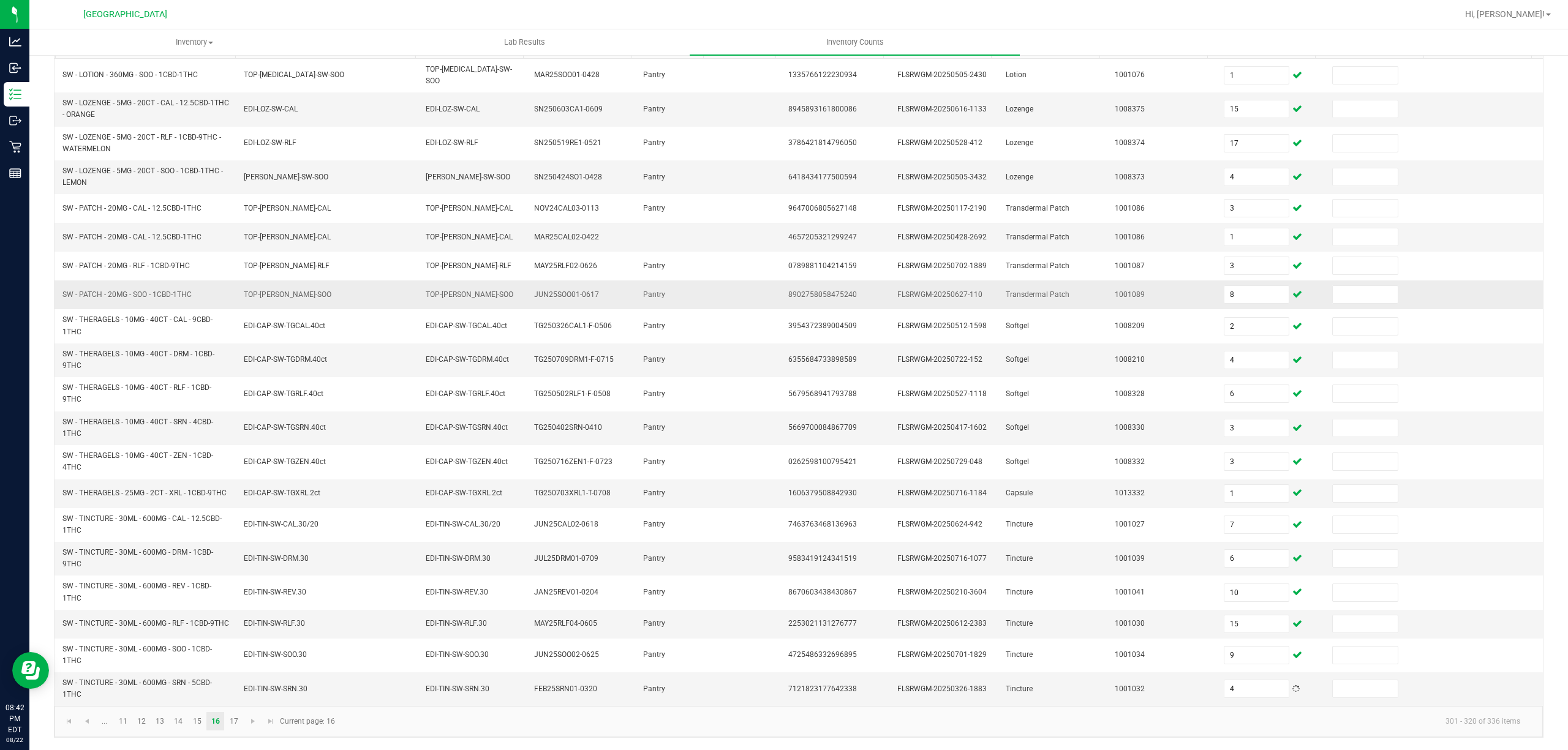
scroll to position [151, 0]
click at [228, 728] on link "17" at bounding box center [233, 722] width 17 height 18
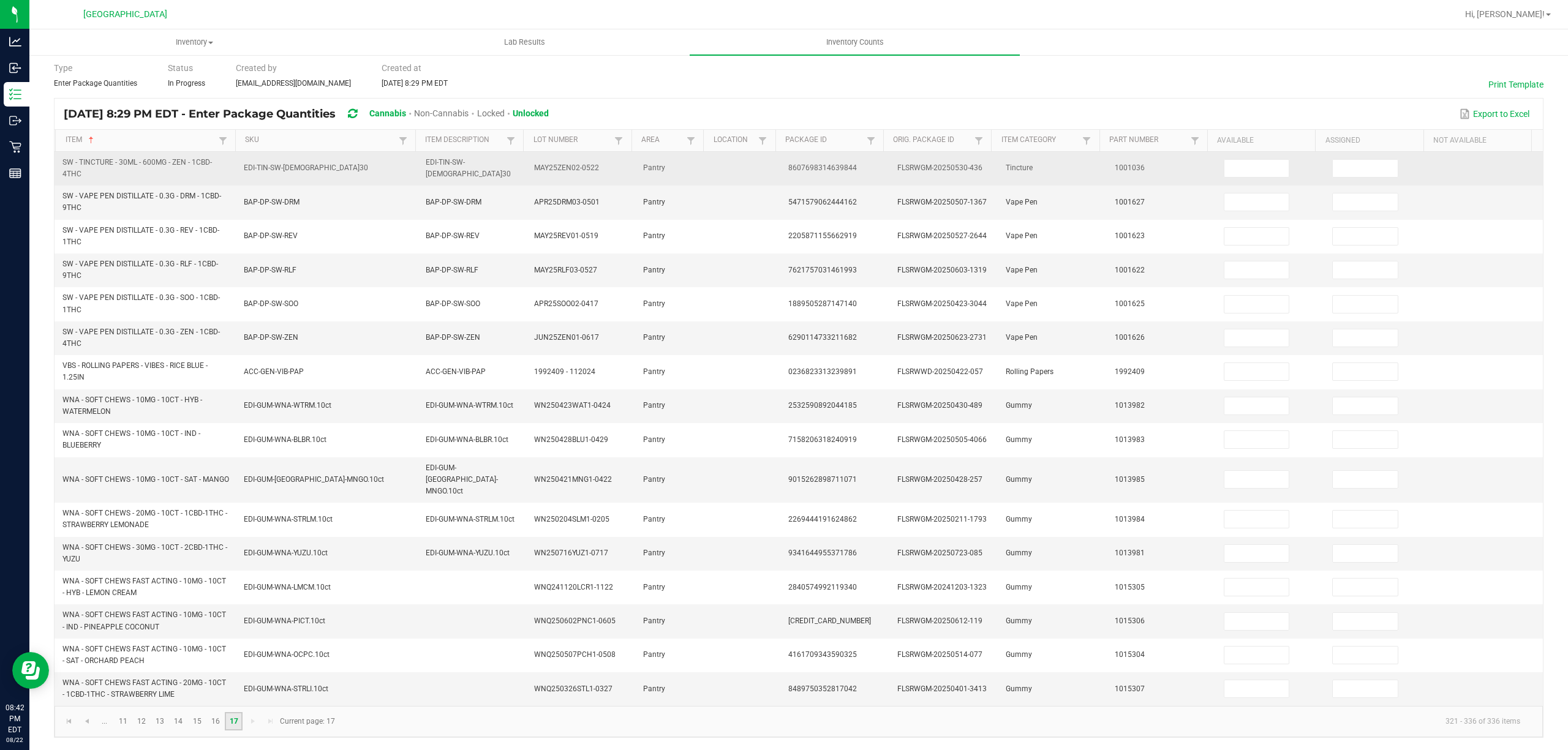
scroll to position [38, 0]
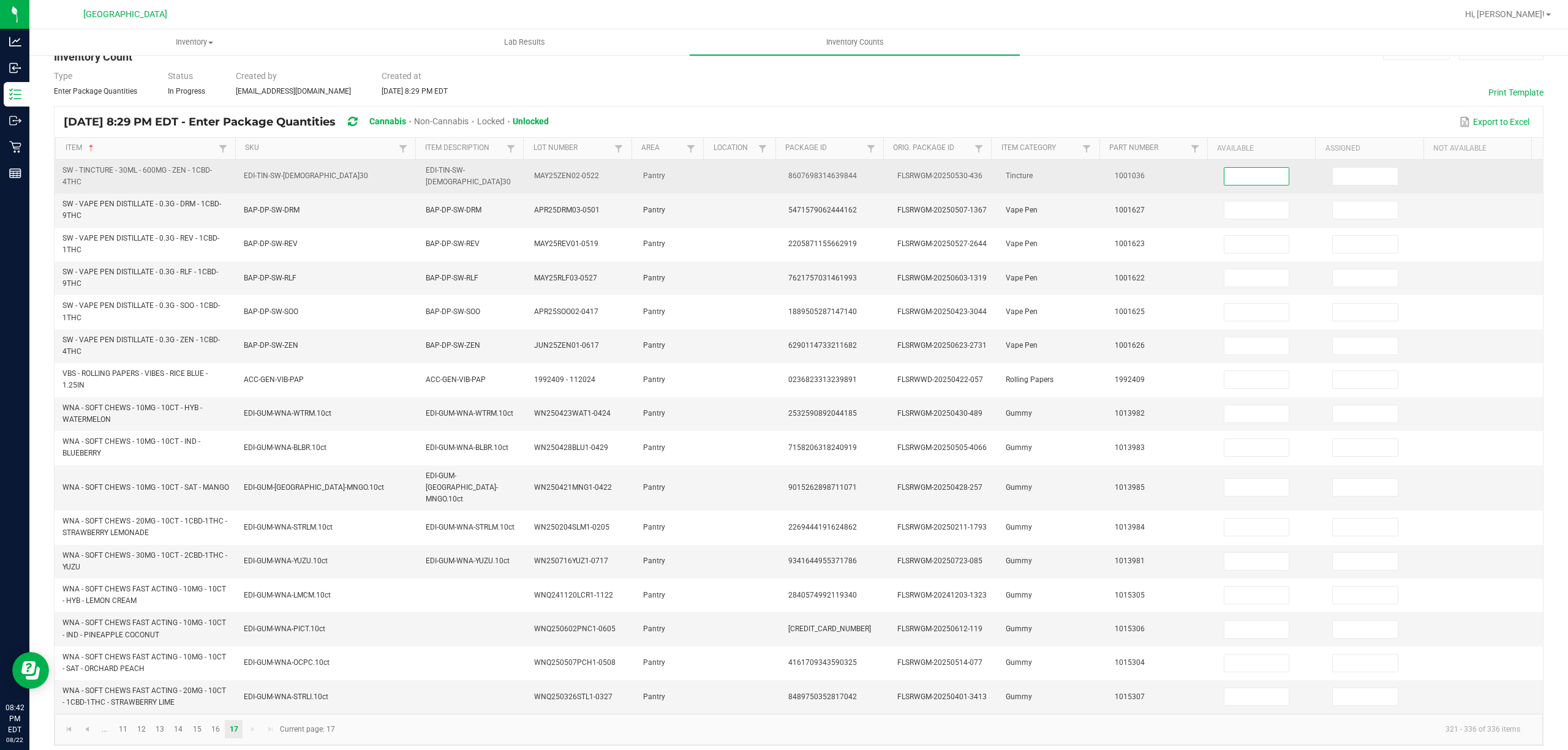
click at [1232, 176] on input at bounding box center [1257, 176] width 65 height 17
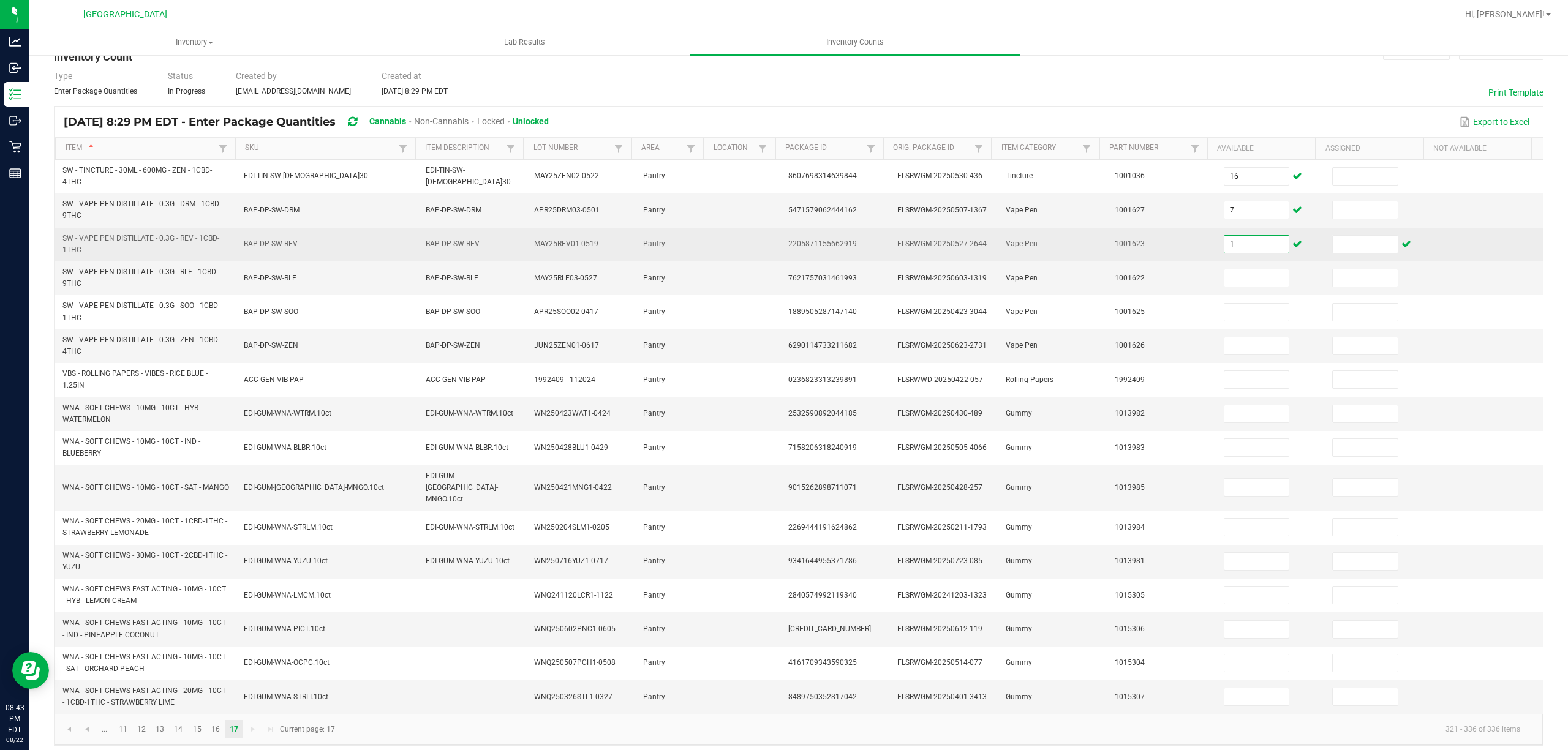
click at [1256, 247] on input "1" at bounding box center [1257, 244] width 65 height 17
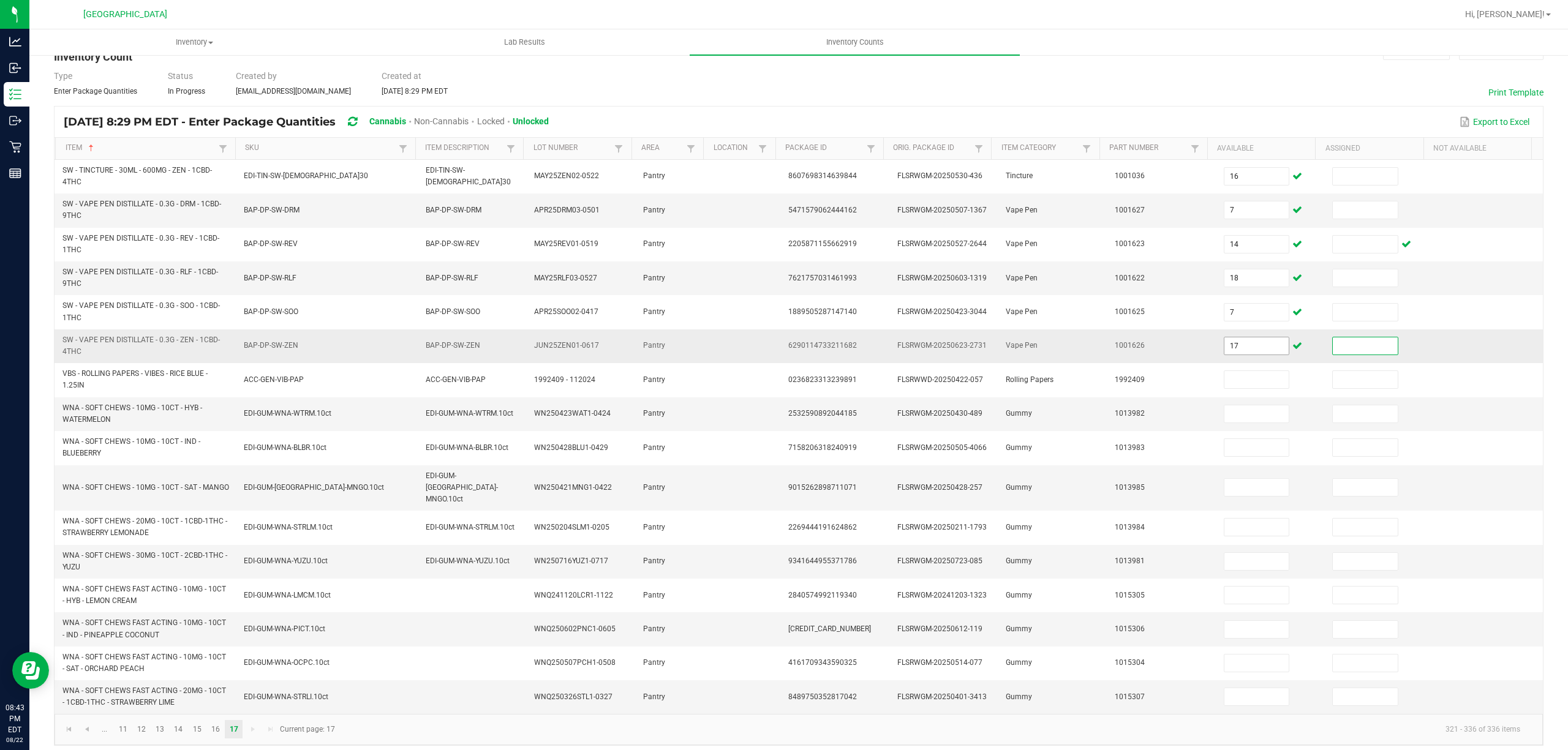
click at [1247, 351] on input "17" at bounding box center [1257, 346] width 65 height 17
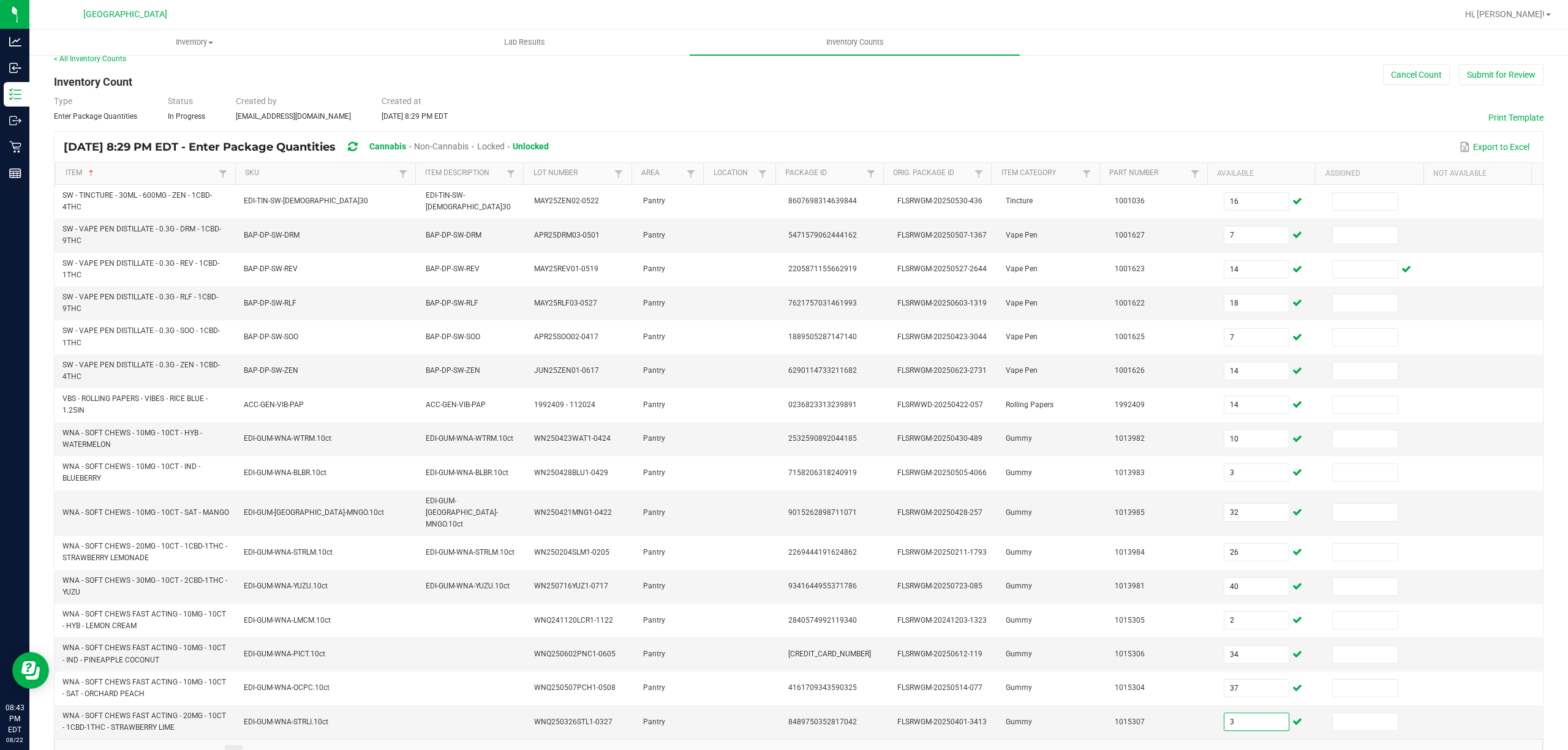
scroll to position [0, 0]
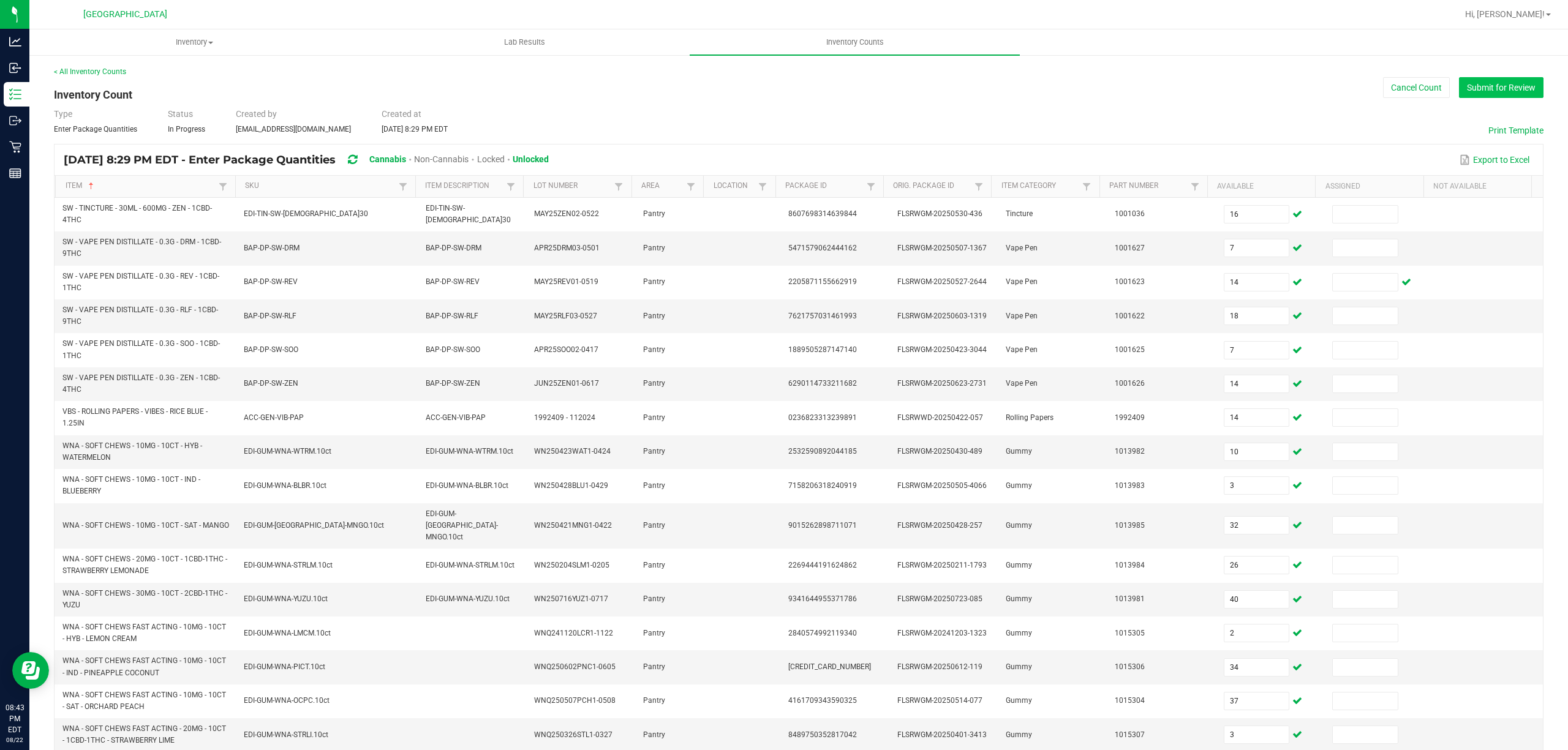
click at [1490, 84] on button "Submit for Review" at bounding box center [1502, 87] width 85 height 21
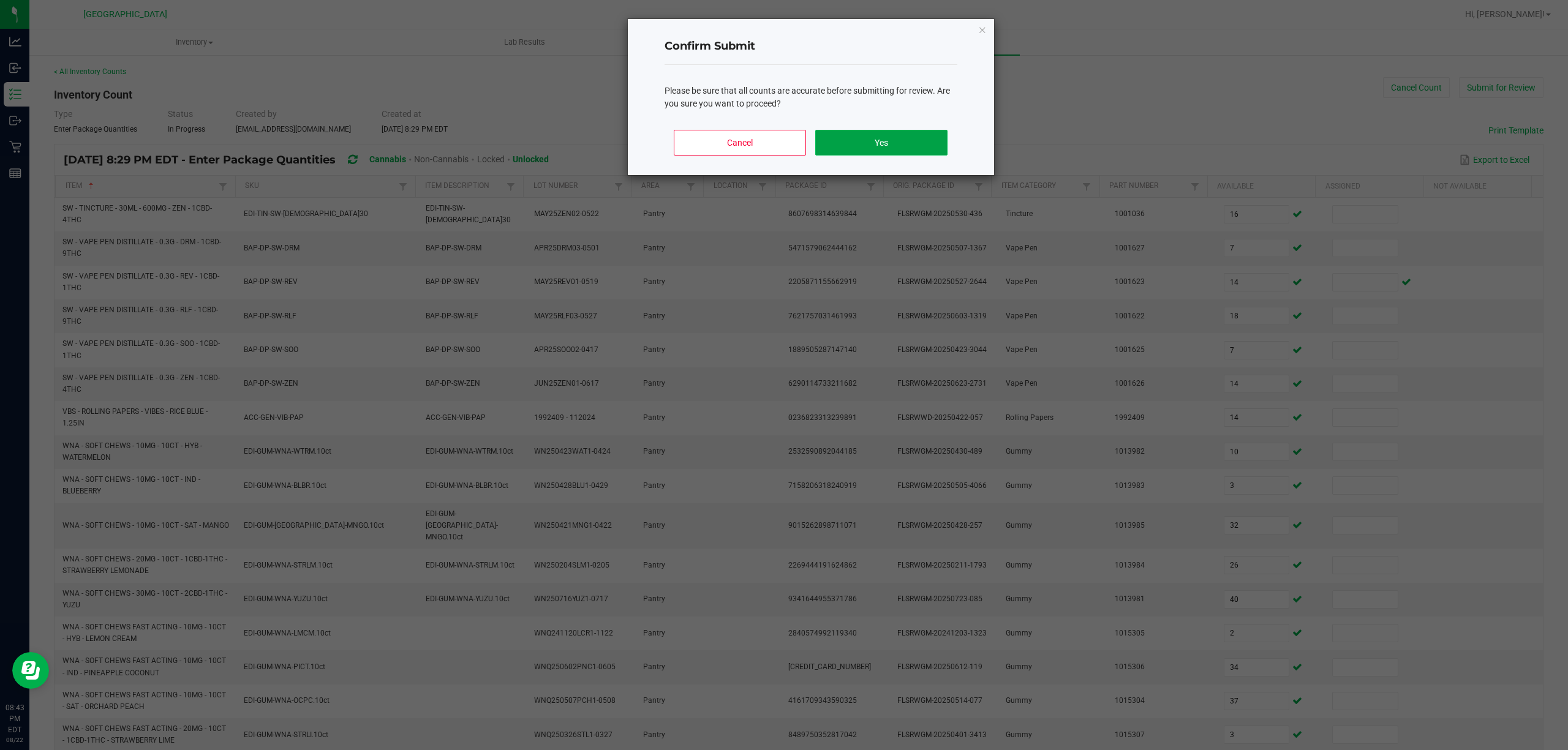
click at [909, 133] on button "Yes" at bounding box center [881, 142] width 131 height 26
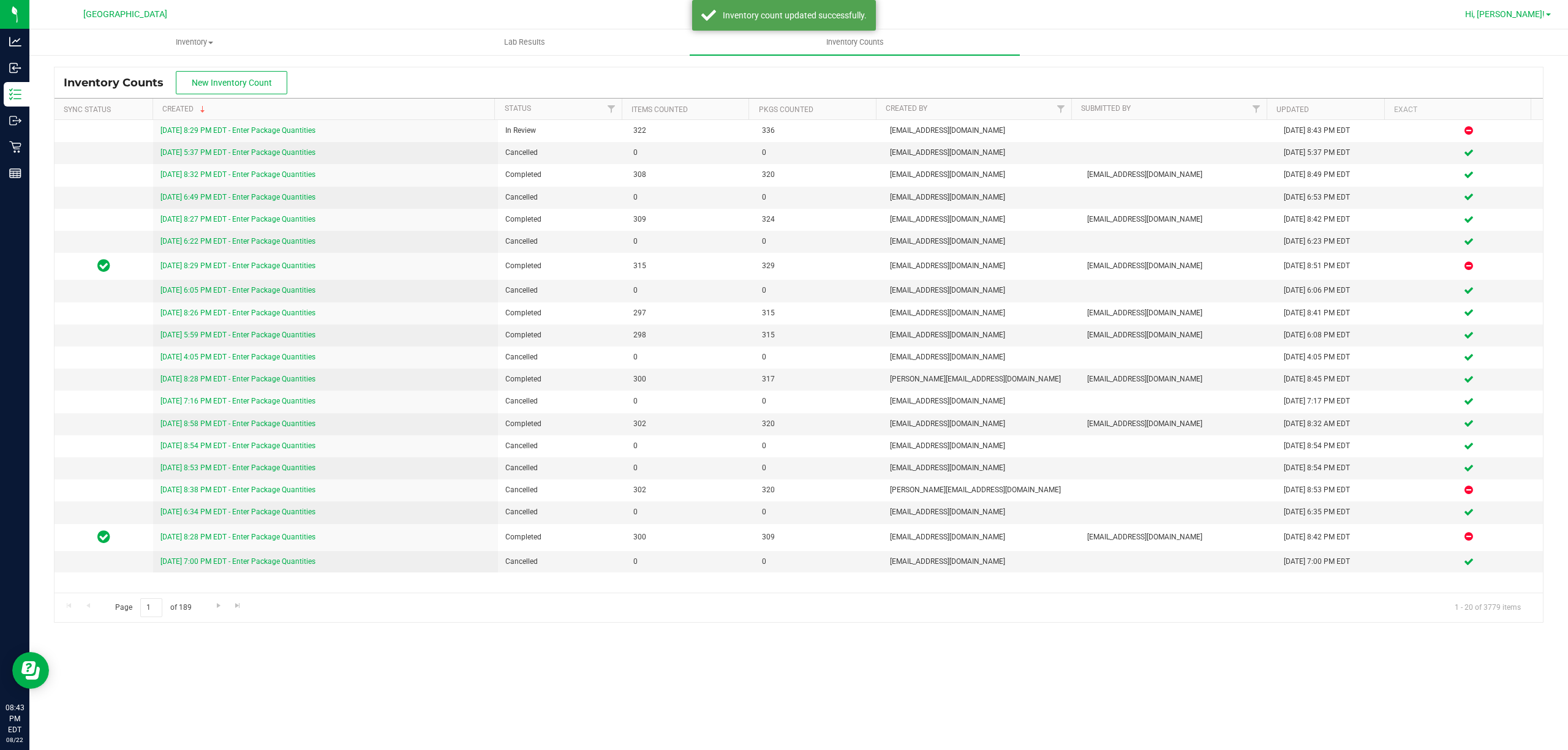
click at [1540, 14] on span "Hi, [PERSON_NAME]!" at bounding box center [1505, 14] width 80 height 10
click at [1515, 106] on span "Sign Out" at bounding box center [1505, 107] width 36 height 12
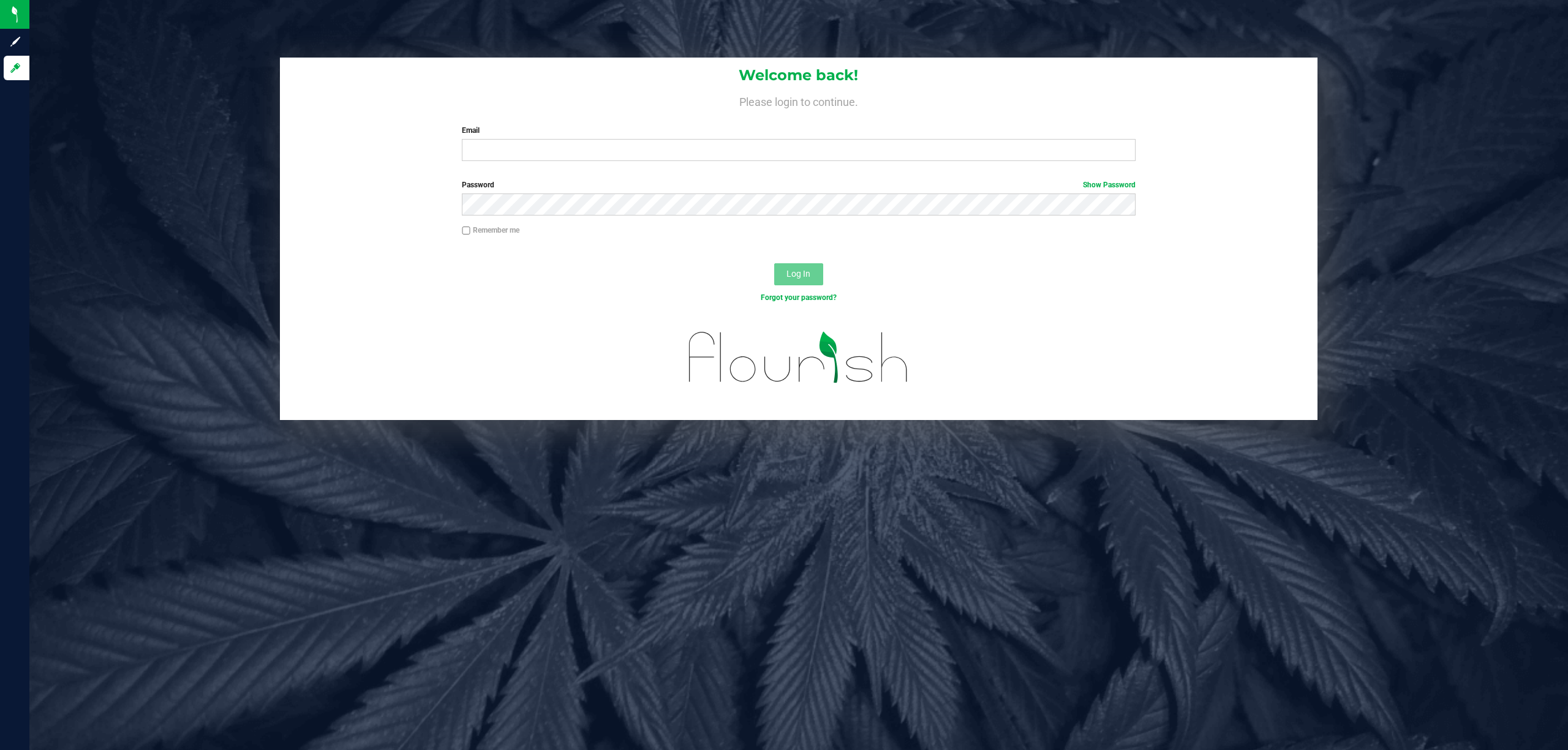
click at [704, 162] on div "Welcome back! Please login to continue. Email Required Please format your email…" at bounding box center [799, 114] width 1039 height 113
click at [704, 151] on input "Email" at bounding box center [799, 150] width 674 height 22
click at [774, 263] on button "Log In" at bounding box center [798, 274] width 49 height 22
